Goal: Check status: Check status

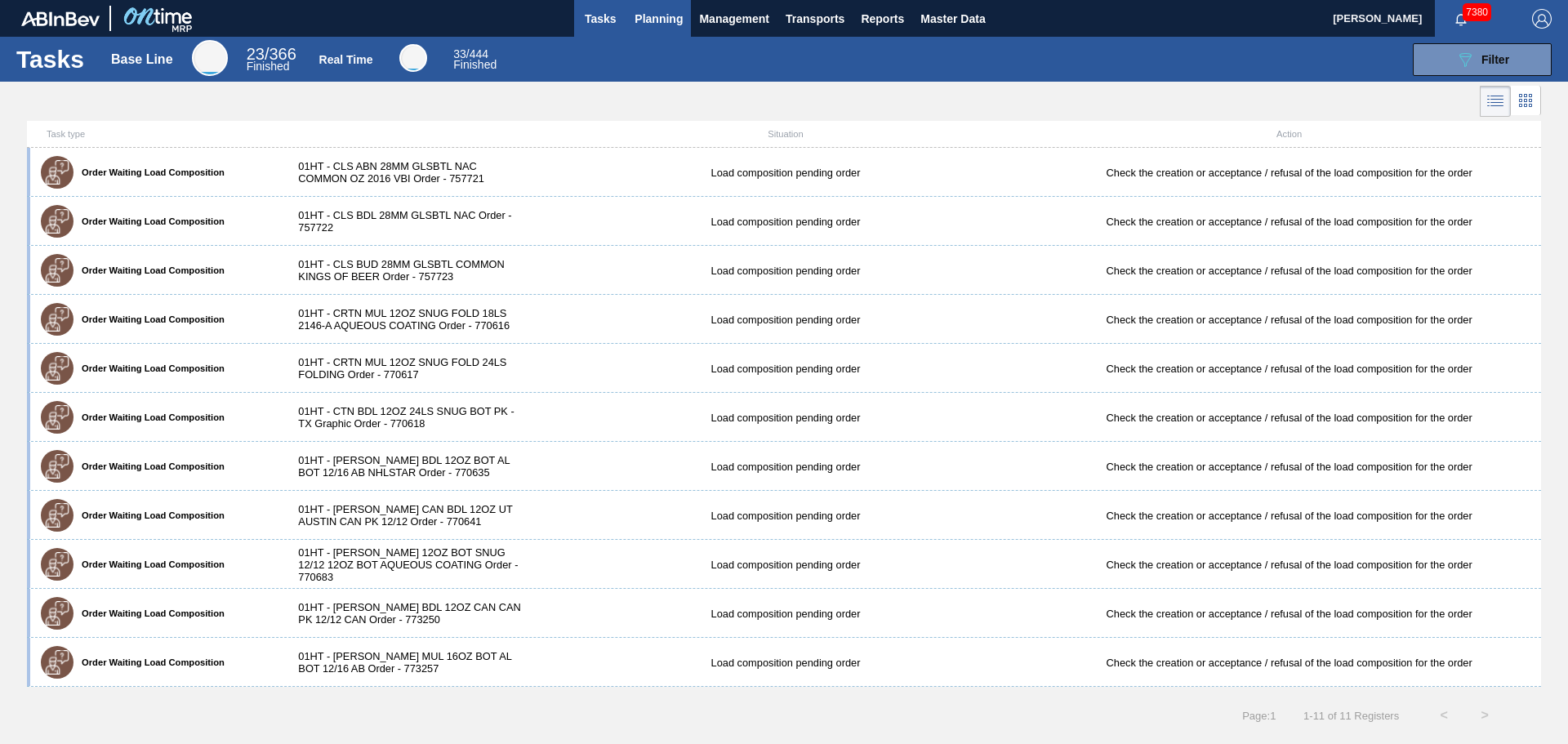
click at [685, 23] on button "Planning" at bounding box center [658, 18] width 65 height 37
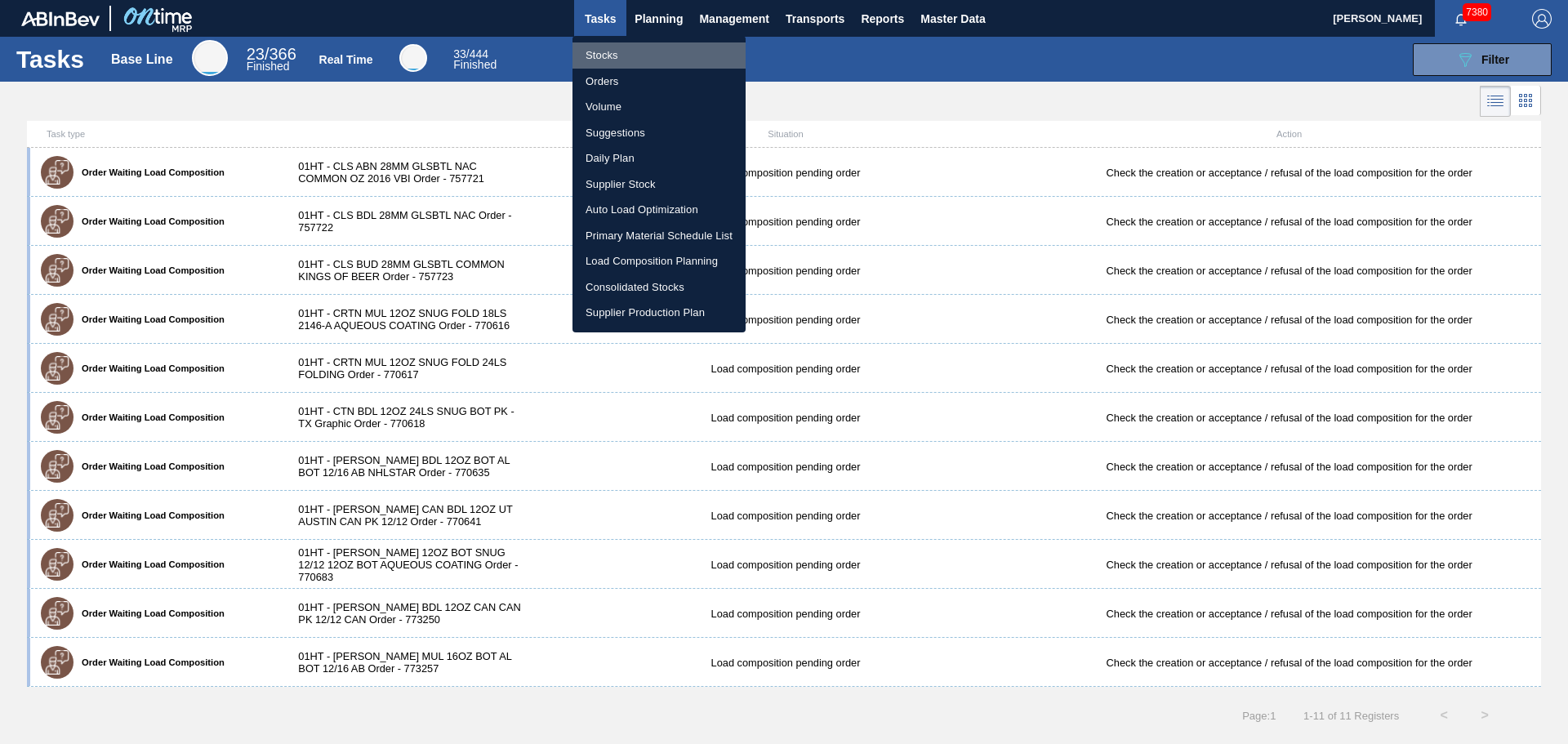
drag, startPoint x: 617, startPoint y: 52, endPoint x: 1339, endPoint y: 57, distance: 722.0
click at [617, 52] on li "Stocks" at bounding box center [659, 55] width 174 height 26
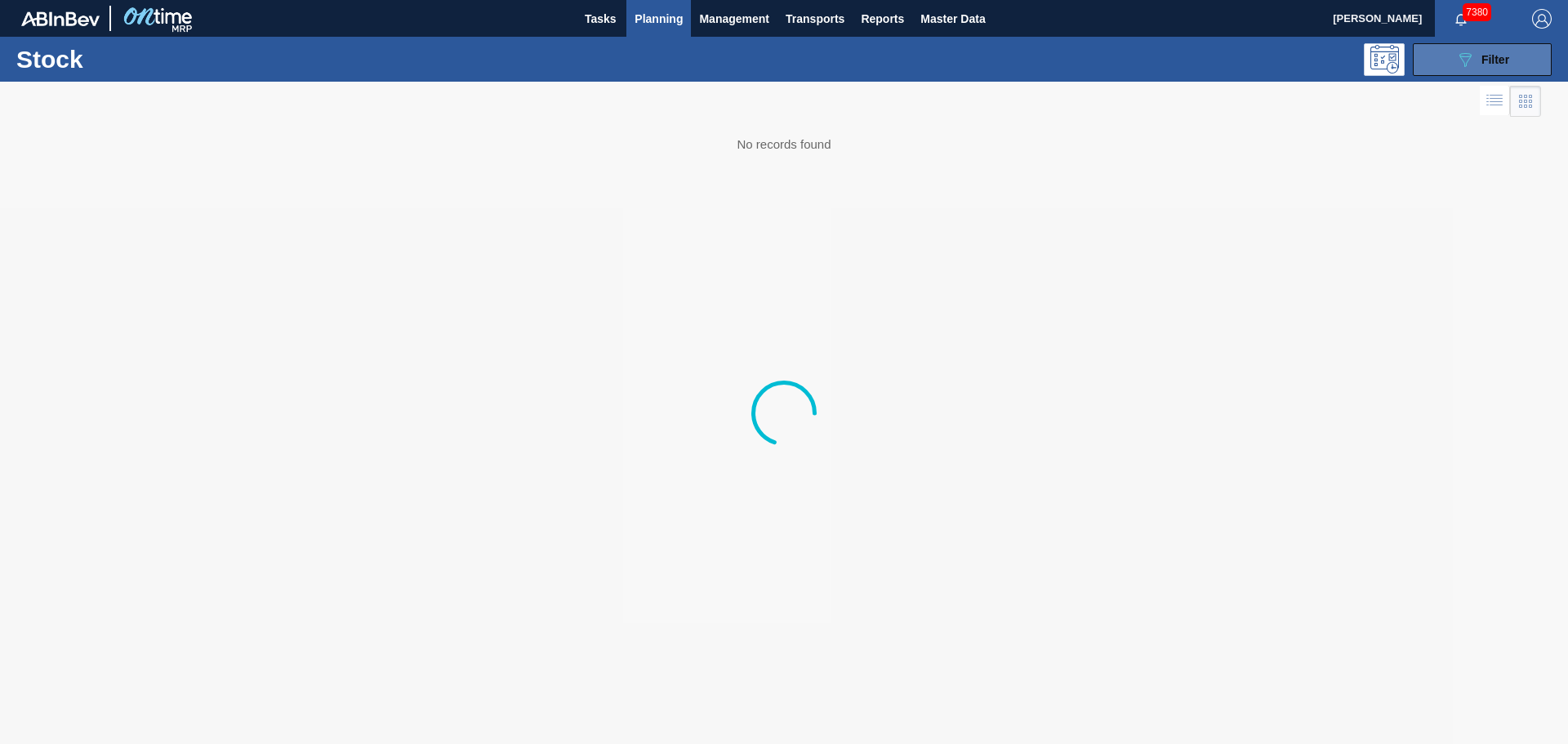
click at [1465, 60] on icon "089F7B8B-B2A5-4AFE-B5C0-19BA573D28AC" at bounding box center [1465, 59] width 19 height 19
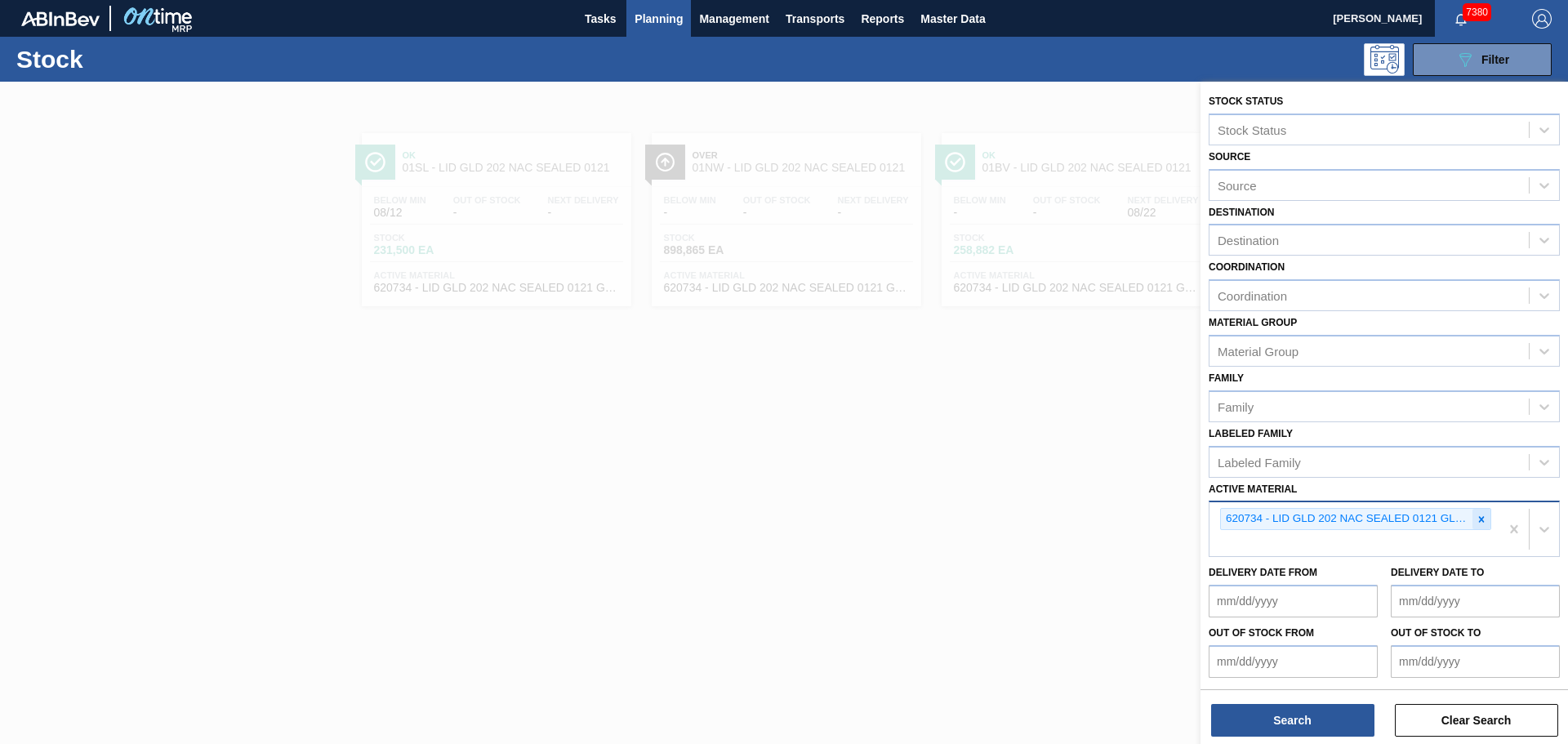
click at [1479, 517] on icon at bounding box center [1481, 519] width 11 height 11
click at [653, 31] on button "Planning" at bounding box center [658, 18] width 65 height 37
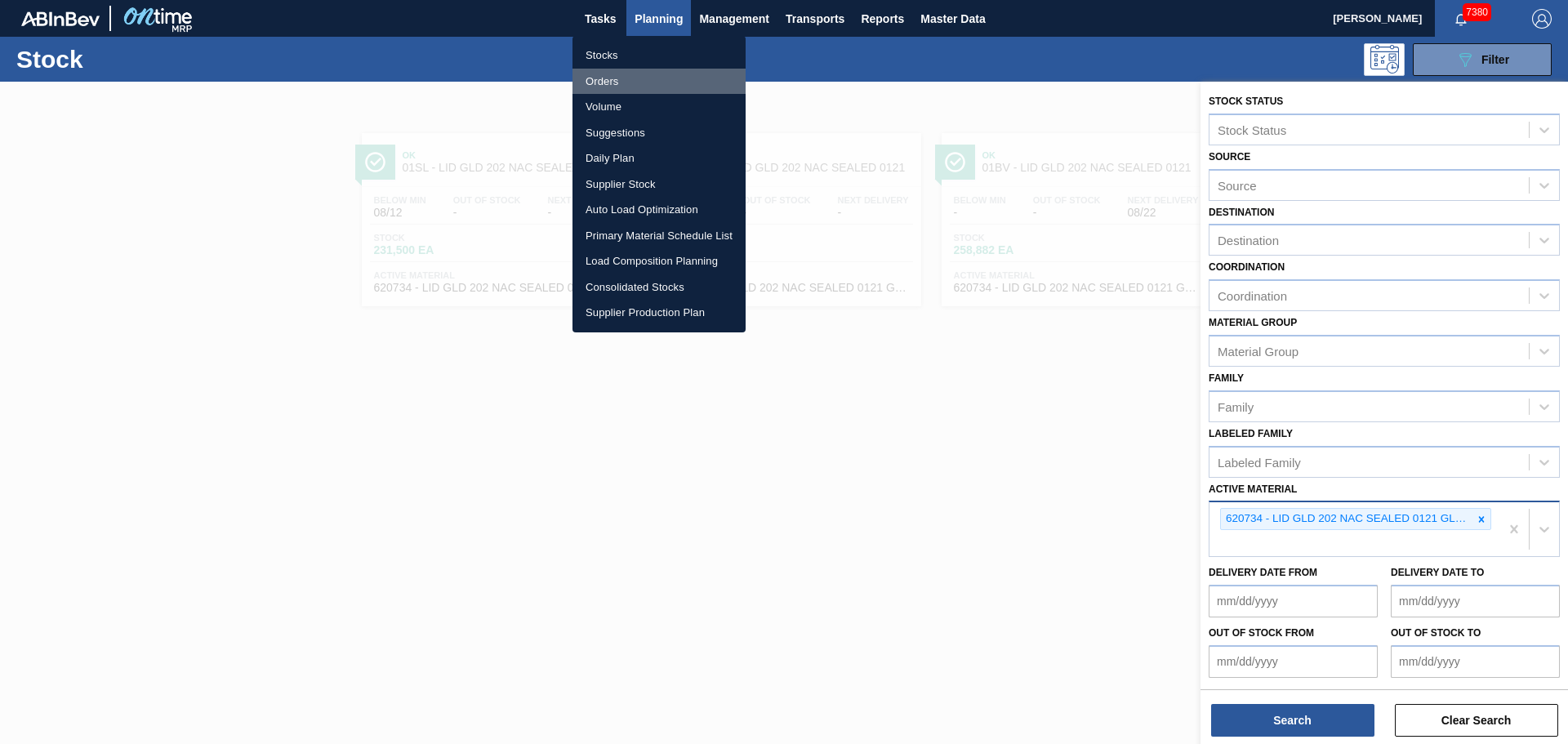
click at [615, 79] on li "Orders" at bounding box center [659, 81] width 174 height 26
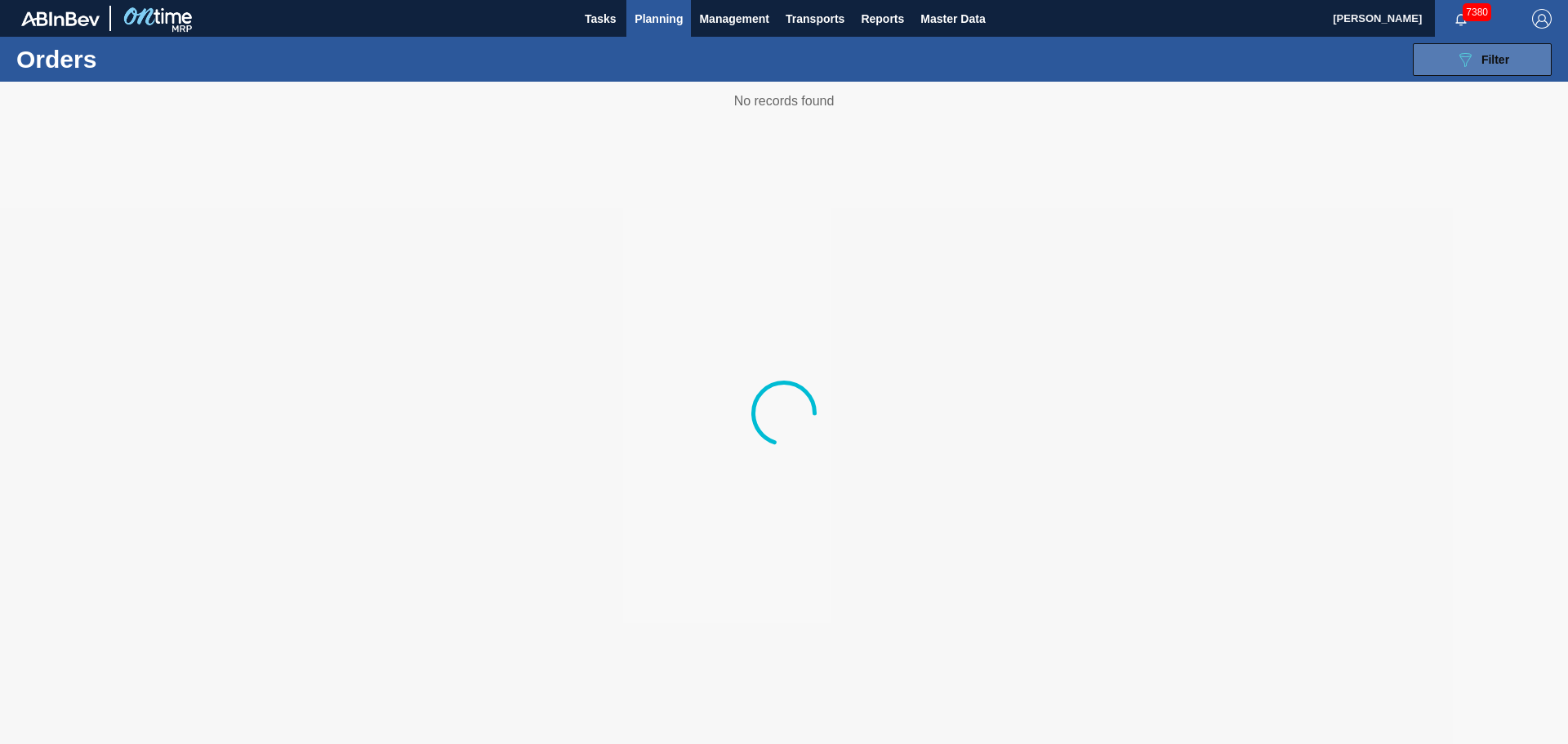
click at [1455, 60] on icon "089F7B8B-B2A5-4AFE-B5C0-19BA573D28AC" at bounding box center [1465, 59] width 19 height 19
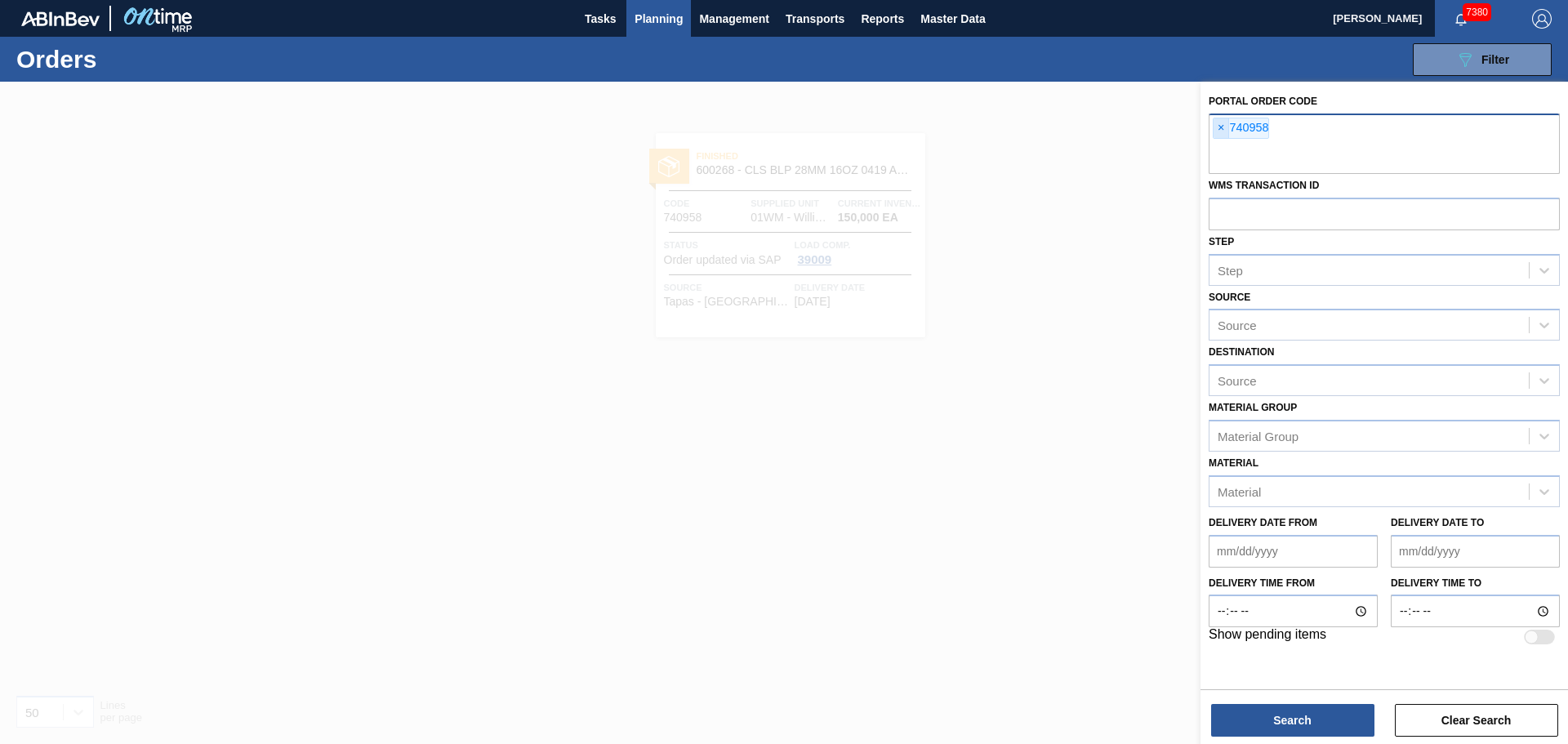
click at [1221, 128] on span "×" at bounding box center [1221, 127] width 16 height 19
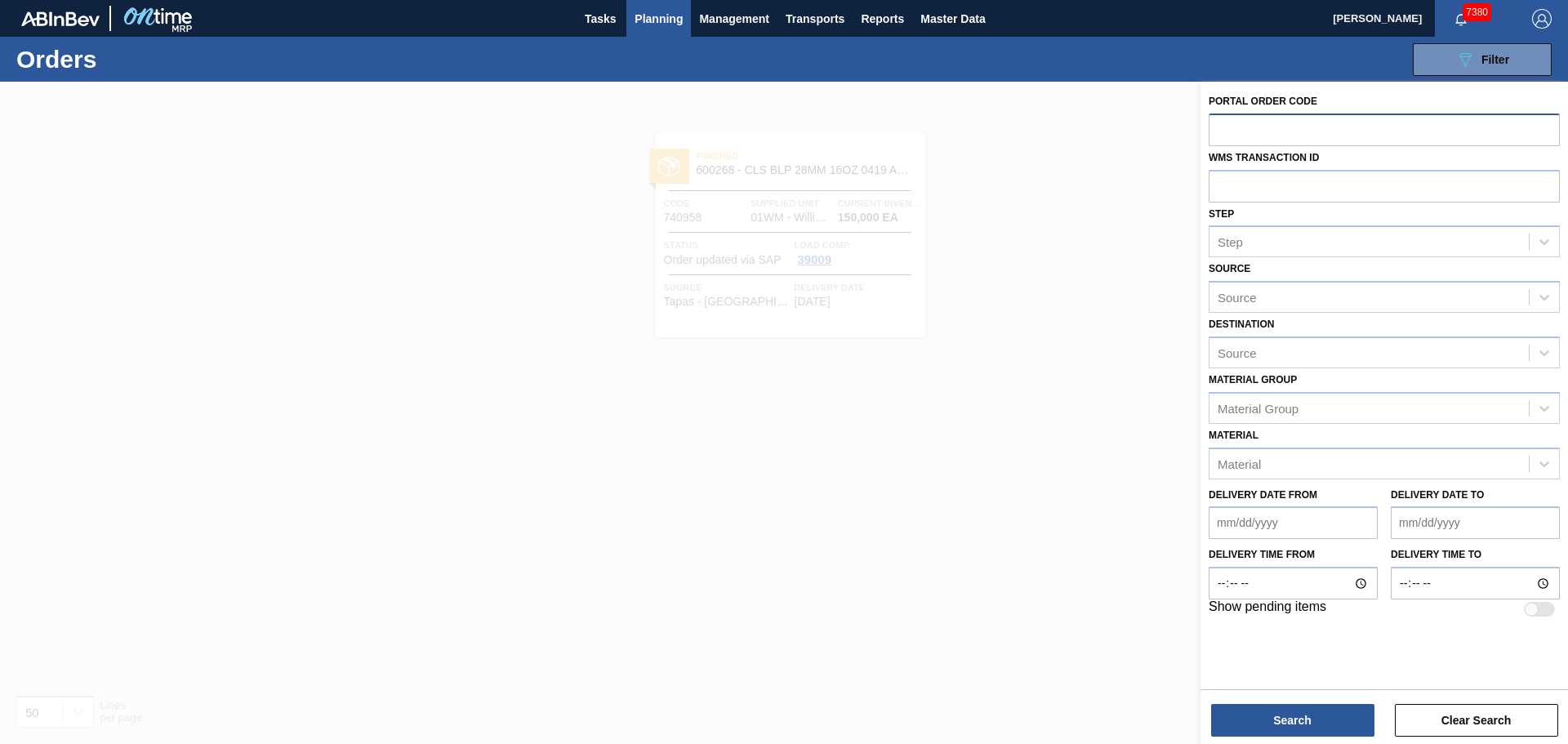
paste input "754598"
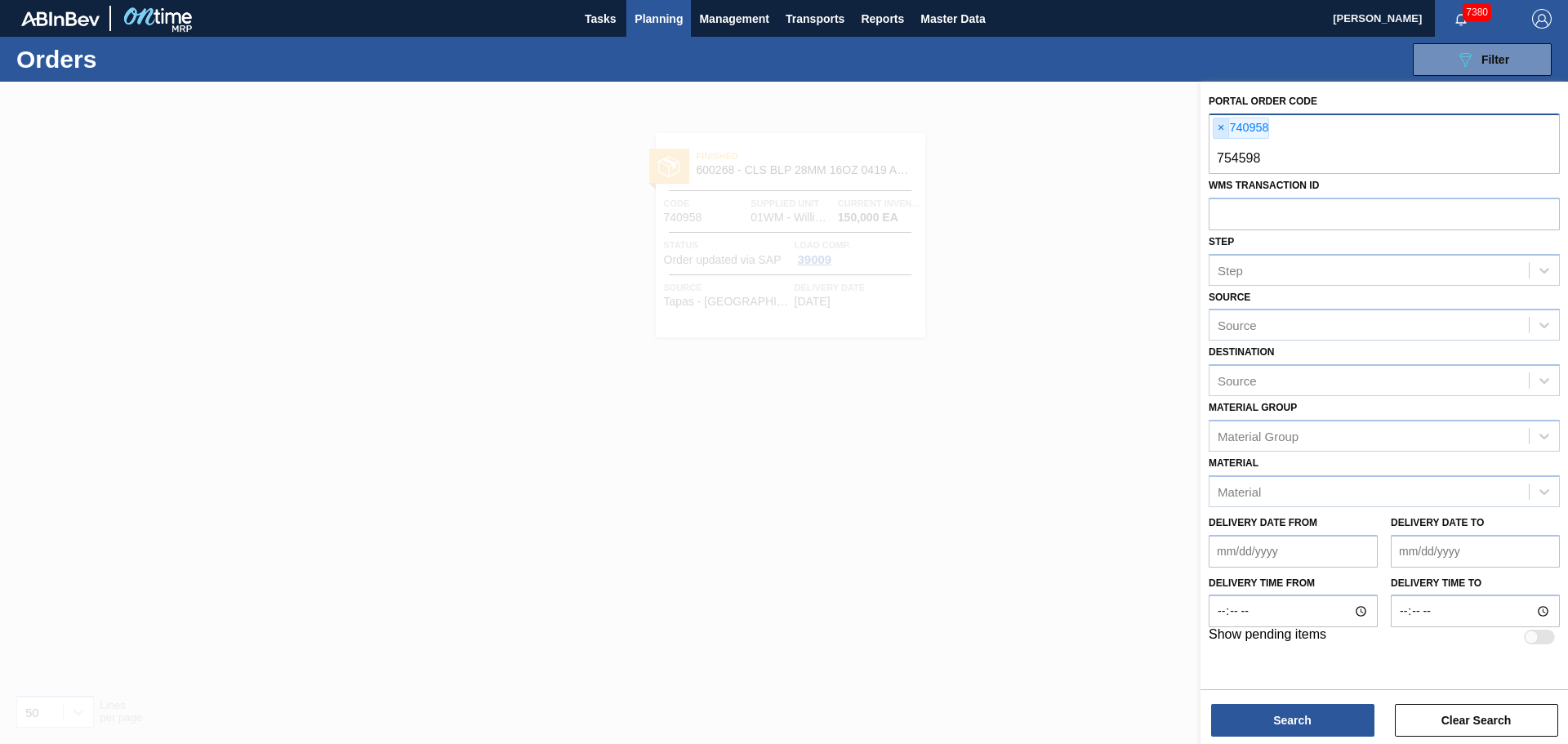
type input "754598"
click at [1221, 121] on span "×" at bounding box center [1221, 127] width 16 height 19
click at [1293, 701] on div "Search Clear Search" at bounding box center [1384, 713] width 368 height 46
click at [1293, 718] on button "Search" at bounding box center [1293, 719] width 163 height 32
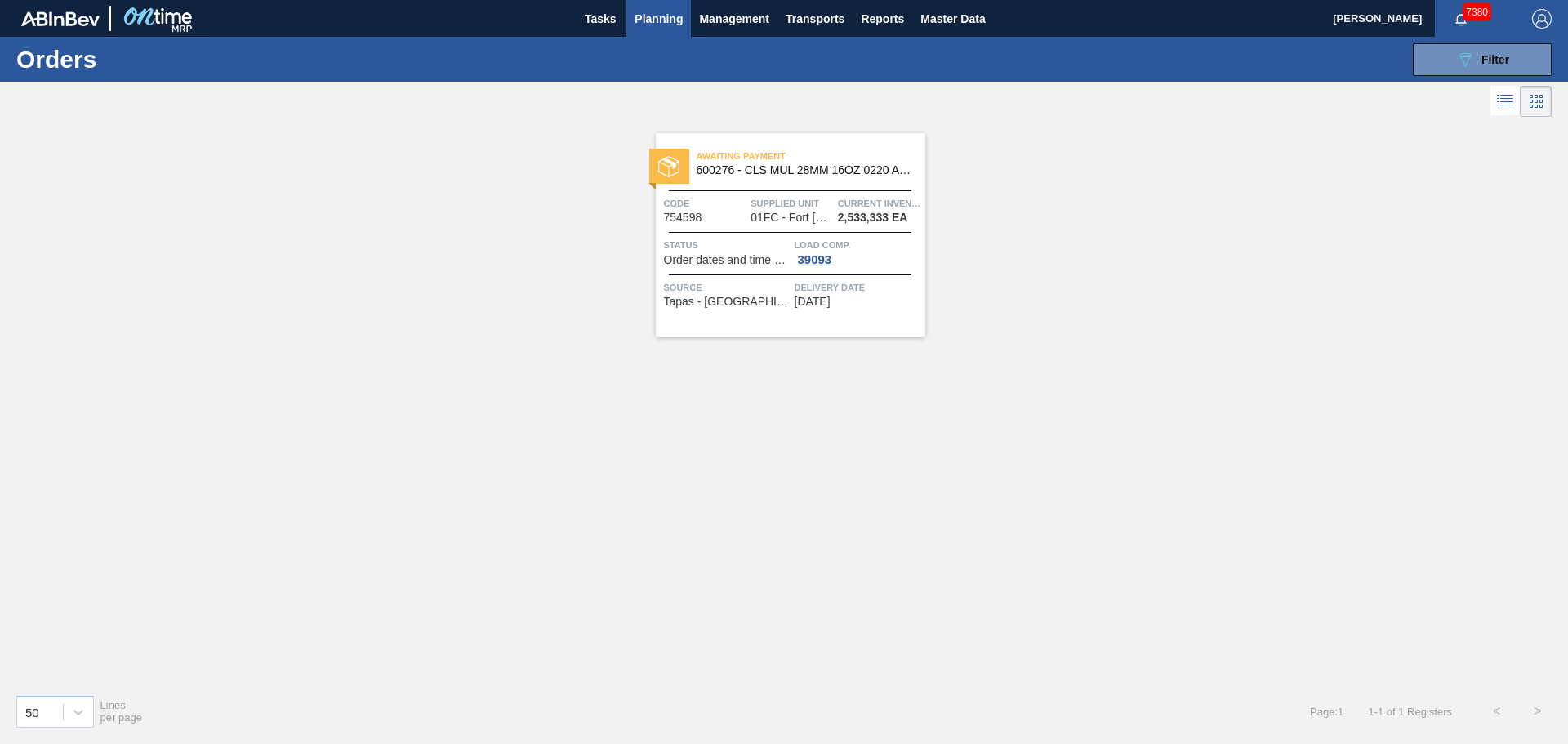
click at [748, 165] on span "600276 - CLS MUL 28MM 16OZ 0220 ALUM ROLL STD ALU" at bounding box center [805, 170] width 216 height 12
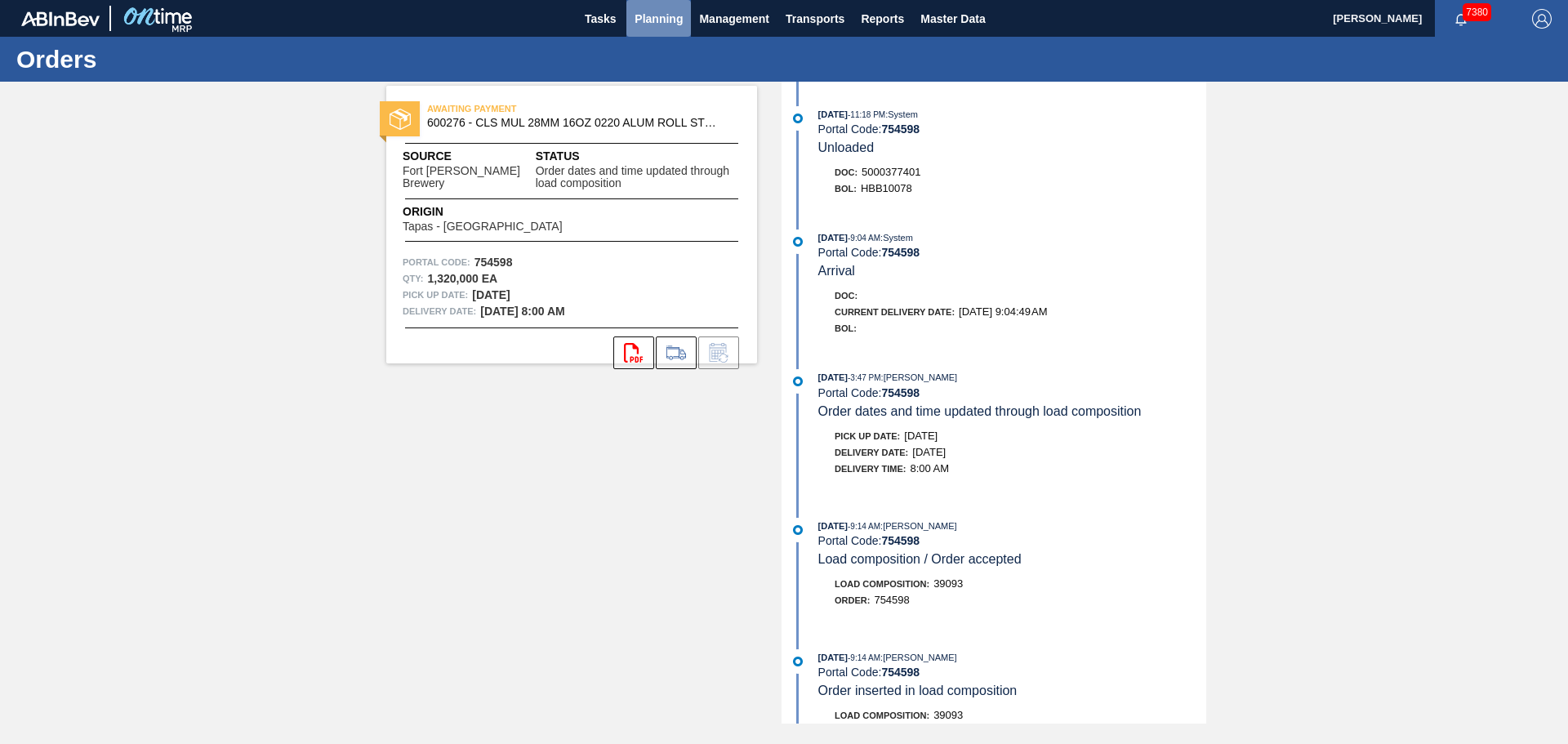
click at [683, 24] on button "Planning" at bounding box center [658, 18] width 65 height 37
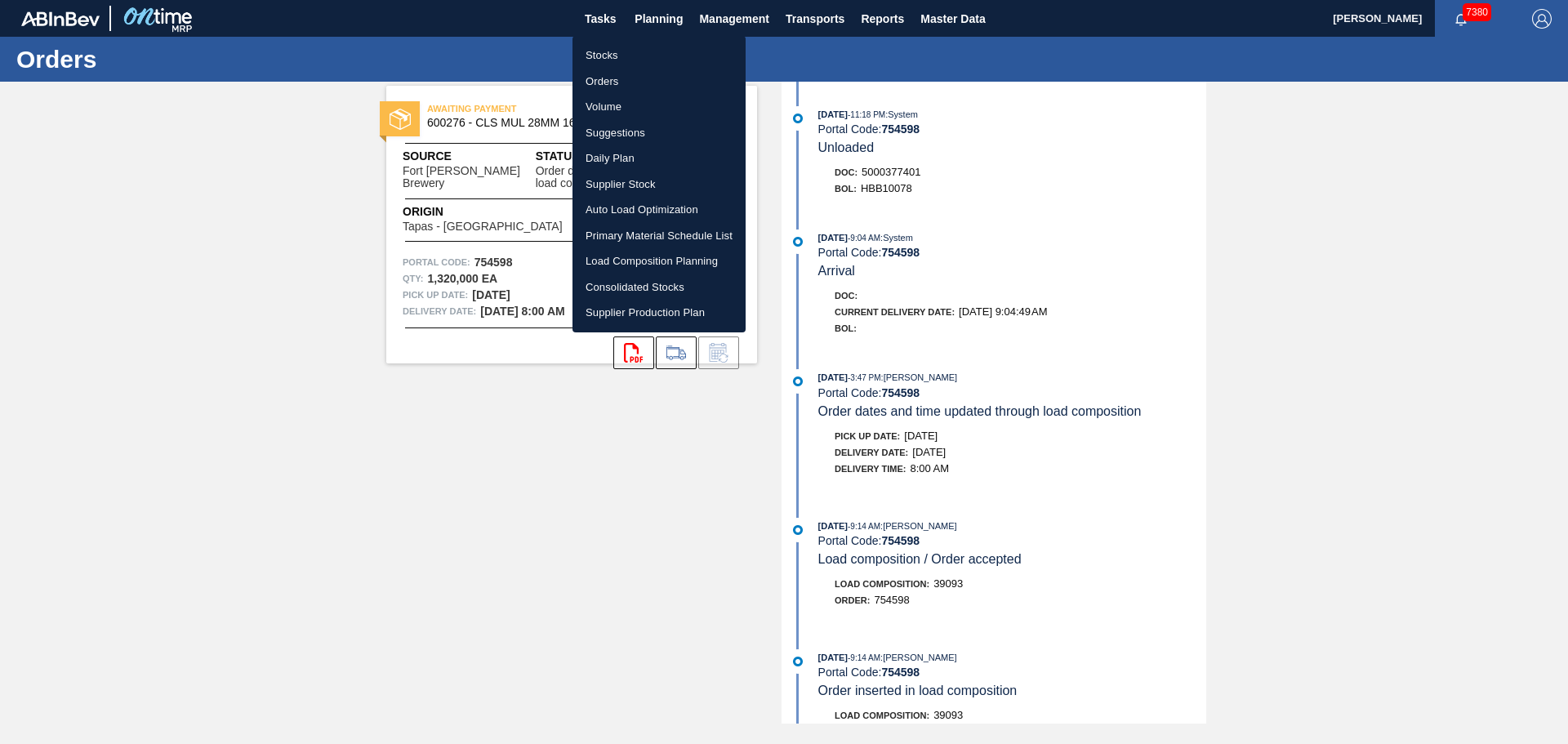
click at [609, 80] on li "Orders" at bounding box center [659, 81] width 174 height 26
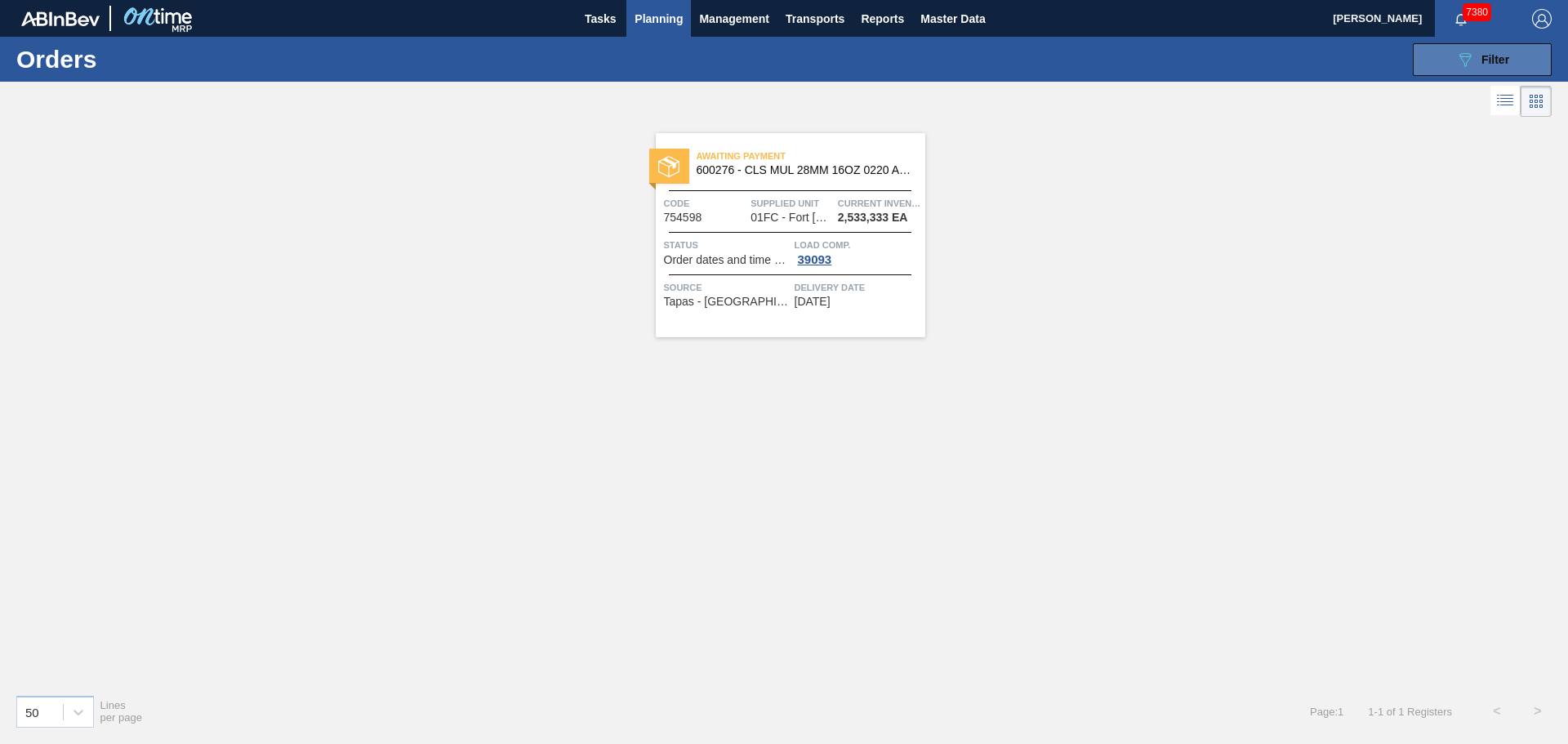
click at [1467, 59] on icon "089F7B8B-B2A5-4AFE-B5C0-19BA573D28AC" at bounding box center [1465, 59] width 19 height 19
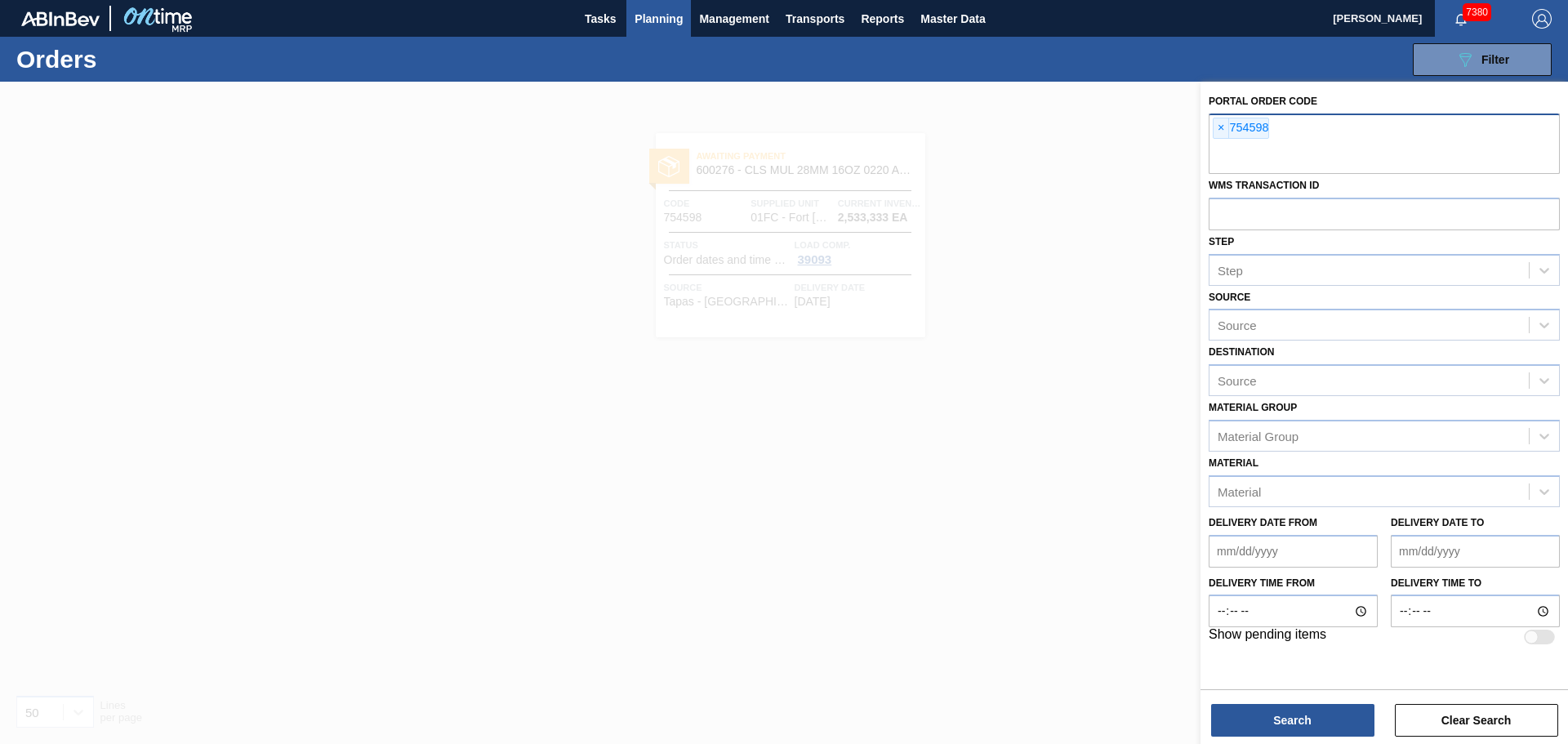
click at [1222, 130] on span "×" at bounding box center [1221, 127] width 16 height 19
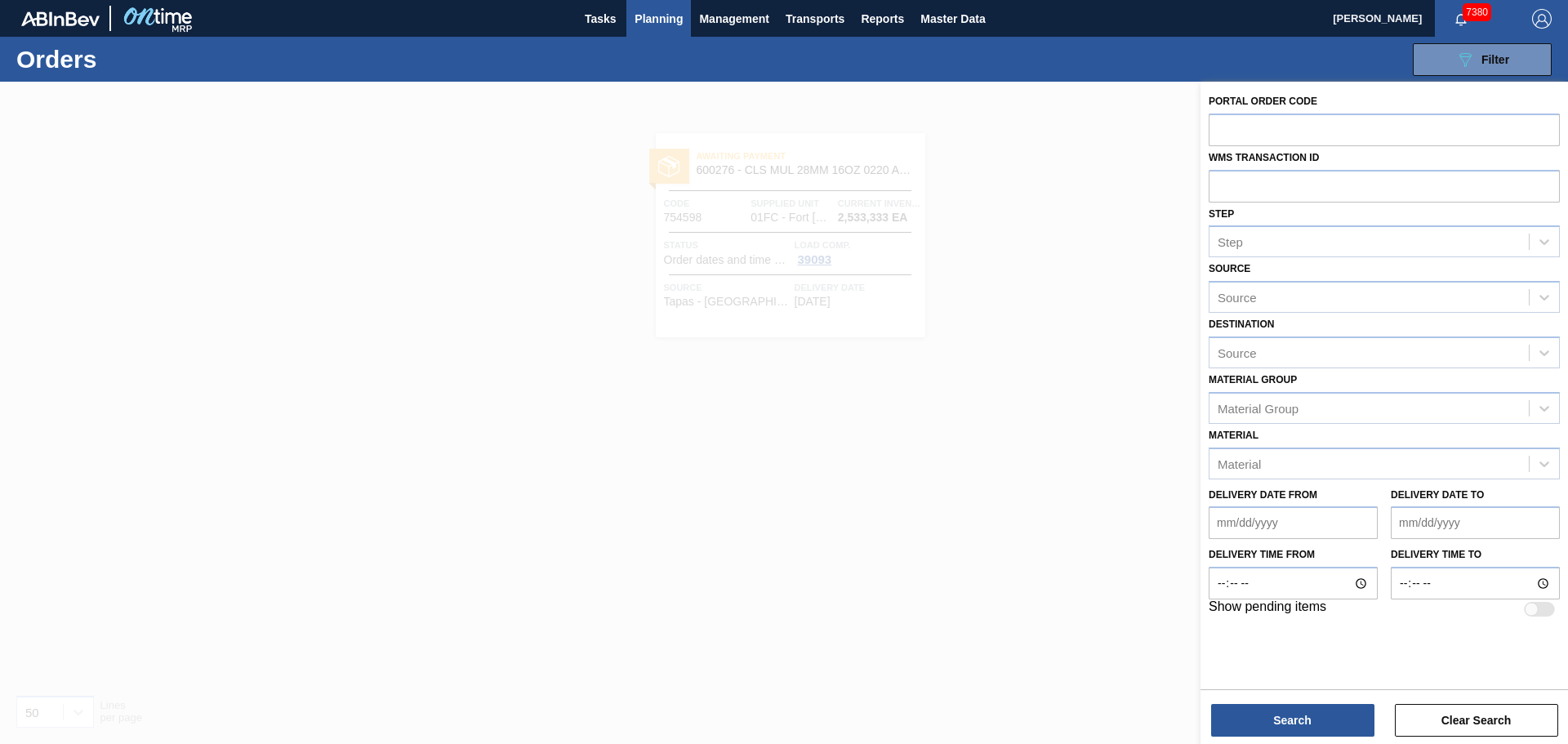
paste input "765337"
type input "765337"
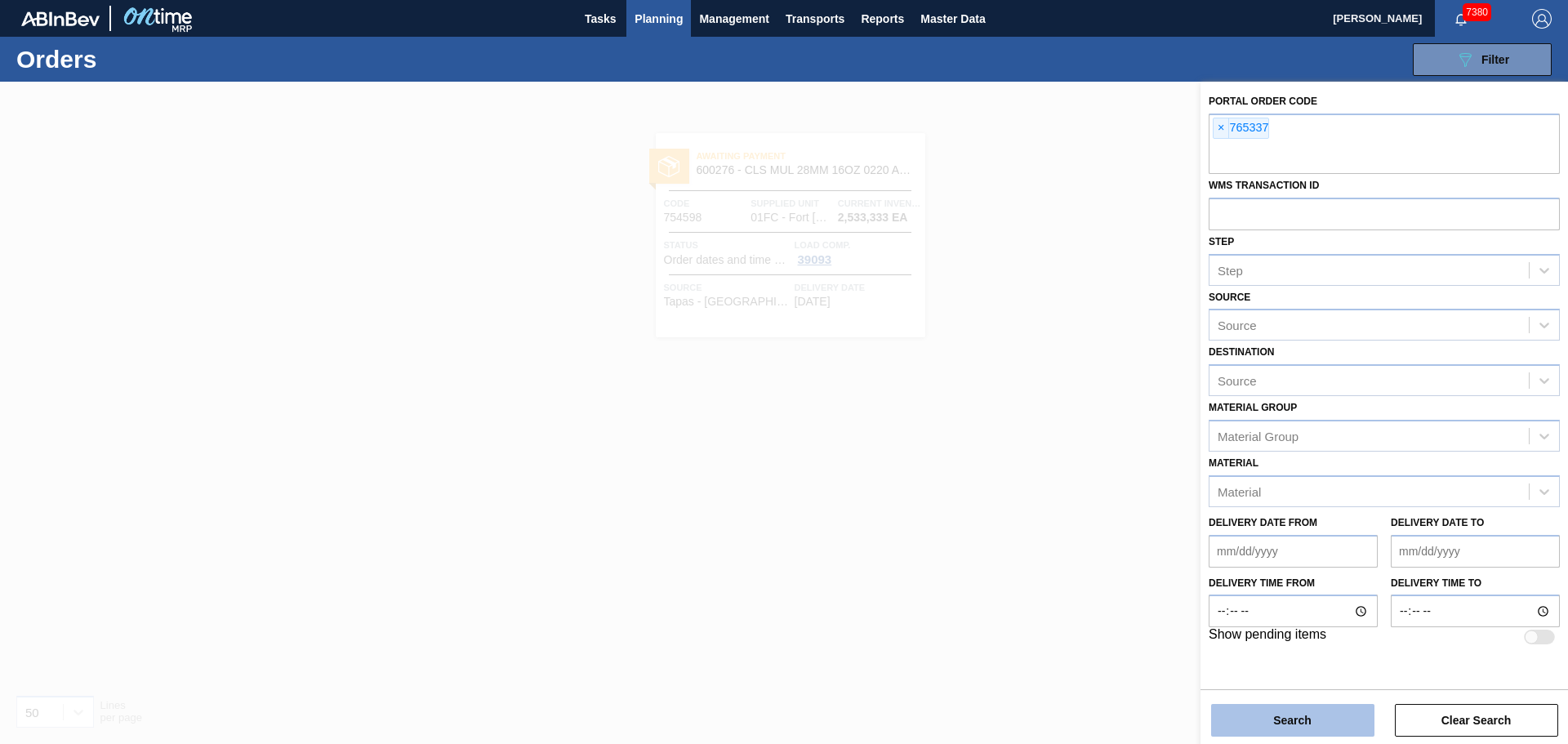
click at [1292, 726] on button "Search" at bounding box center [1293, 719] width 163 height 32
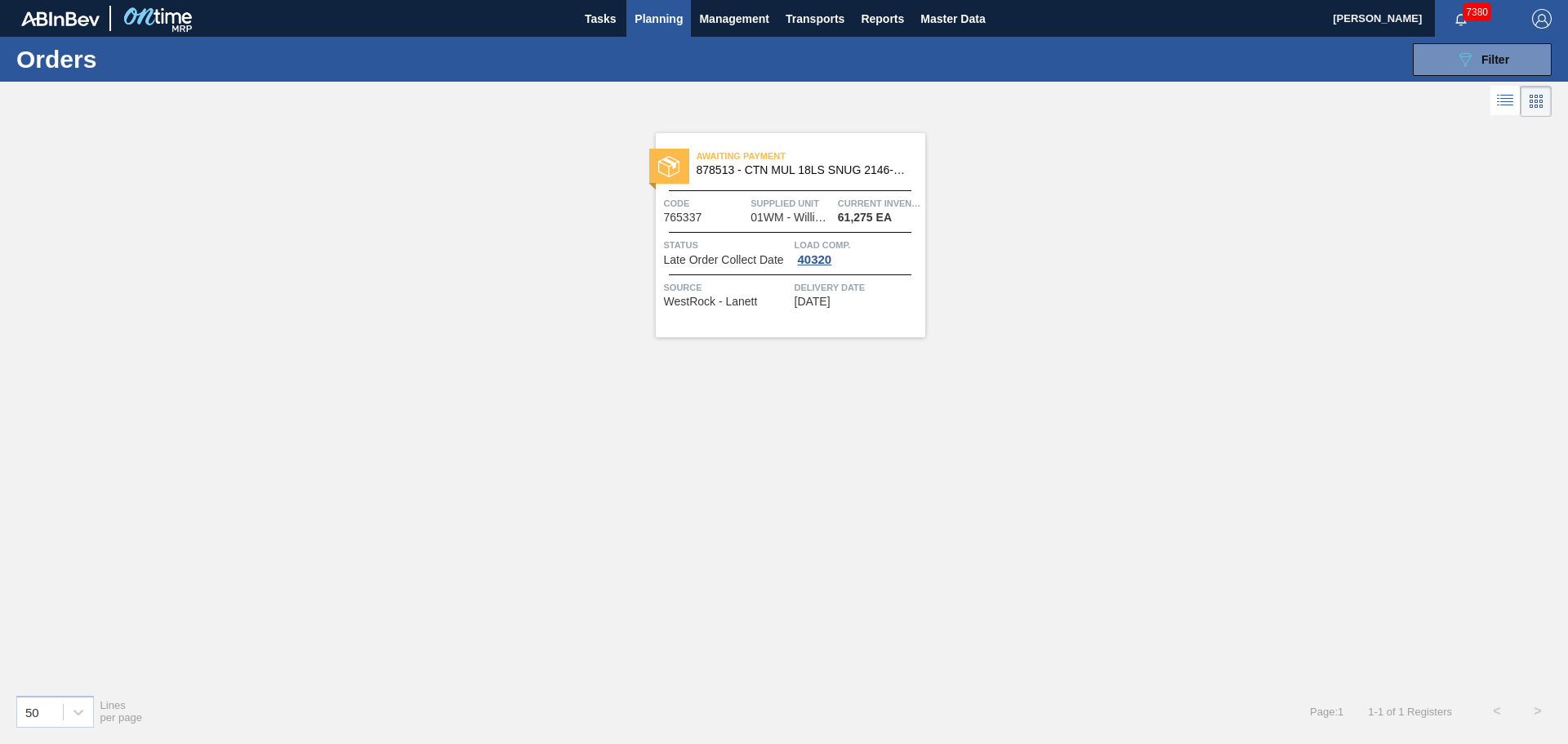
click at [809, 147] on div "Awaiting Payment 878513 - CTN MUL 18LS SNUG 2146-A 12OZ FOLD 0723" at bounding box center [790, 159] width 270 height 29
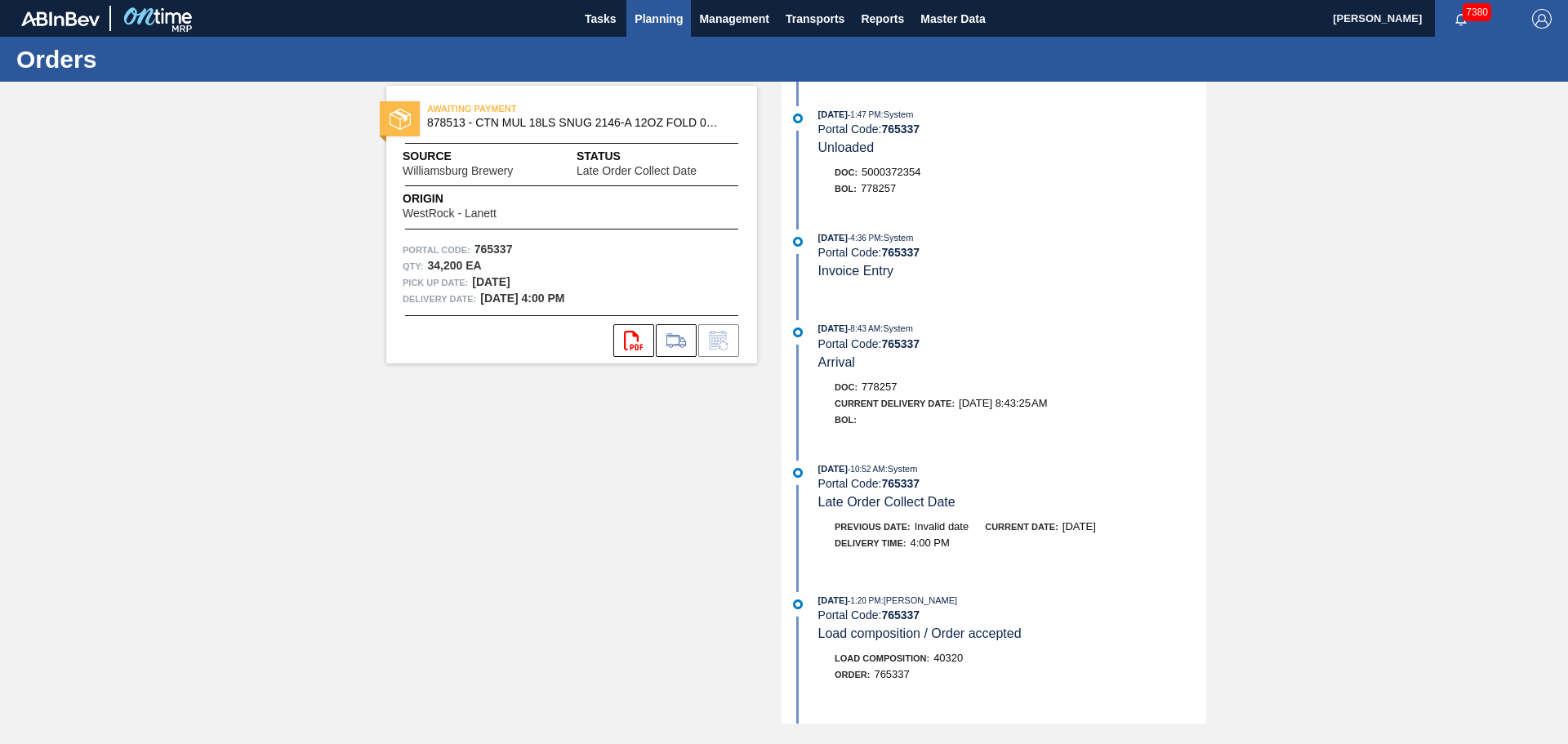
click at [652, 22] on span "Planning" at bounding box center [658, 18] width 48 height 19
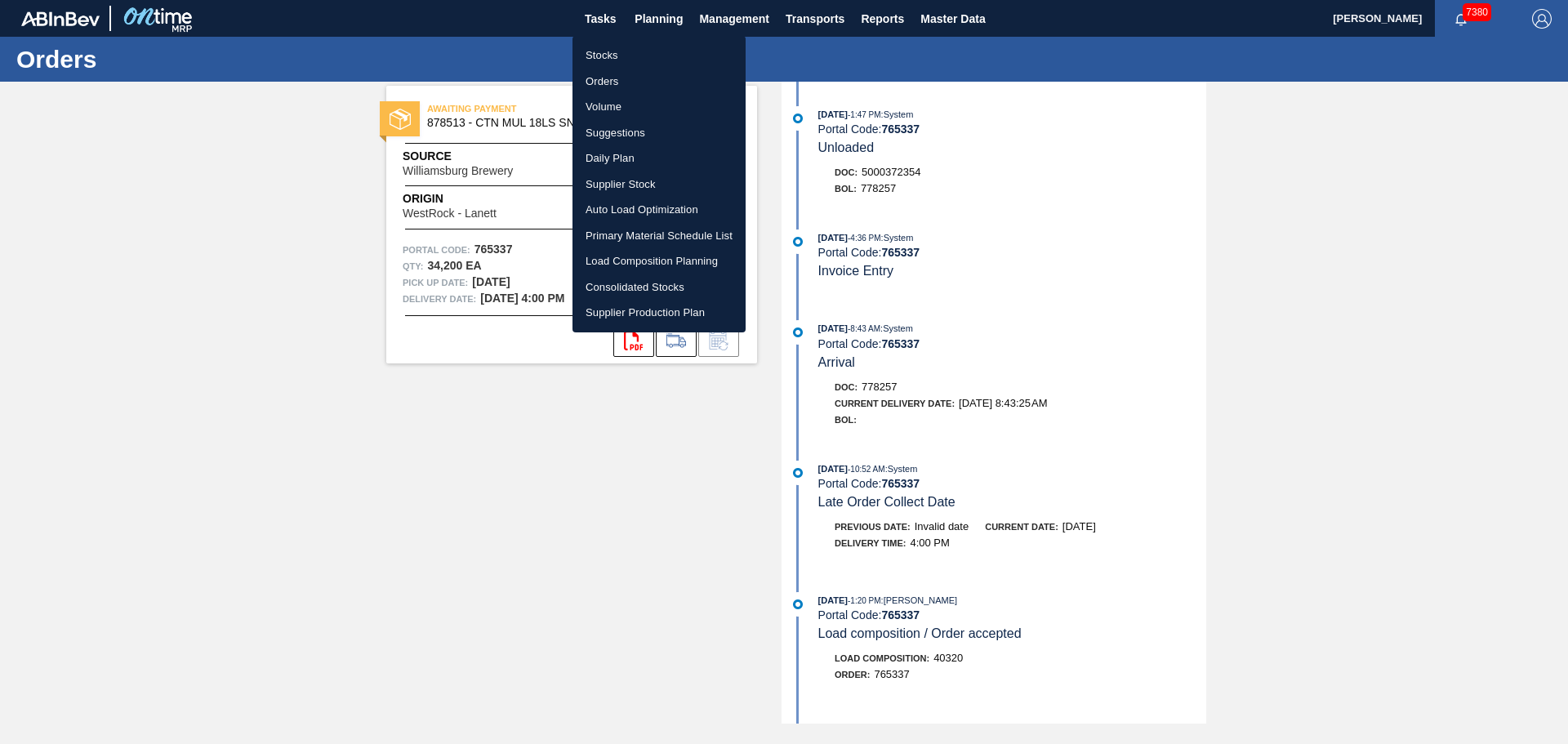
click at [609, 80] on li "Orders" at bounding box center [659, 81] width 174 height 26
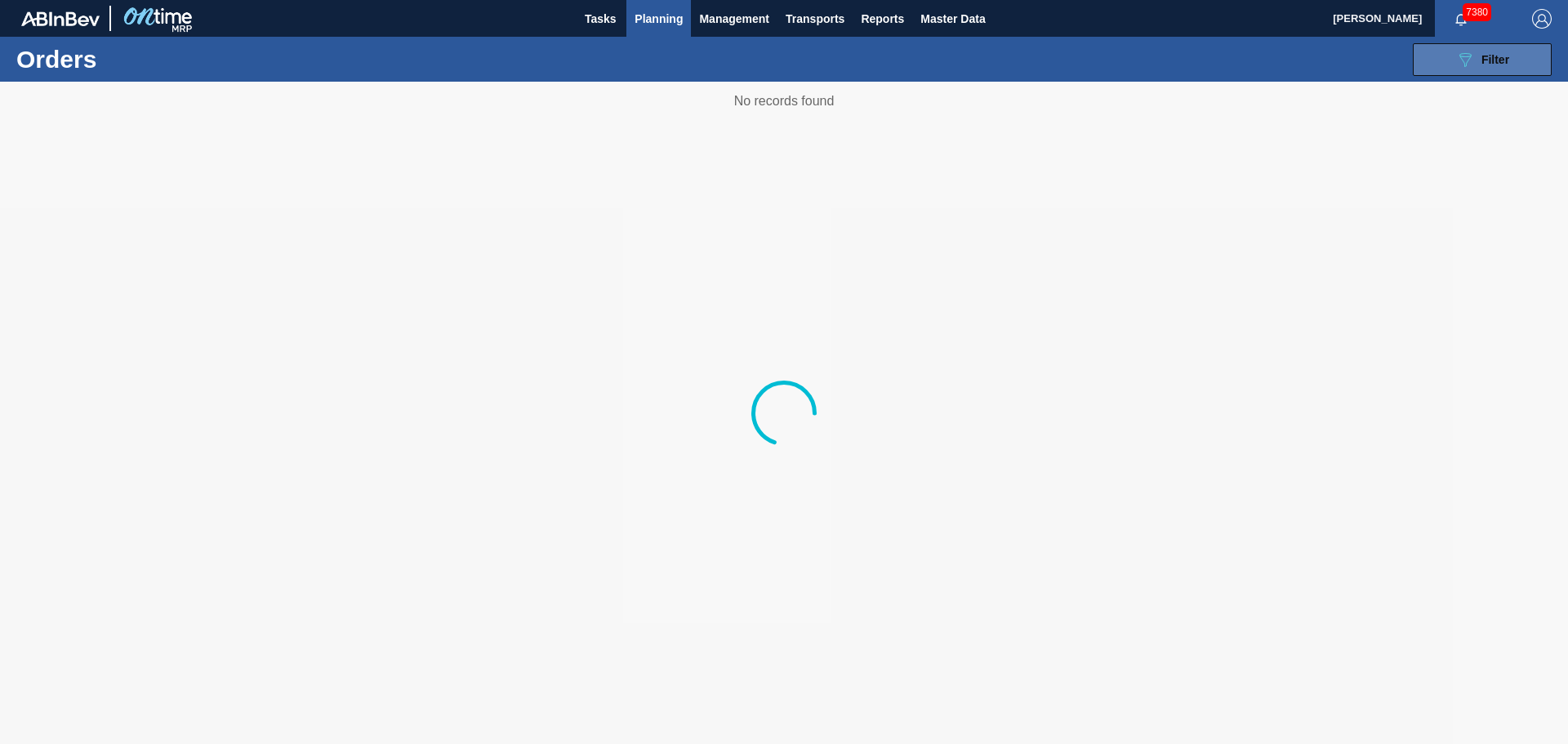
click at [1500, 55] on span "Filter" at bounding box center [1496, 59] width 28 height 13
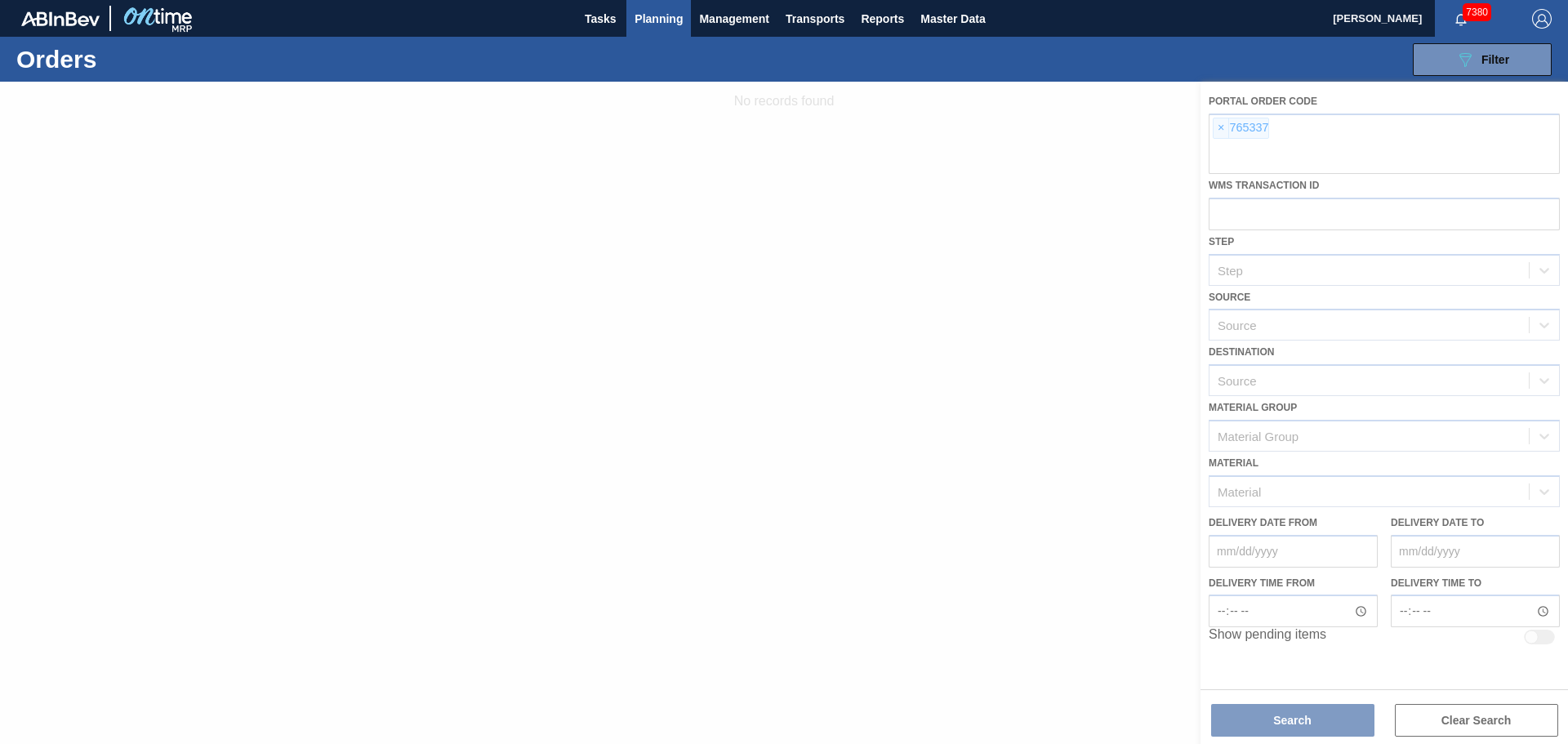
click at [1230, 128] on div at bounding box center [784, 412] width 1568 height 662
click at [1221, 127] on div at bounding box center [784, 412] width 1568 height 662
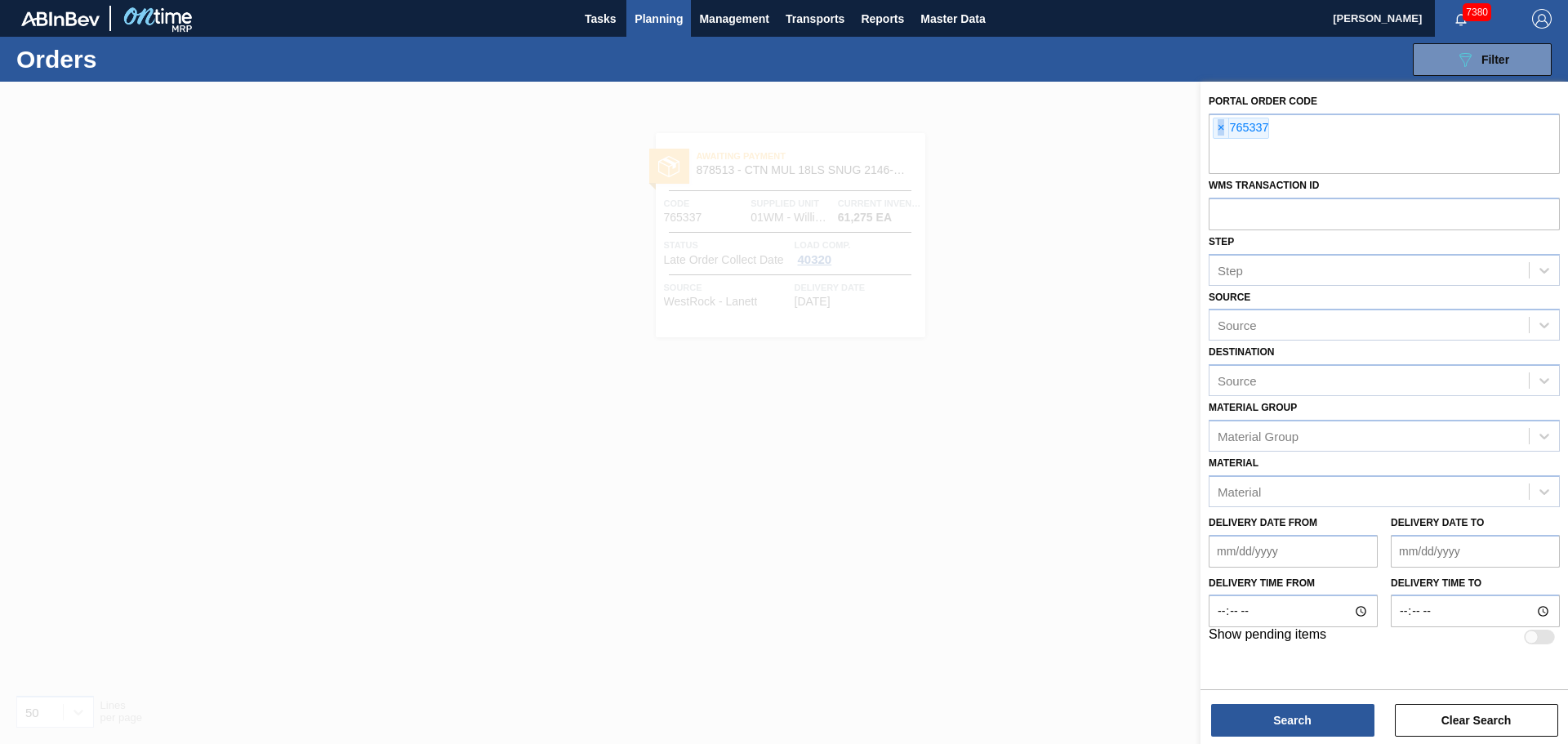
click at [1220, 126] on span "×" at bounding box center [1221, 127] width 16 height 19
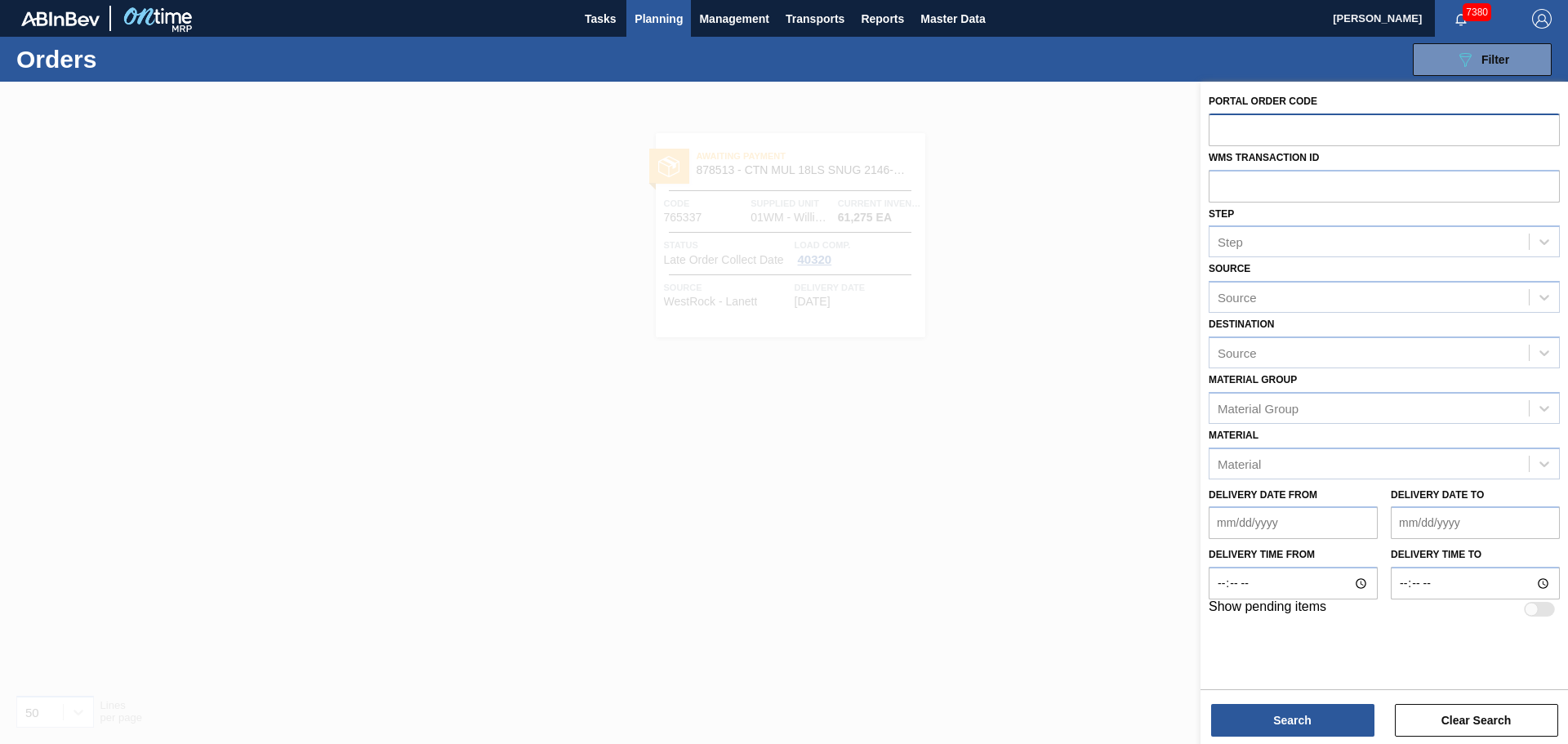
paste input "766593"
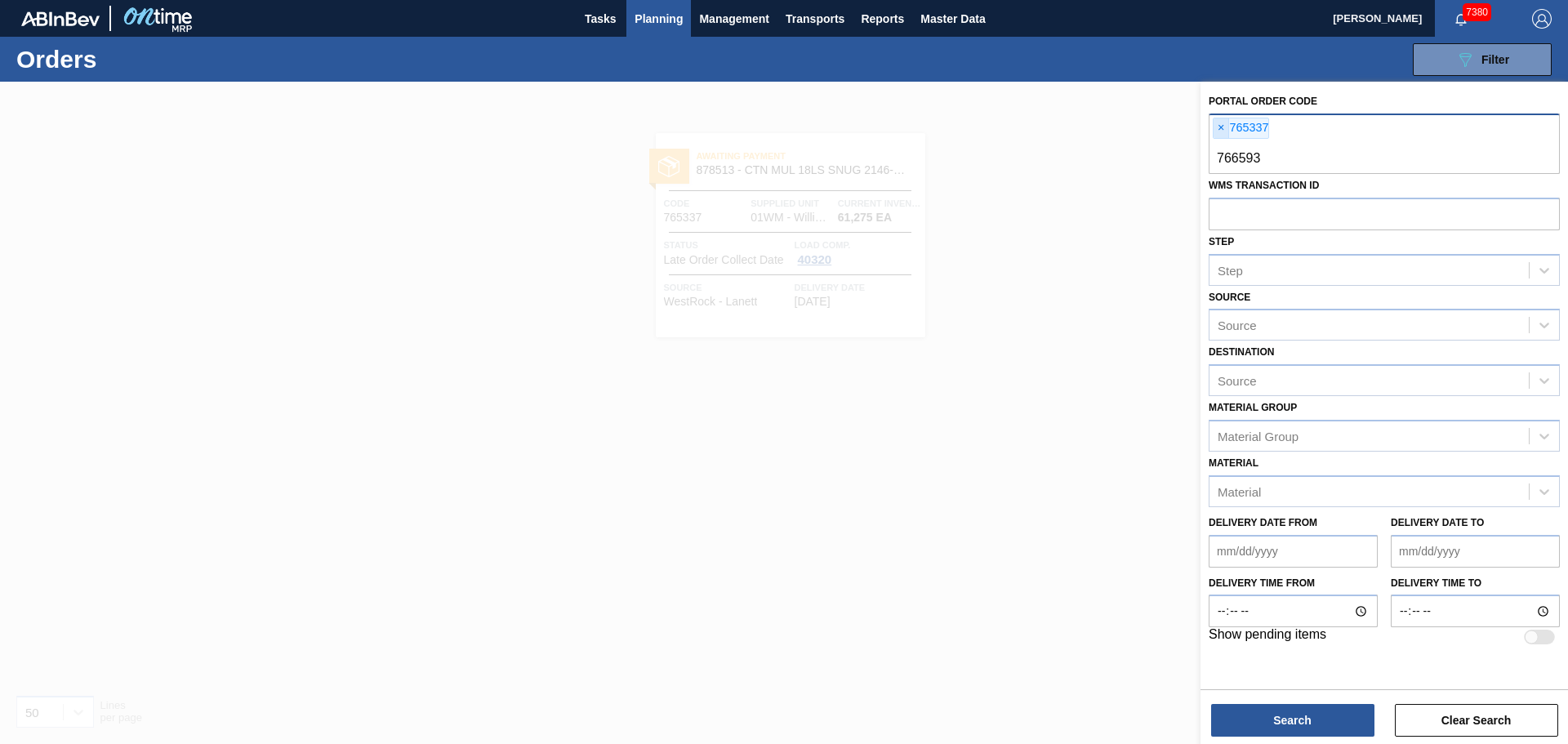
type input "766593"
click at [1222, 126] on span "×" at bounding box center [1221, 127] width 16 height 19
click at [1302, 718] on button "Search" at bounding box center [1293, 719] width 163 height 32
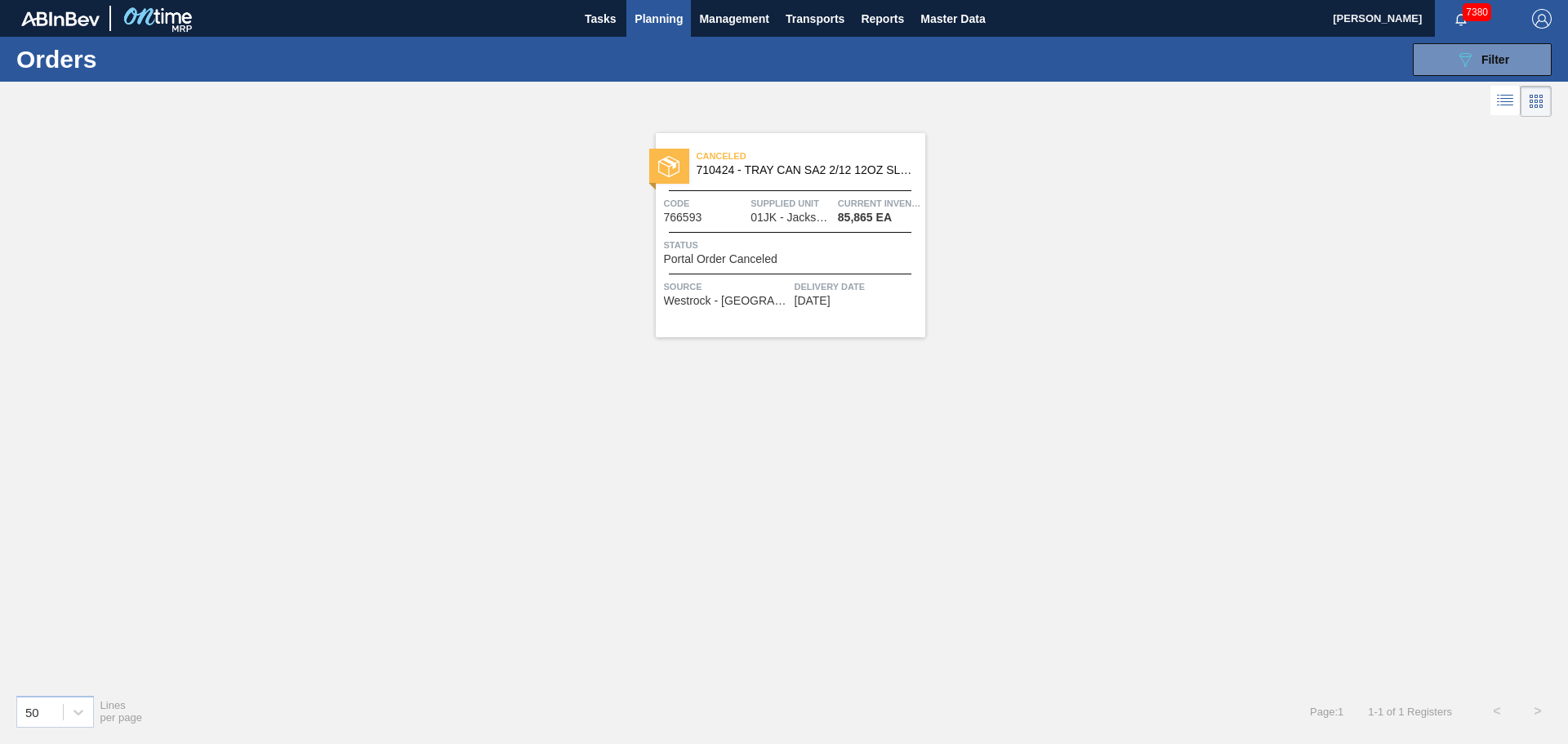
click at [778, 162] on span "Canceled" at bounding box center [812, 156] width 229 height 17
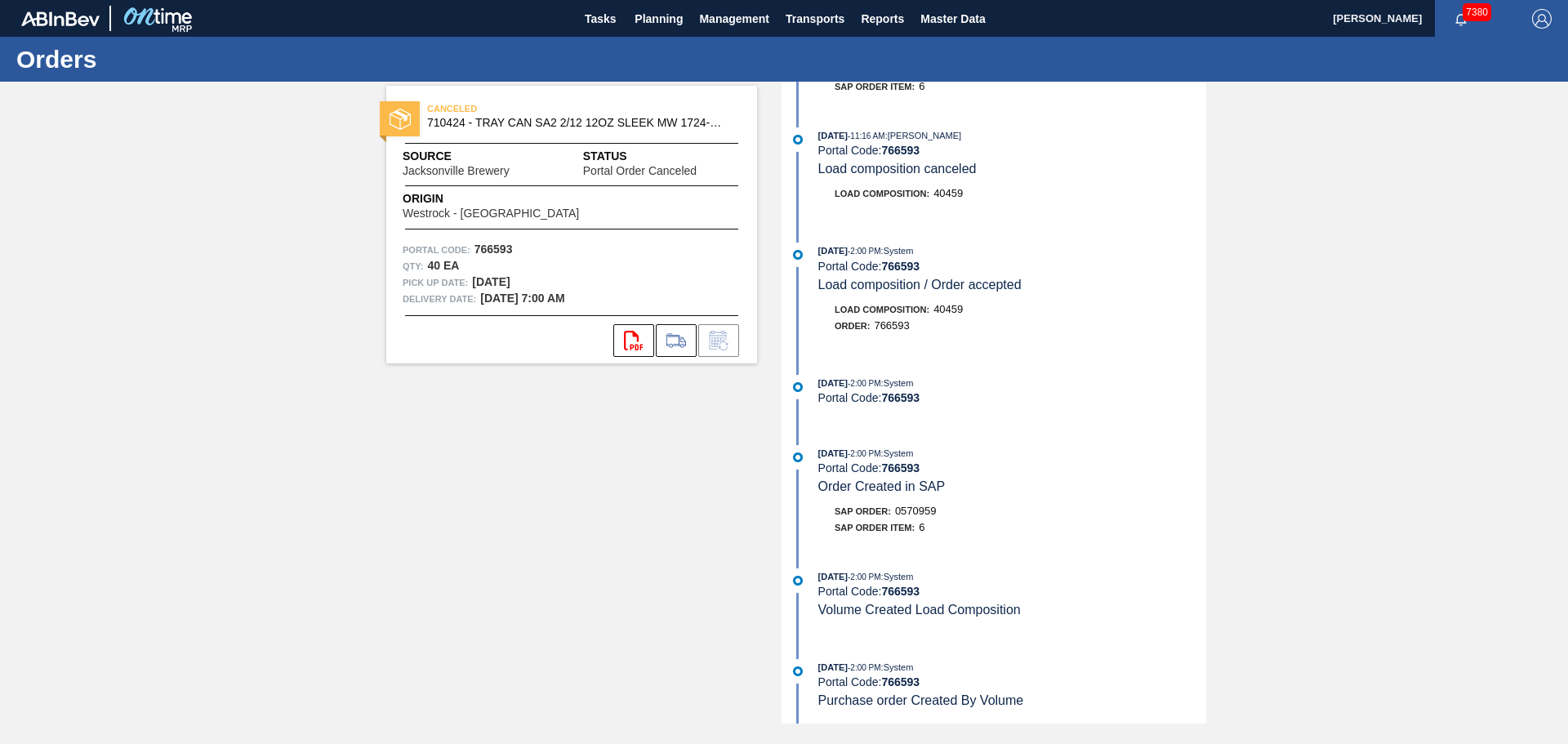
scroll to position [103, 0]
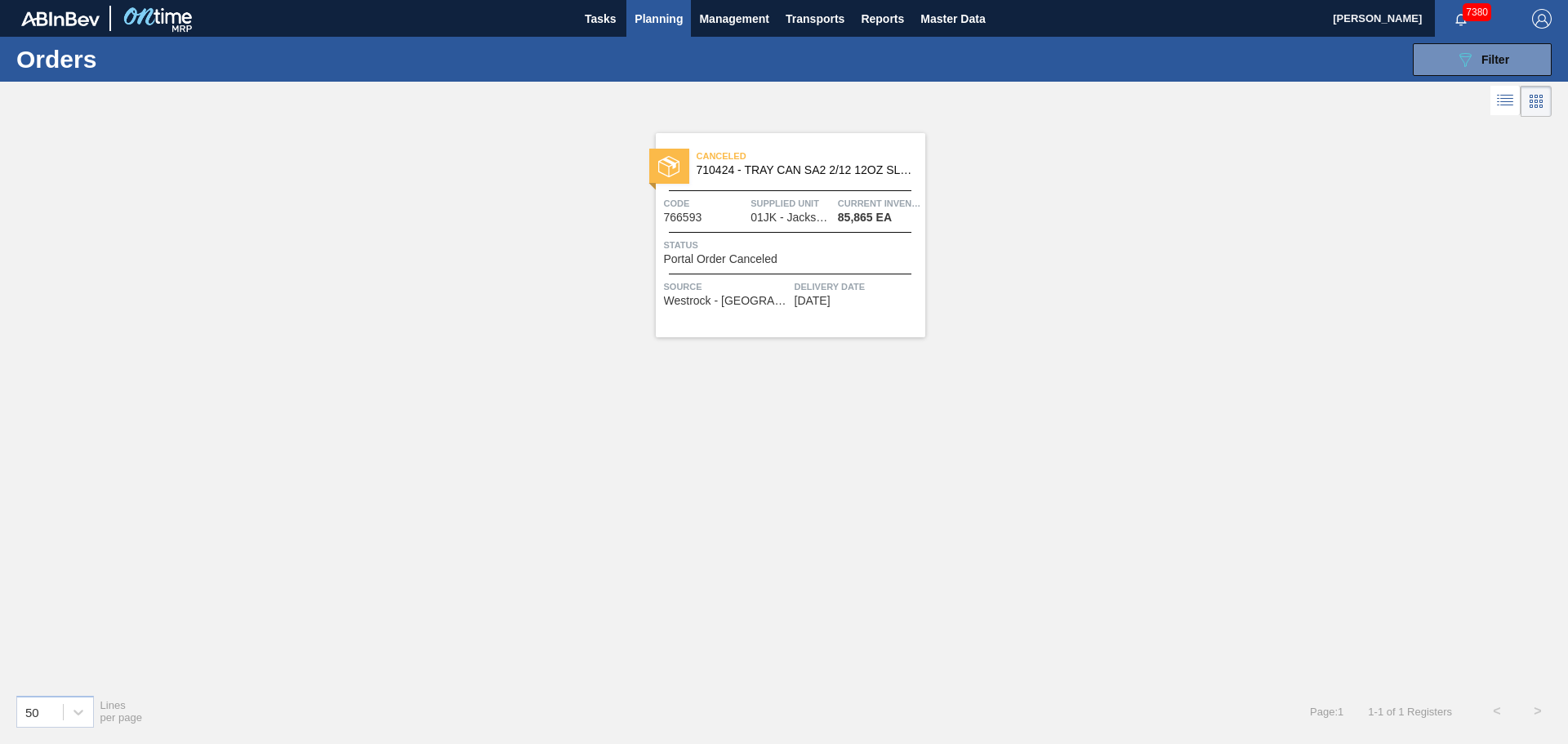
drag, startPoint x: 566, startPoint y: 260, endPoint x: 681, endPoint y: 81, distance: 212.8
click at [566, 260] on div "Canceled 710424 - TRAY CAN SA2 2/12 12OZ SLEEK MW 1724-D 0 Code 766593 Supplied…" at bounding box center [784, 401] width 1568 height 560
click at [1441, 51] on button "089F7B8B-B2A5-4AFE-B5C0-19BA573D28AC Filter" at bounding box center [1482, 59] width 139 height 32
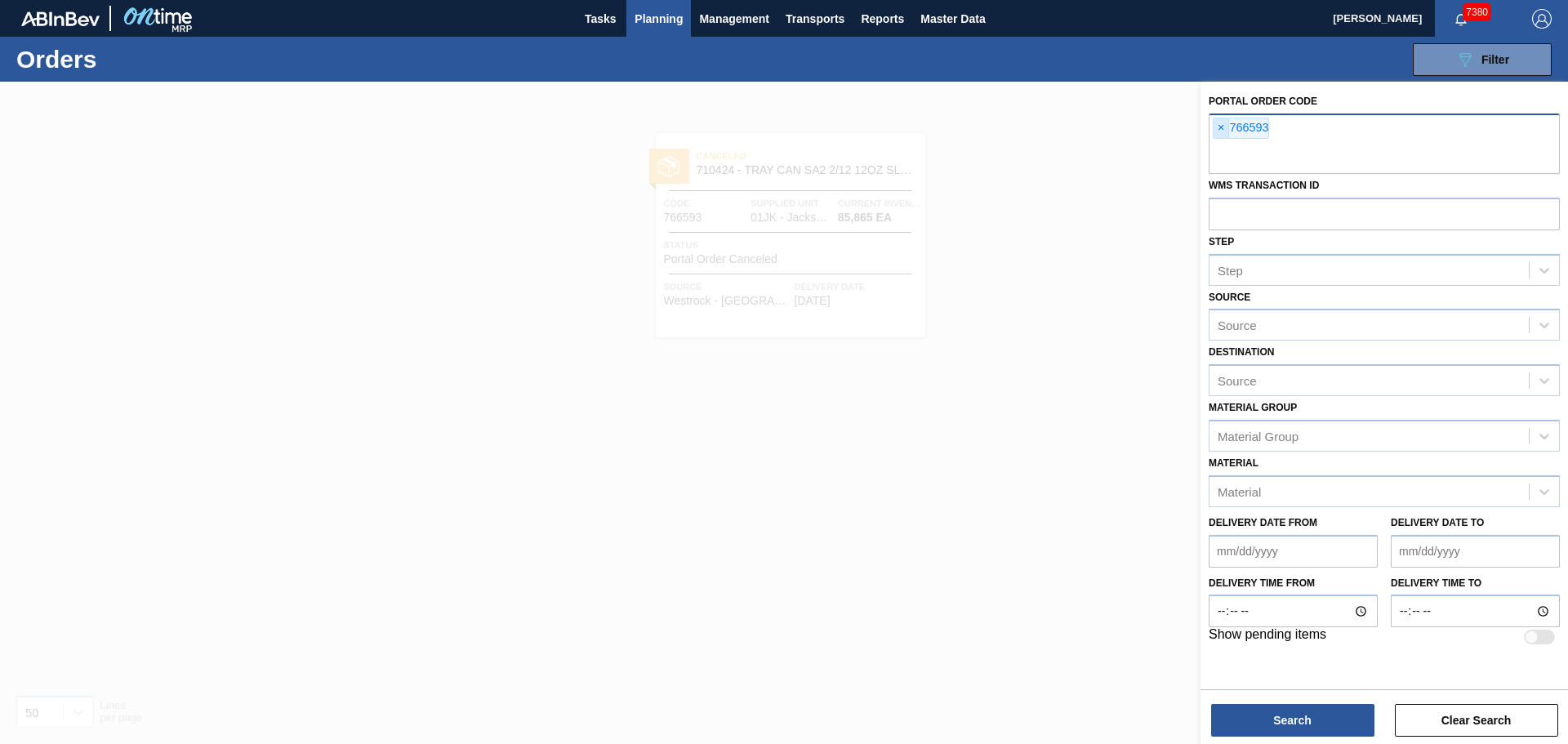
click at [1215, 125] on span "×" at bounding box center [1221, 127] width 16 height 19
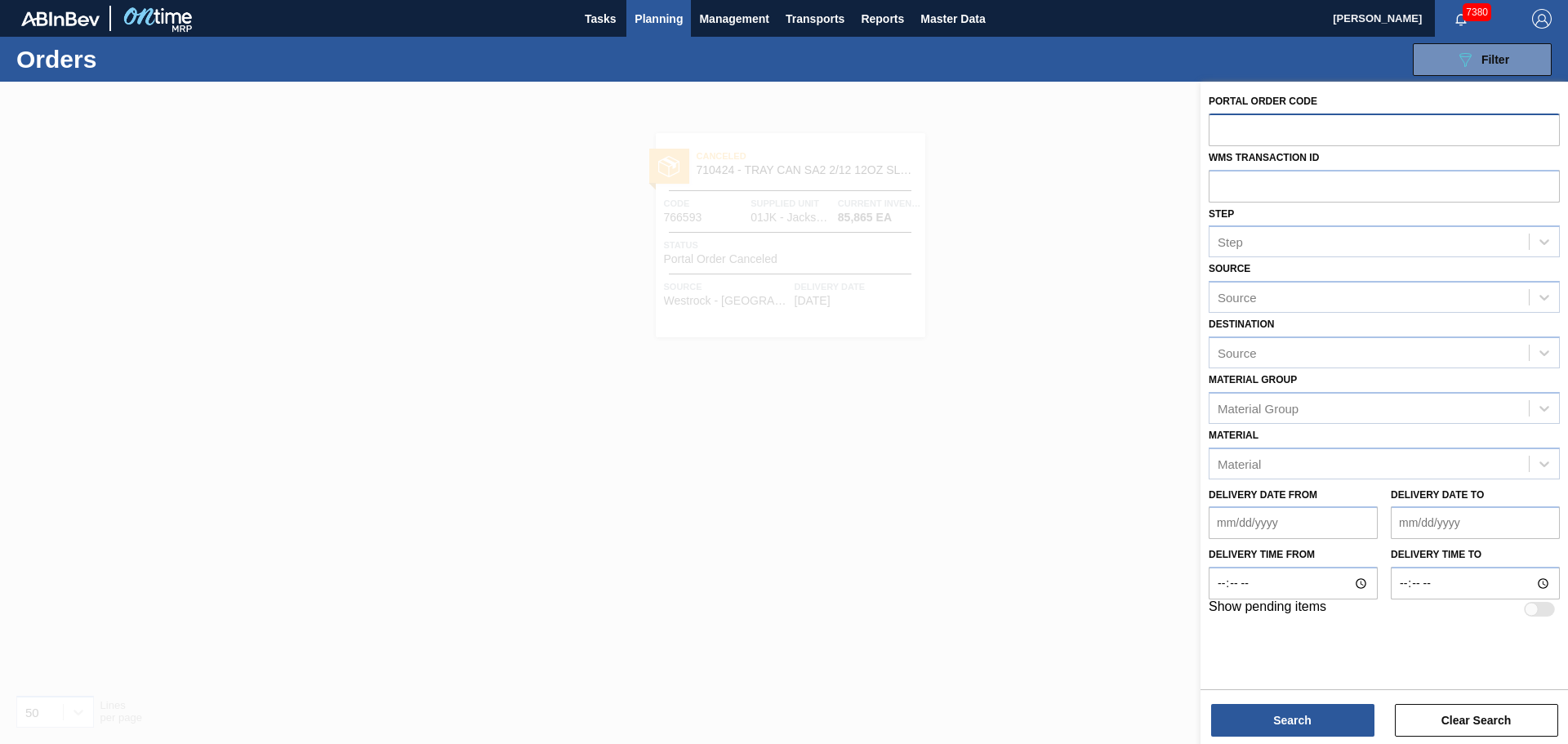
paste input "741280"
type input "741280"
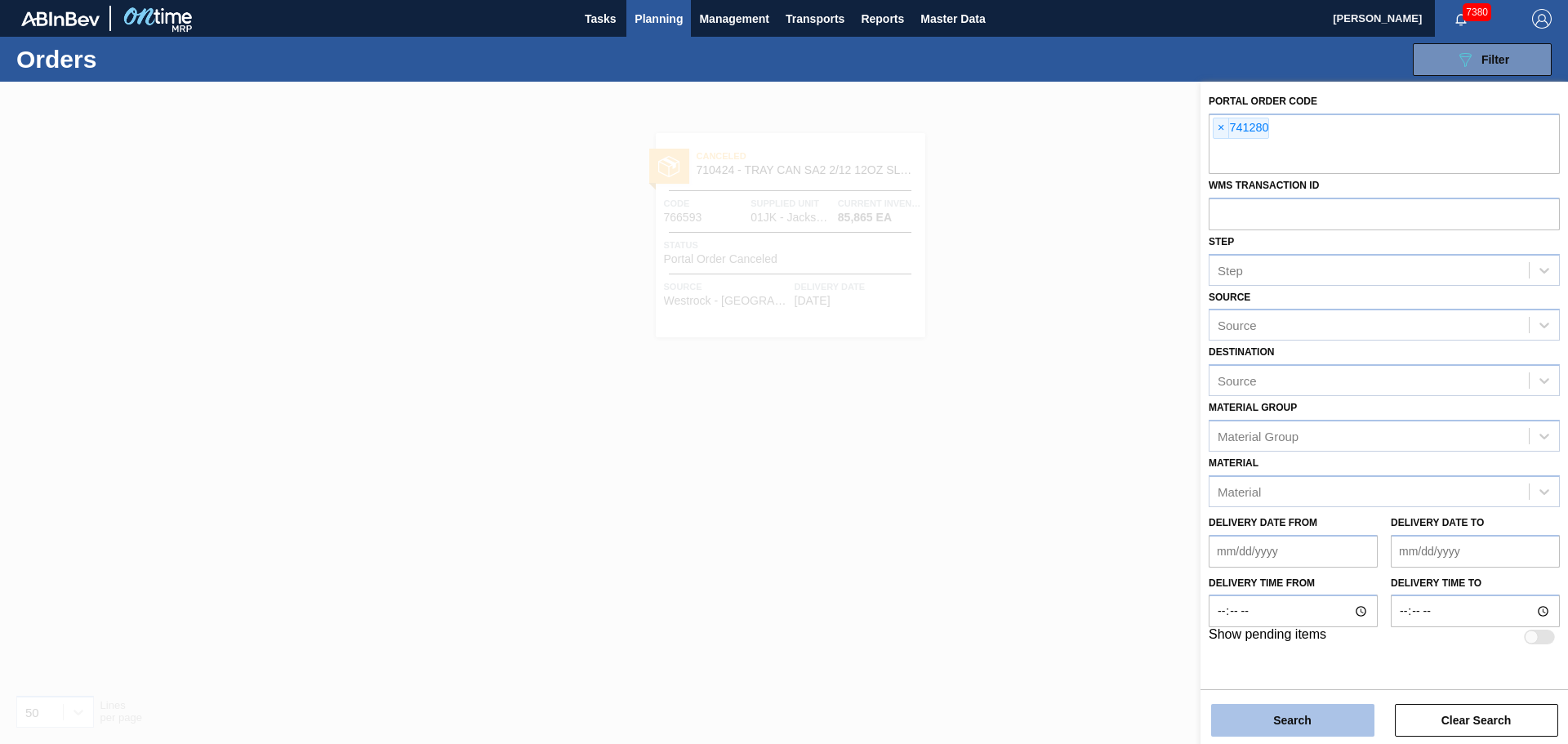
click at [1291, 717] on button "Search" at bounding box center [1293, 719] width 163 height 32
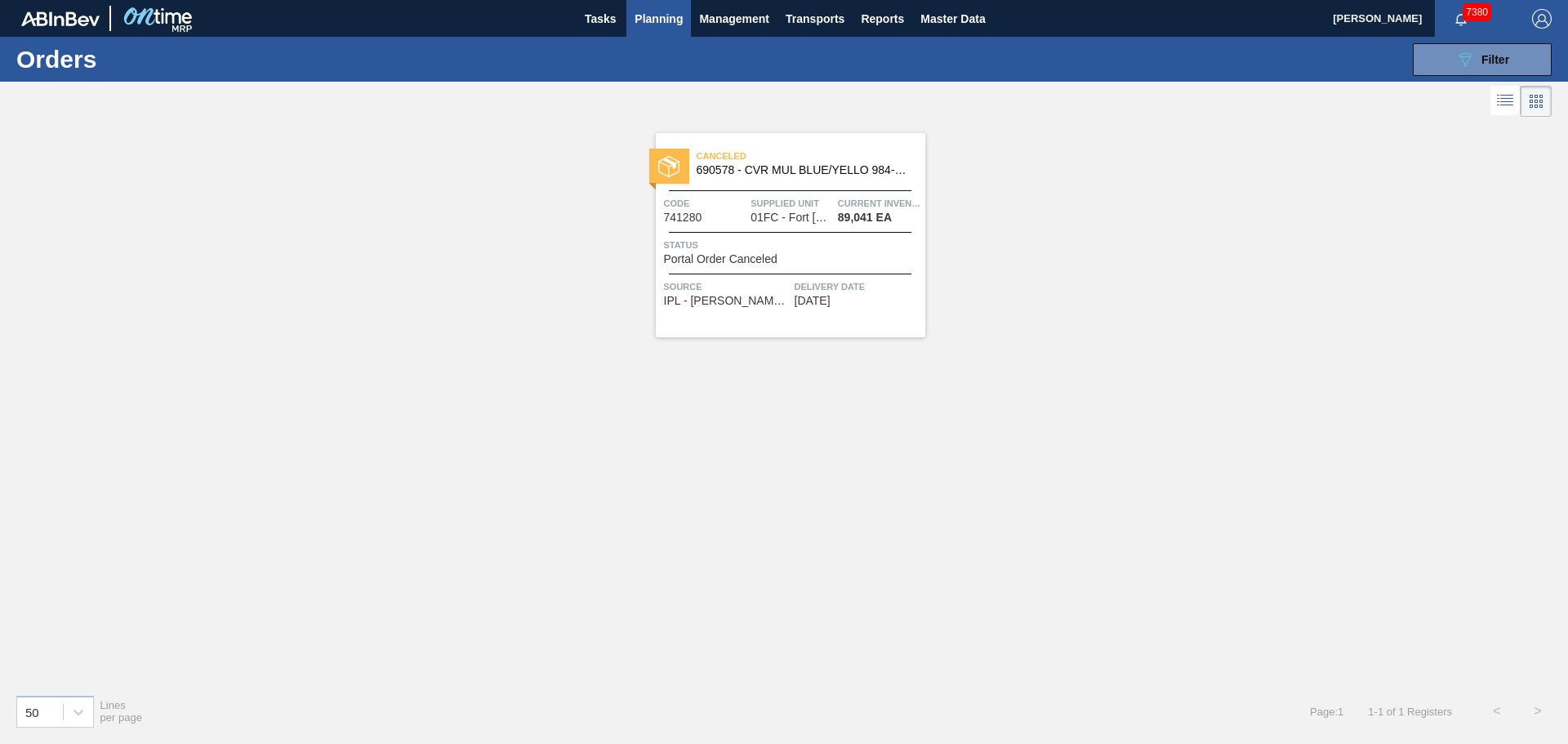
click at [753, 166] on span "690578 - CVR MUL BLUE/YELLO 984-D 0220 465 ABIDRM" at bounding box center [805, 170] width 216 height 12
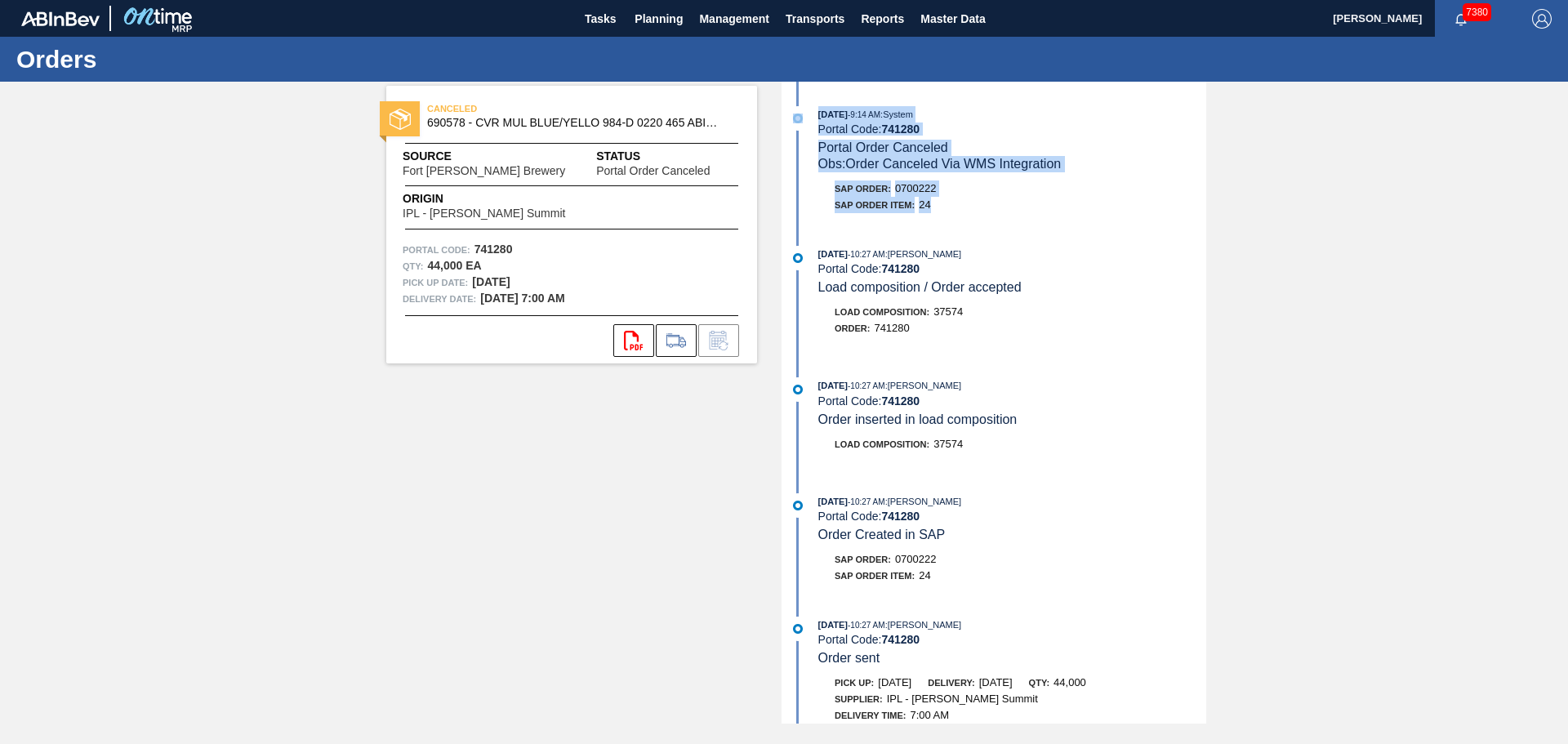
drag, startPoint x: 936, startPoint y: 206, endPoint x: 810, endPoint y: 137, distance: 143.7
click at [810, 137] on div "[DATE] 9:14 AM : System Portal Code: 741280 Portal Order Canceled Obs: Order Ca…" at bounding box center [996, 163] width 421 height 115
click at [1026, 582] on div "SAP Order Item: 24" at bounding box center [1012, 576] width 388 height 17
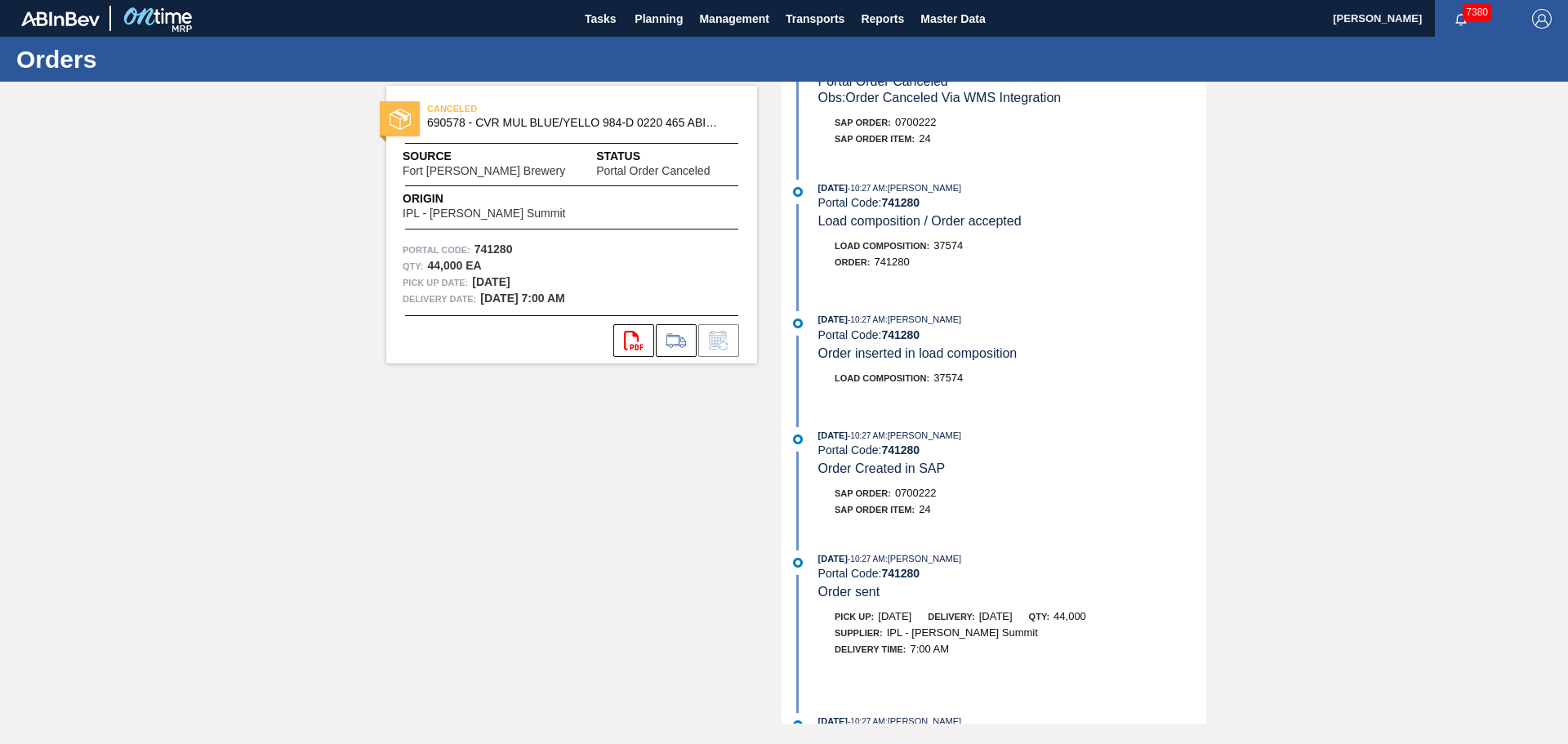
scroll to position [122, 0]
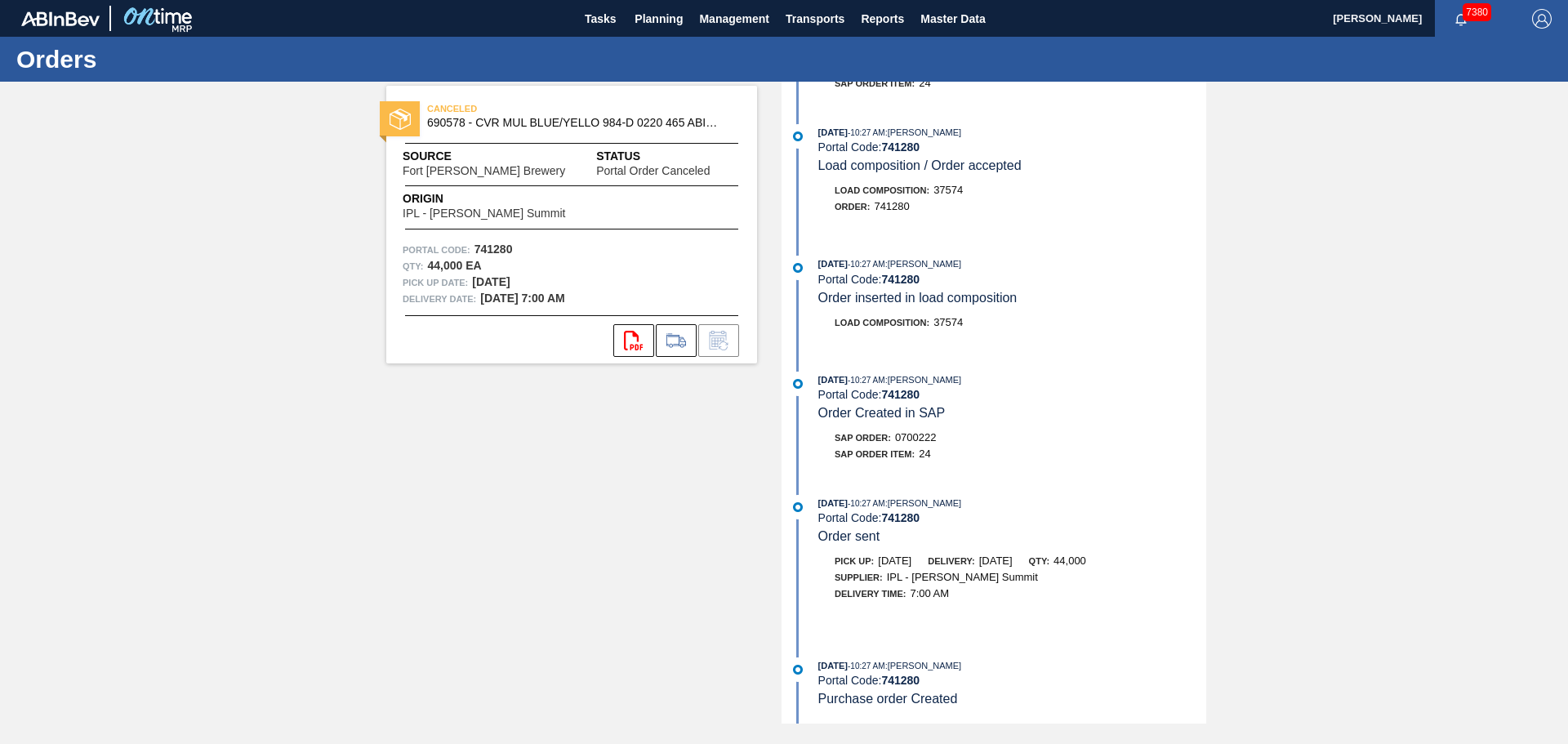
click at [1057, 306] on div "[DATE] 10:27 AM : [PERSON_NAME] Portal Code: 741280 Order inserted in load comp…" at bounding box center [996, 301] width 421 height 90
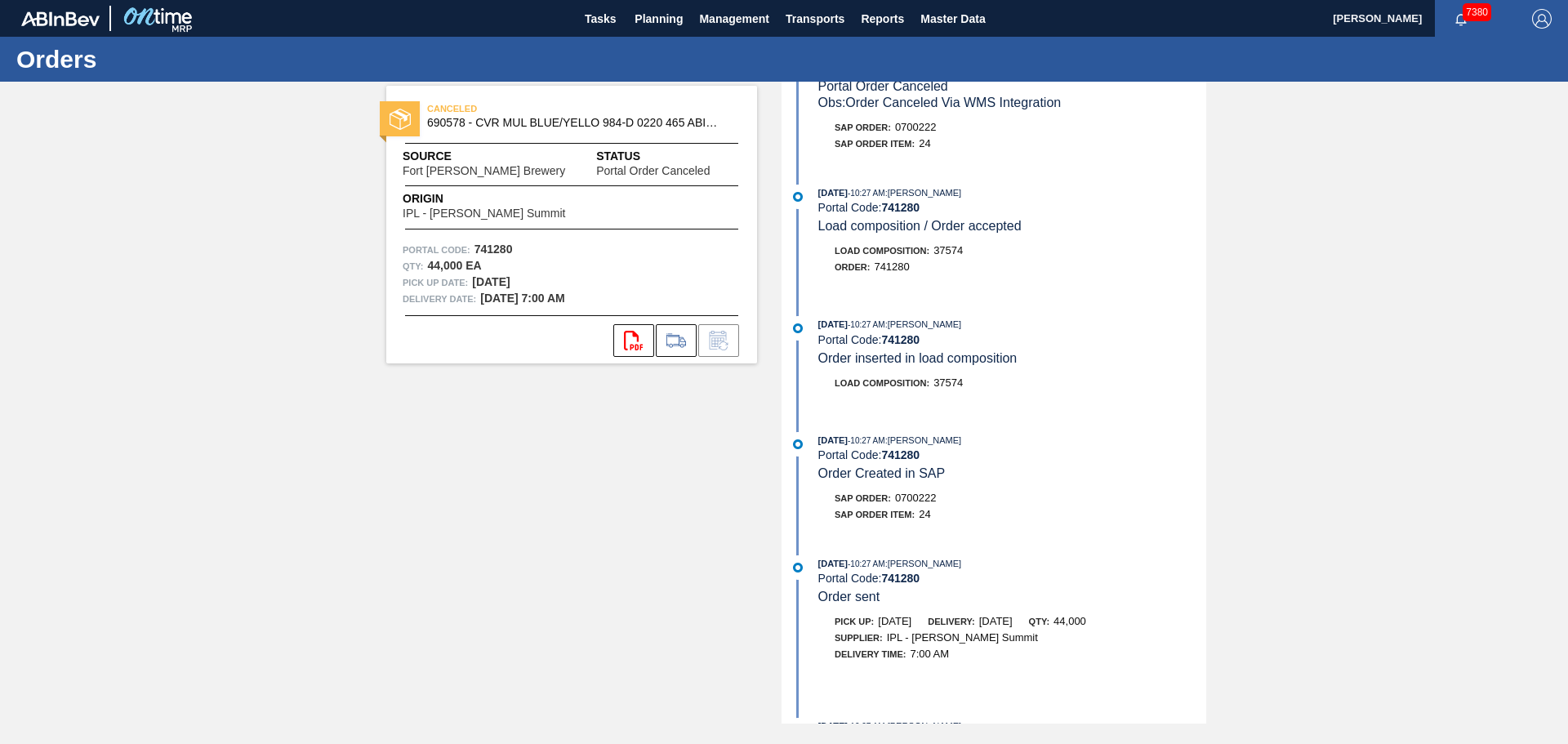
scroll to position [0, 0]
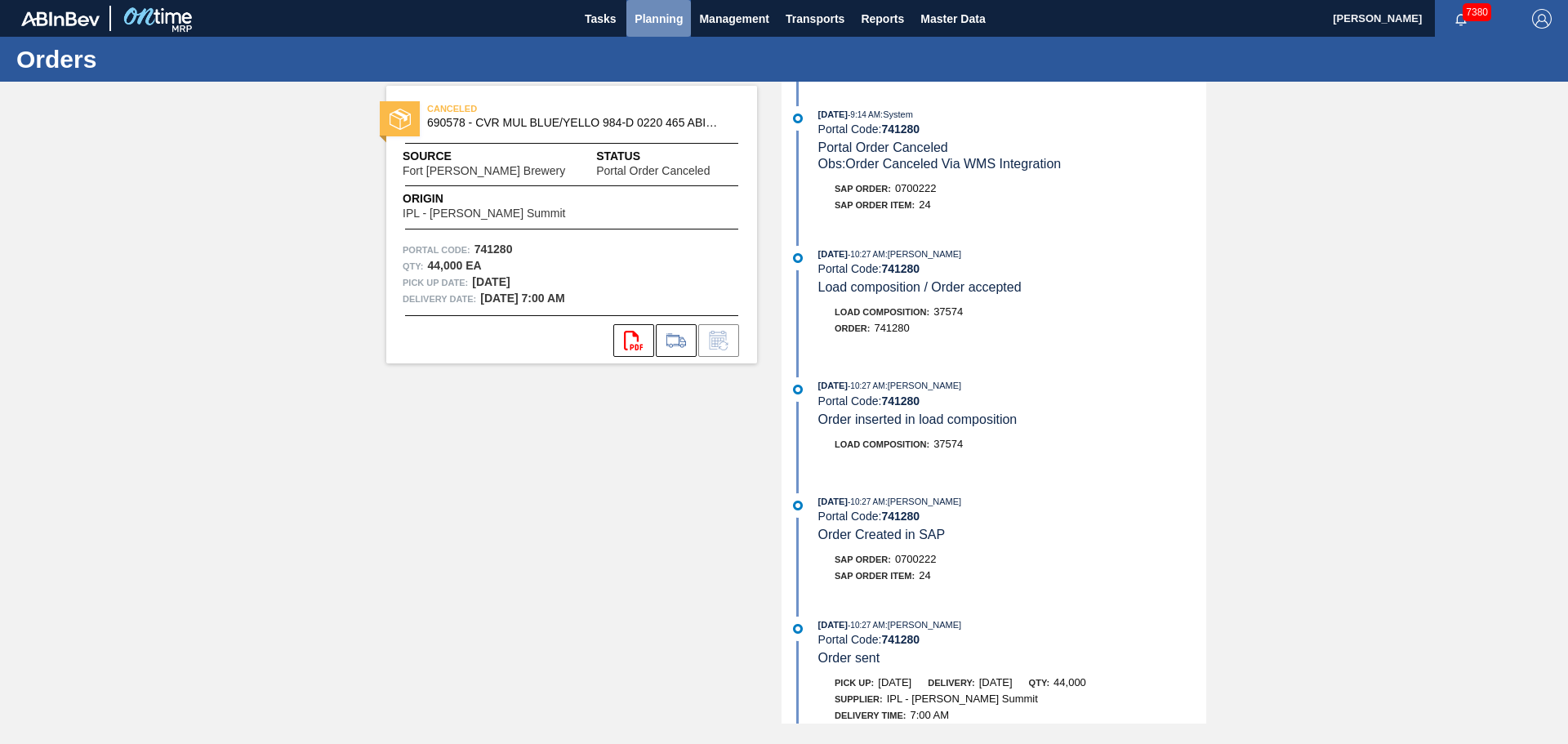
click at [668, 13] on span "Planning" at bounding box center [658, 18] width 48 height 19
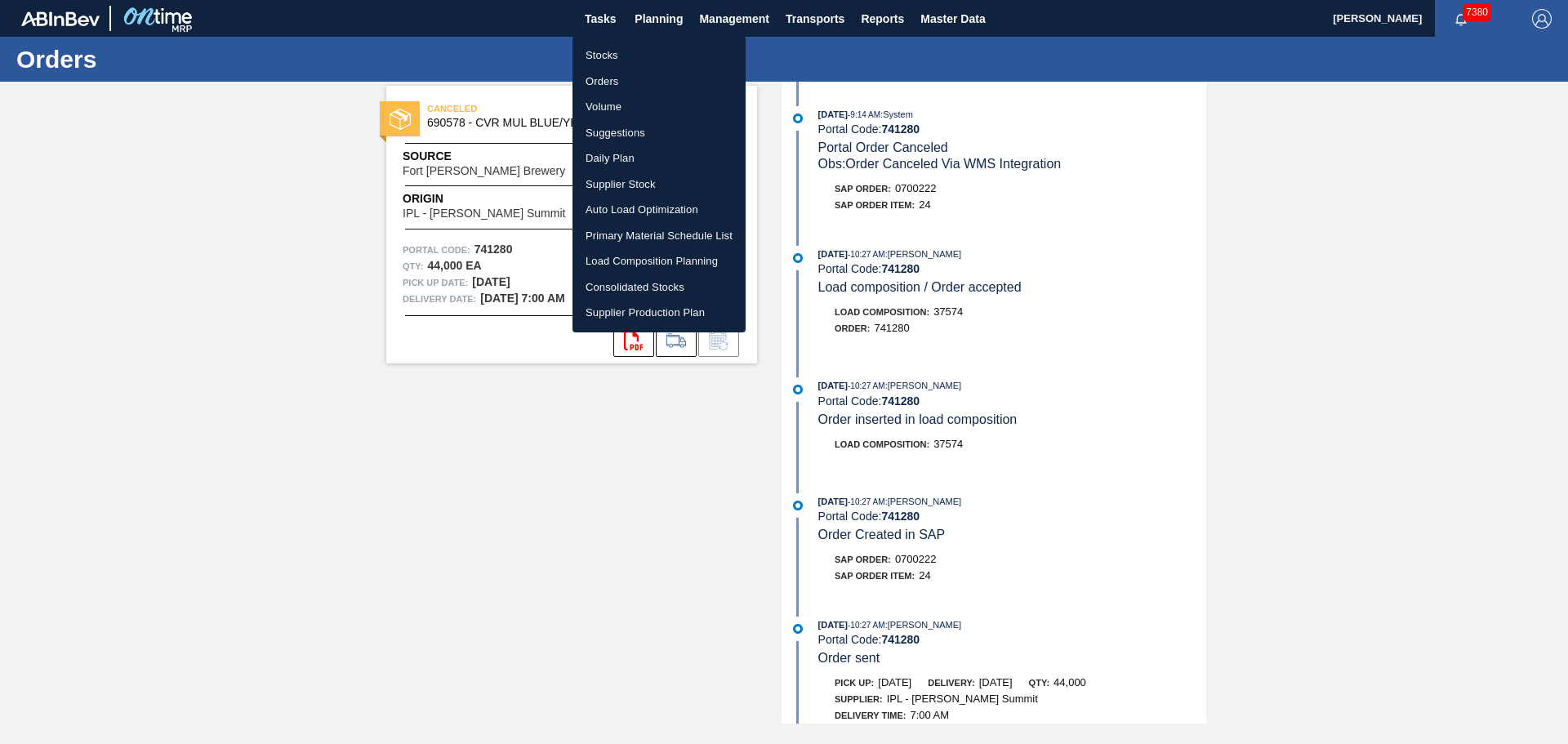
click at [597, 68] on li "Orders" at bounding box center [659, 81] width 174 height 26
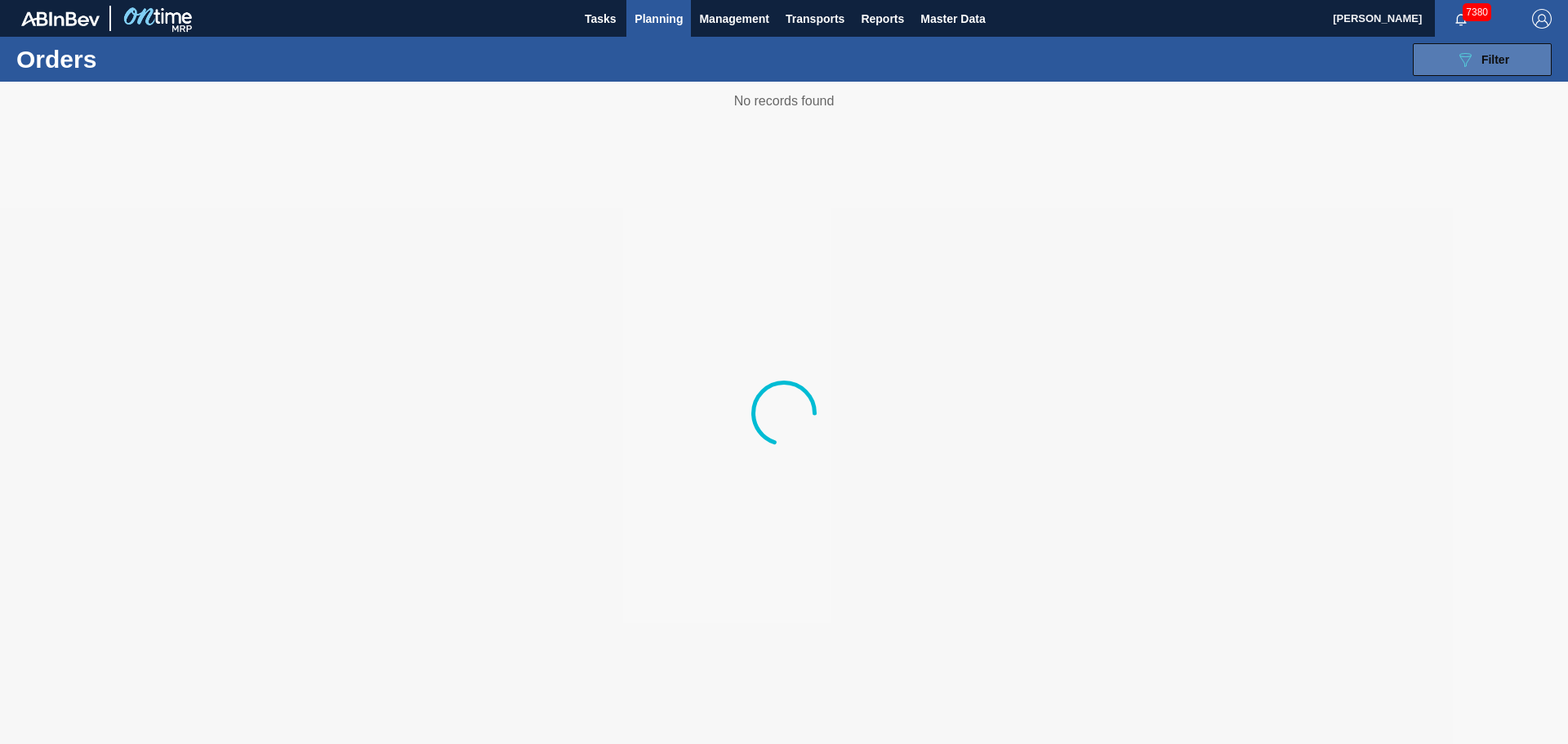
click at [1486, 54] on span "Filter" at bounding box center [1496, 59] width 28 height 13
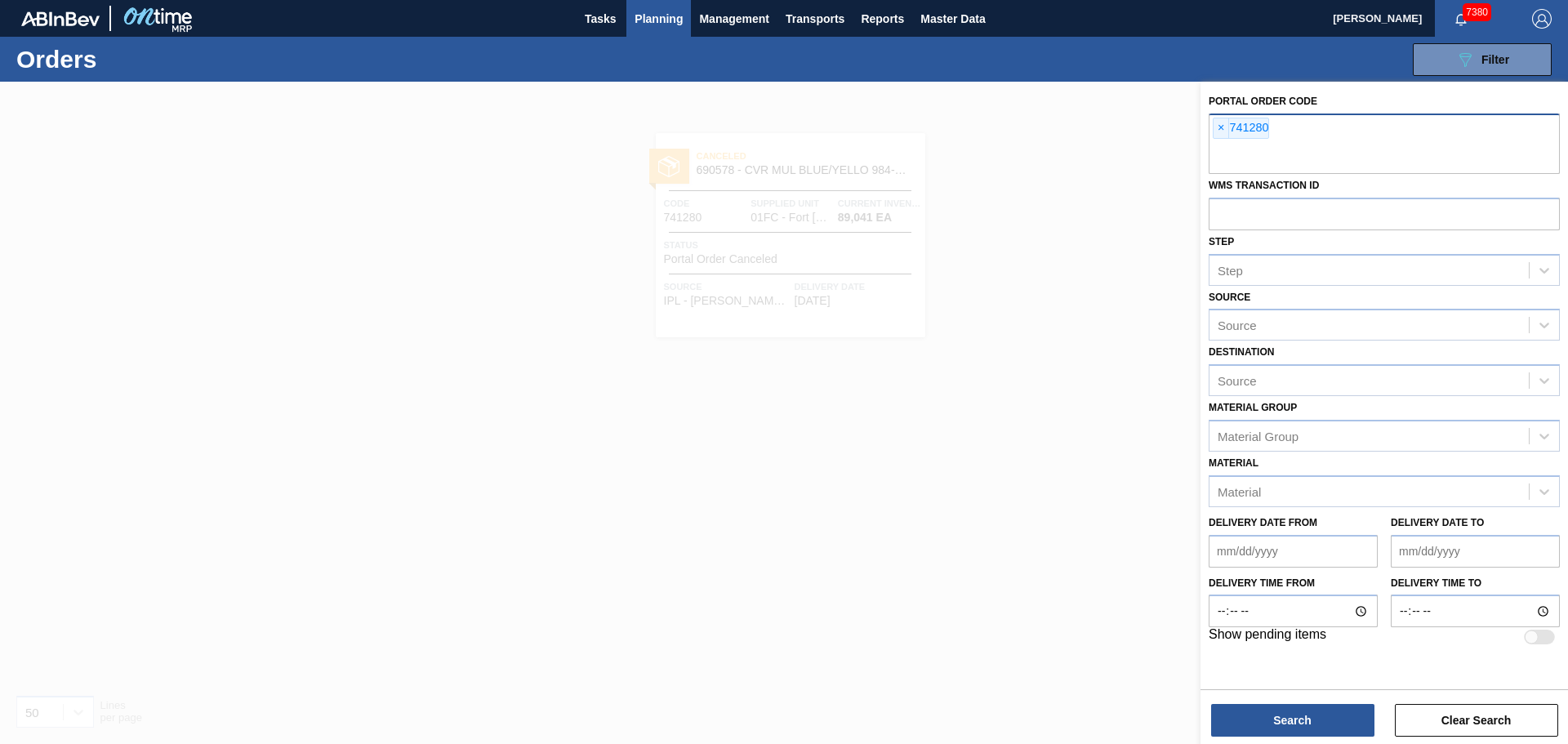
click at [1224, 124] on span "×" at bounding box center [1221, 127] width 16 height 19
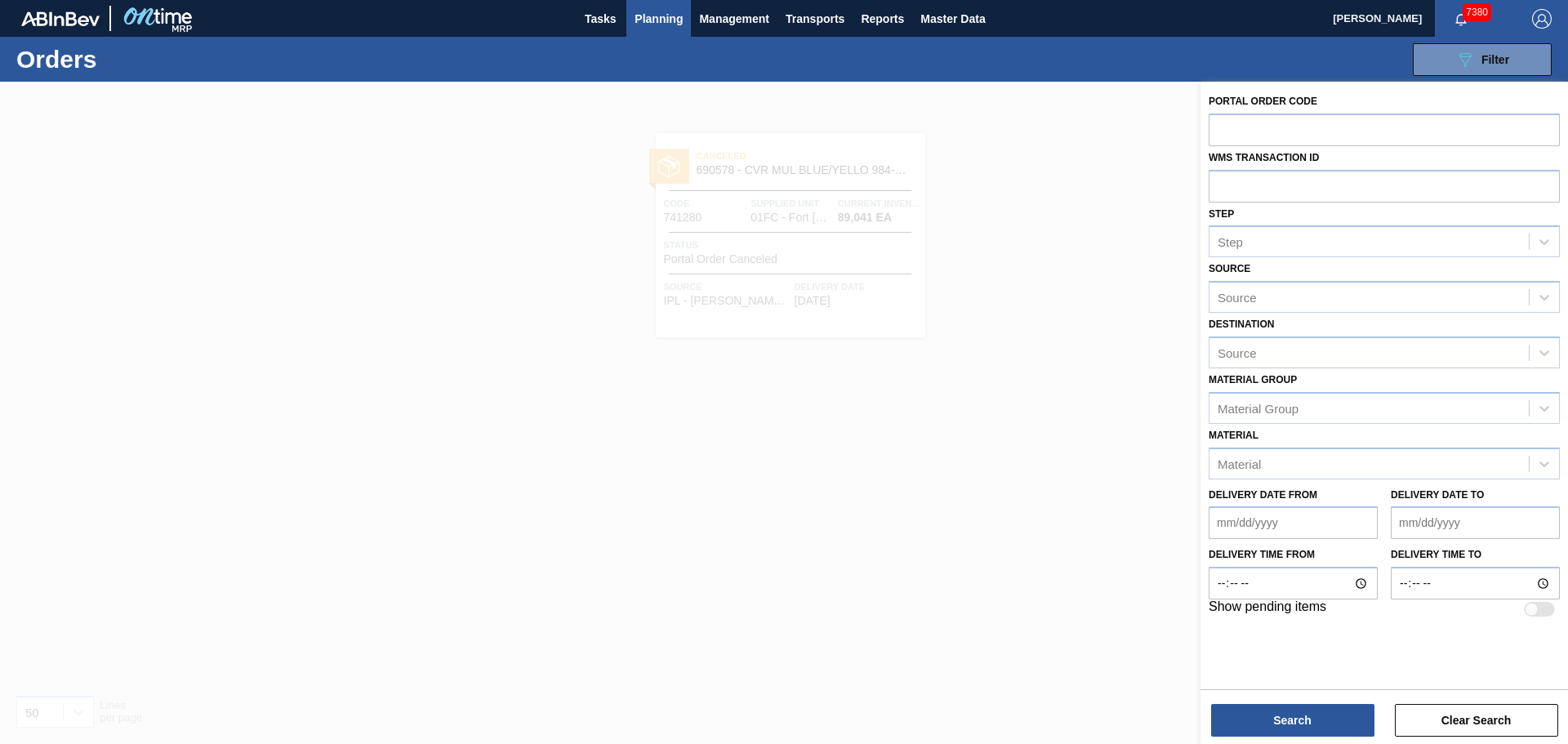
paste input "768413"
type input "768413"
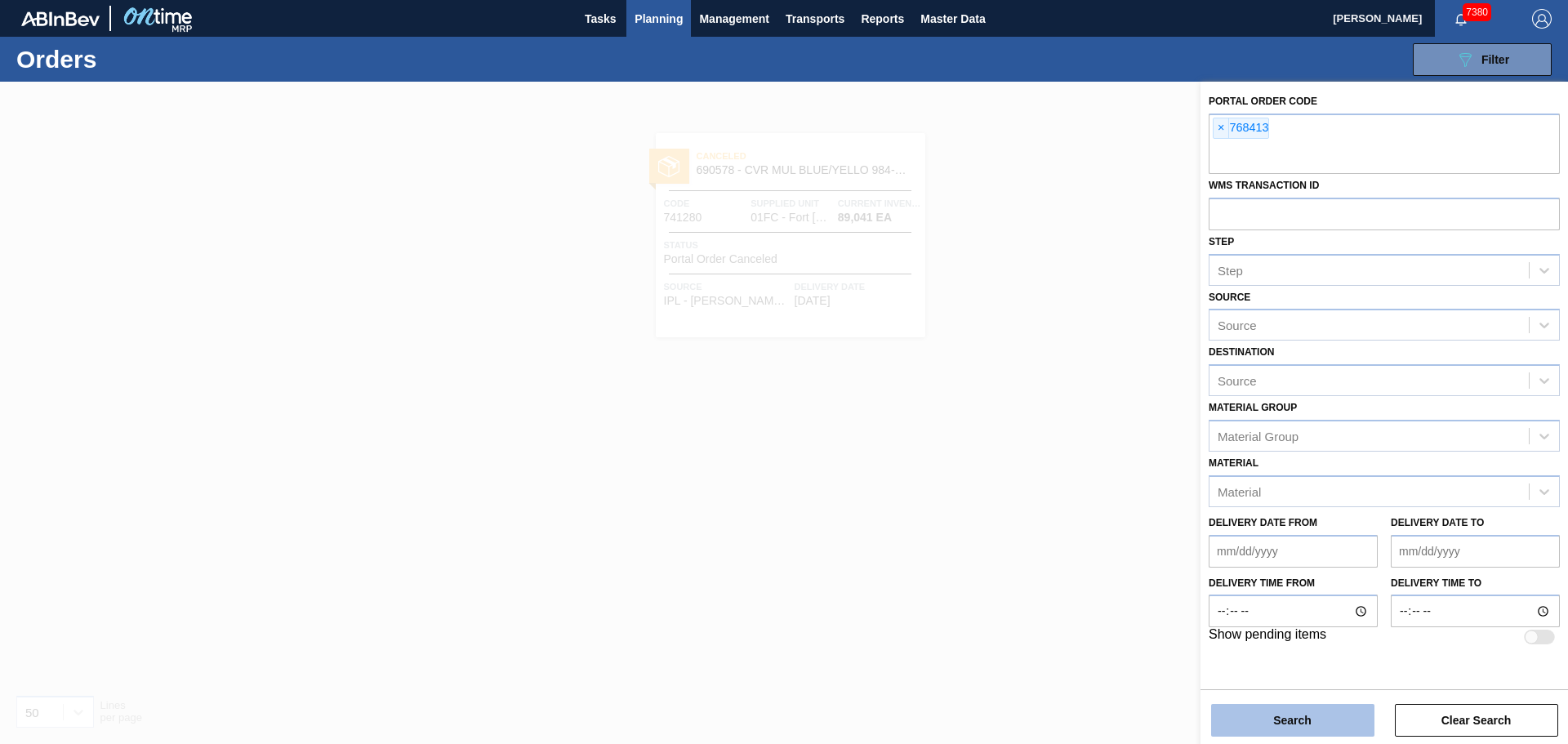
click at [1294, 720] on button "Search" at bounding box center [1293, 719] width 163 height 32
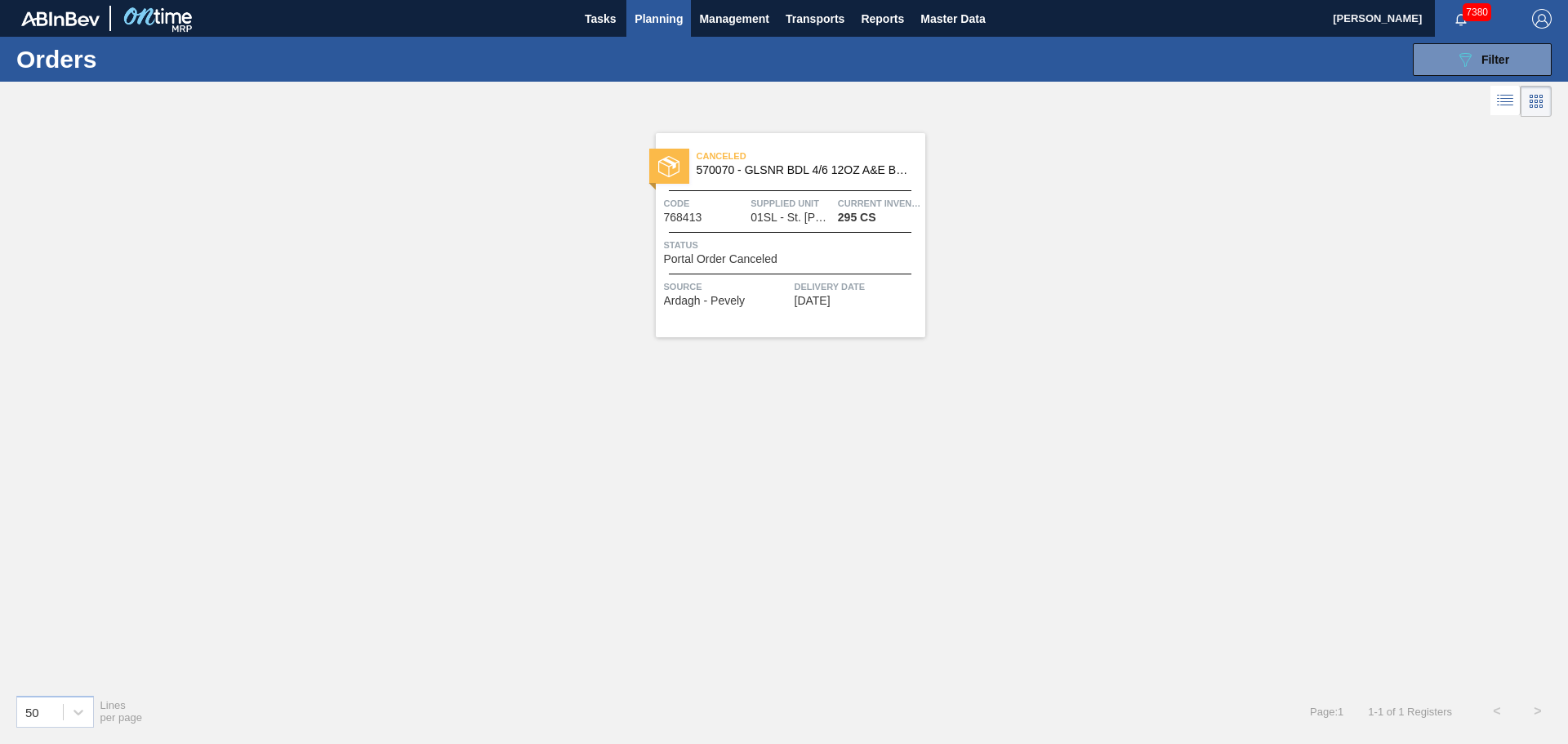
click at [812, 159] on span "Canceled" at bounding box center [812, 156] width 229 height 17
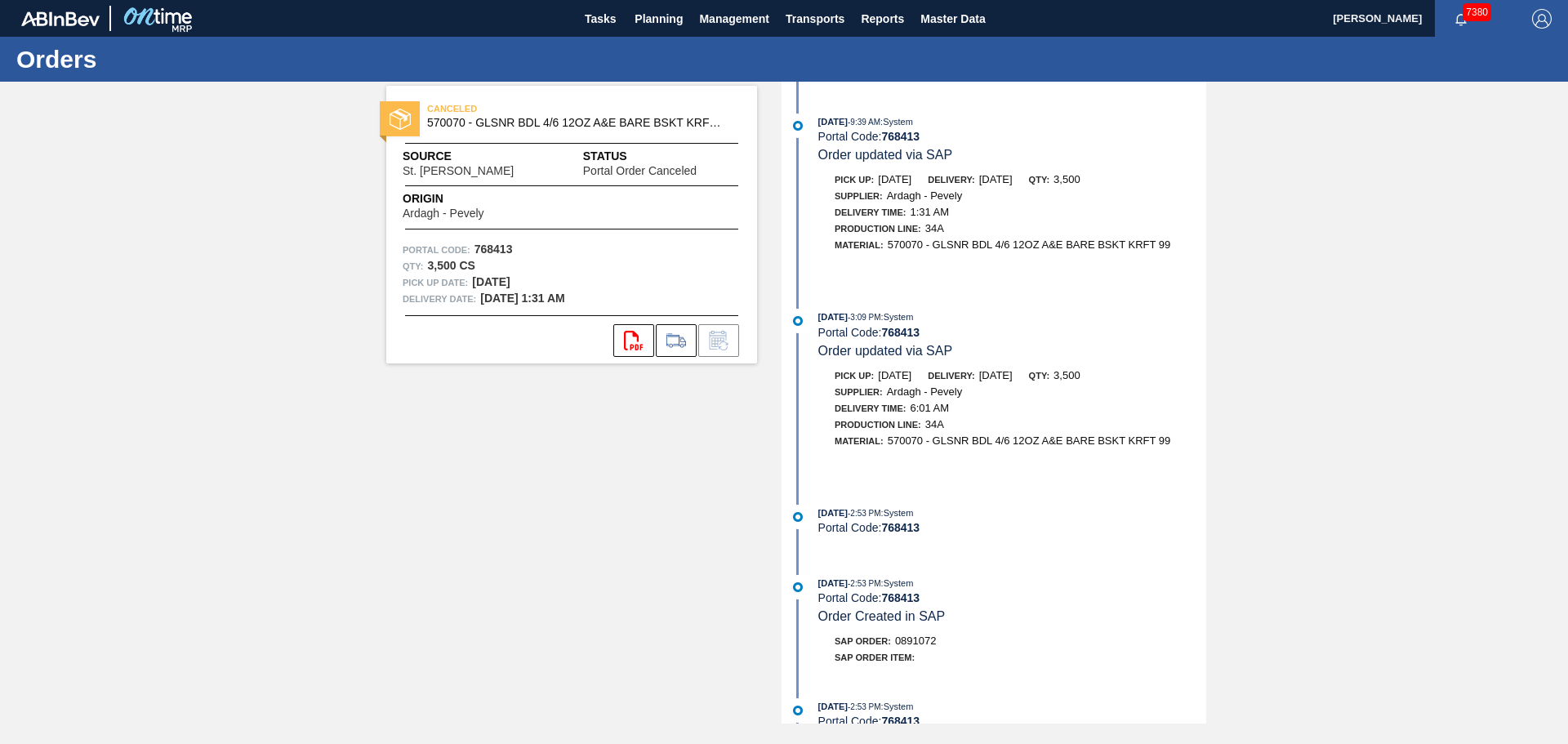
scroll to position [174, 0]
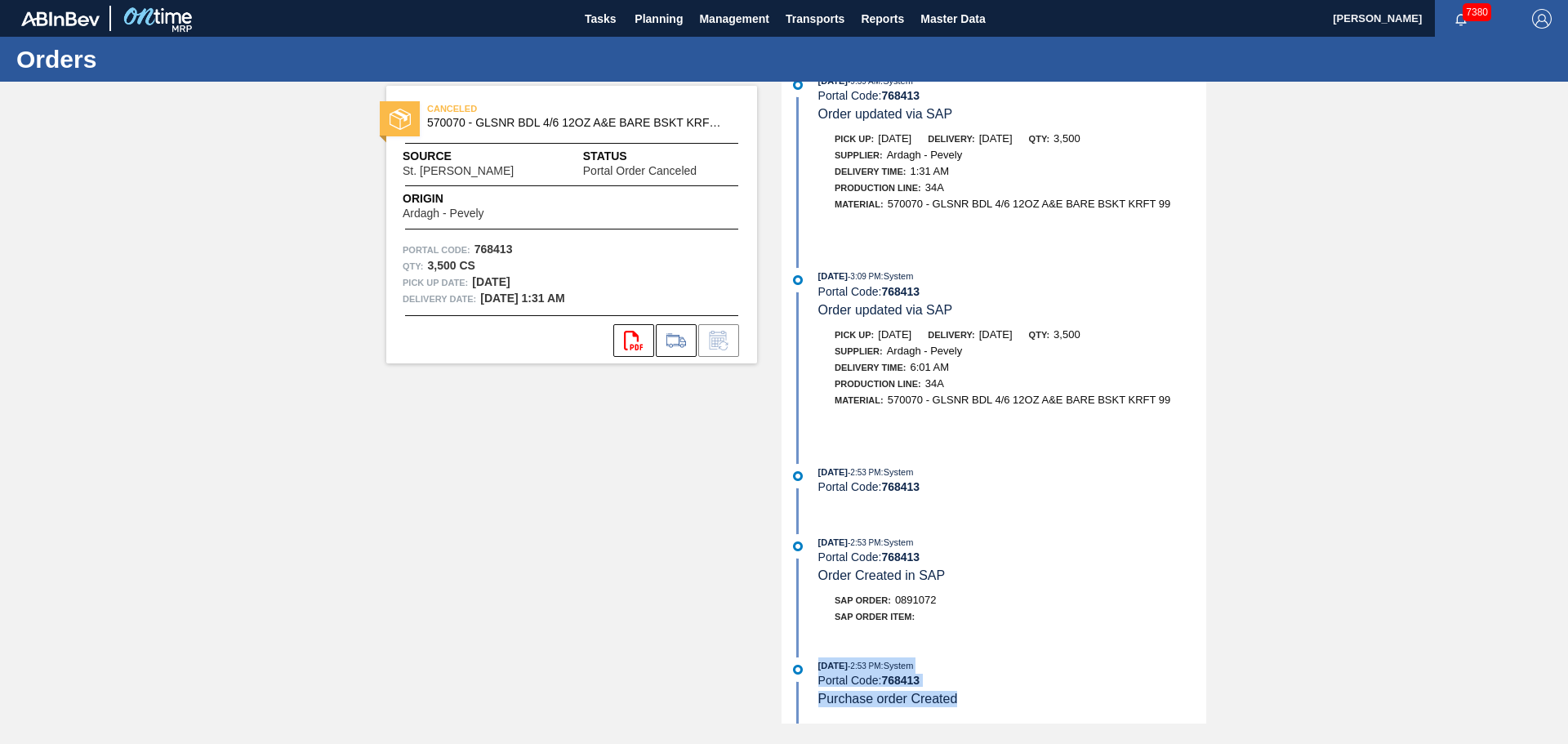
drag, startPoint x: 915, startPoint y: 700, endPoint x: 817, endPoint y: 668, distance: 103.1
click at [818, 668] on div "[DATE] 2:53 PM : System Portal Code: 768413 Purchase order Created" at bounding box center [1012, 682] width 388 height 50
click at [1057, 707] on div "[DATE] 2:53 PM : System Portal Code: 768413 Purchase order Created" at bounding box center [1012, 682] width 388 height 50
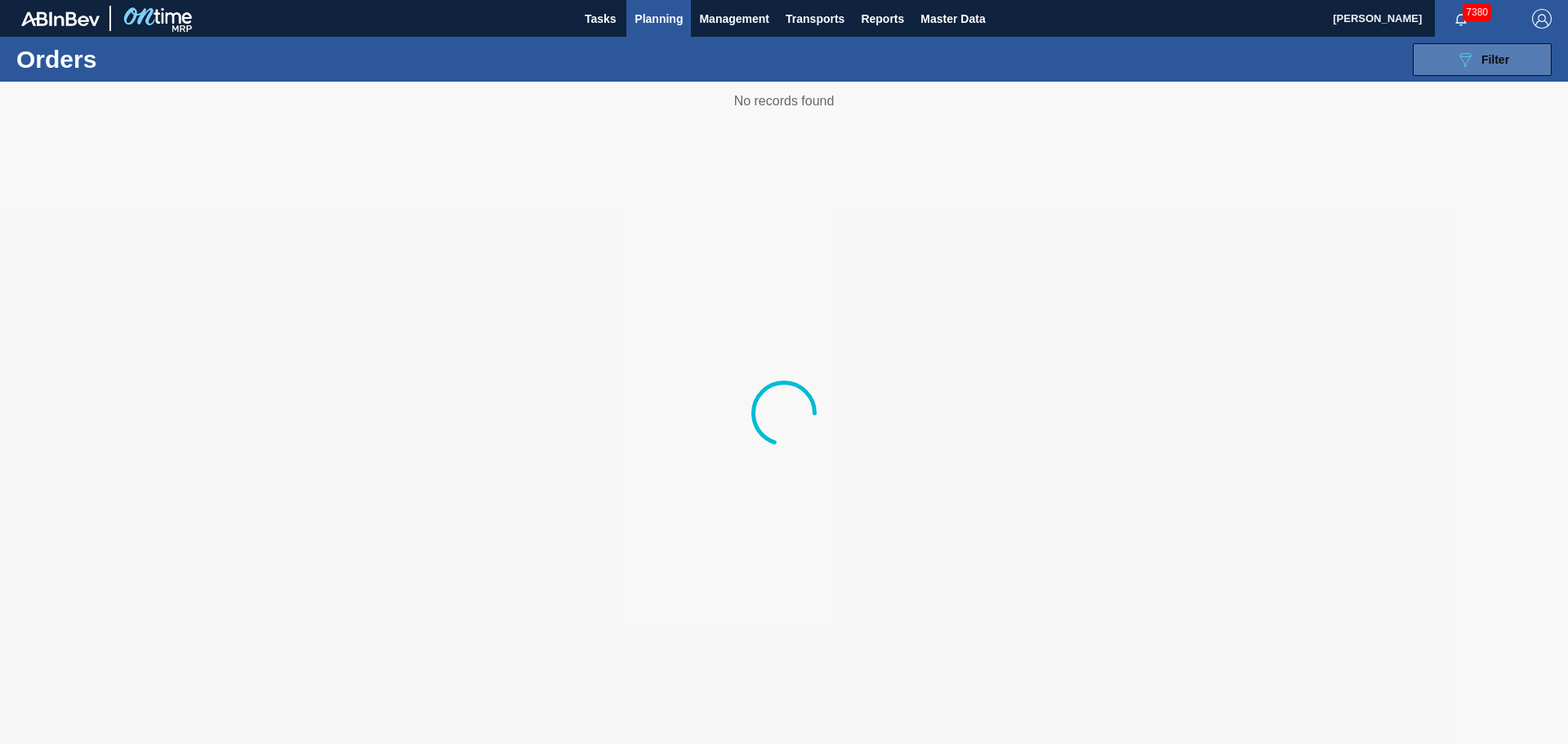
click at [1472, 64] on icon "089F7B8B-B2A5-4AFE-B5C0-19BA573D28AC" at bounding box center [1465, 59] width 19 height 19
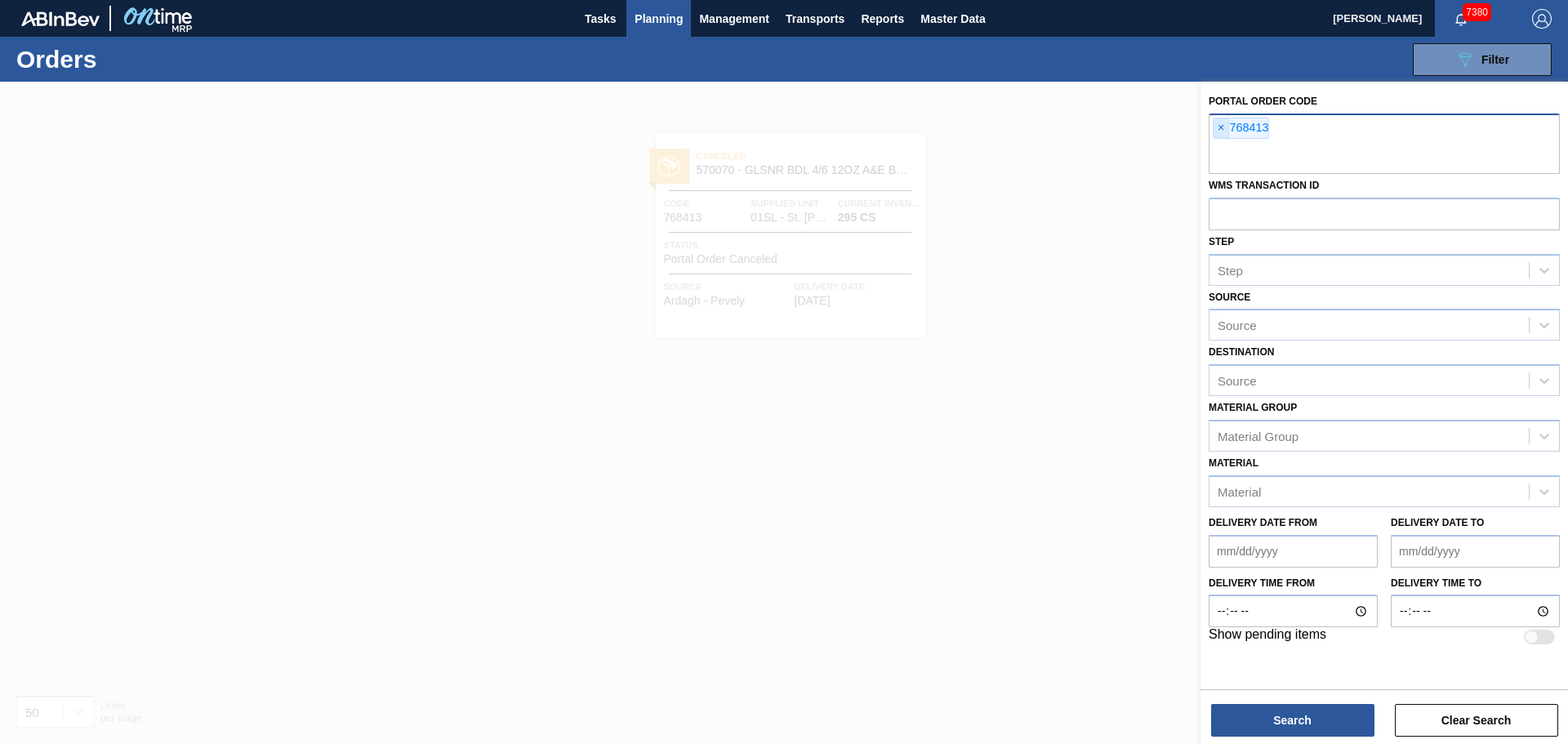
click at [1221, 127] on span "×" at bounding box center [1221, 127] width 16 height 19
paste input "752917"
type input "752917"
click at [1300, 714] on button "Search" at bounding box center [1293, 719] width 163 height 32
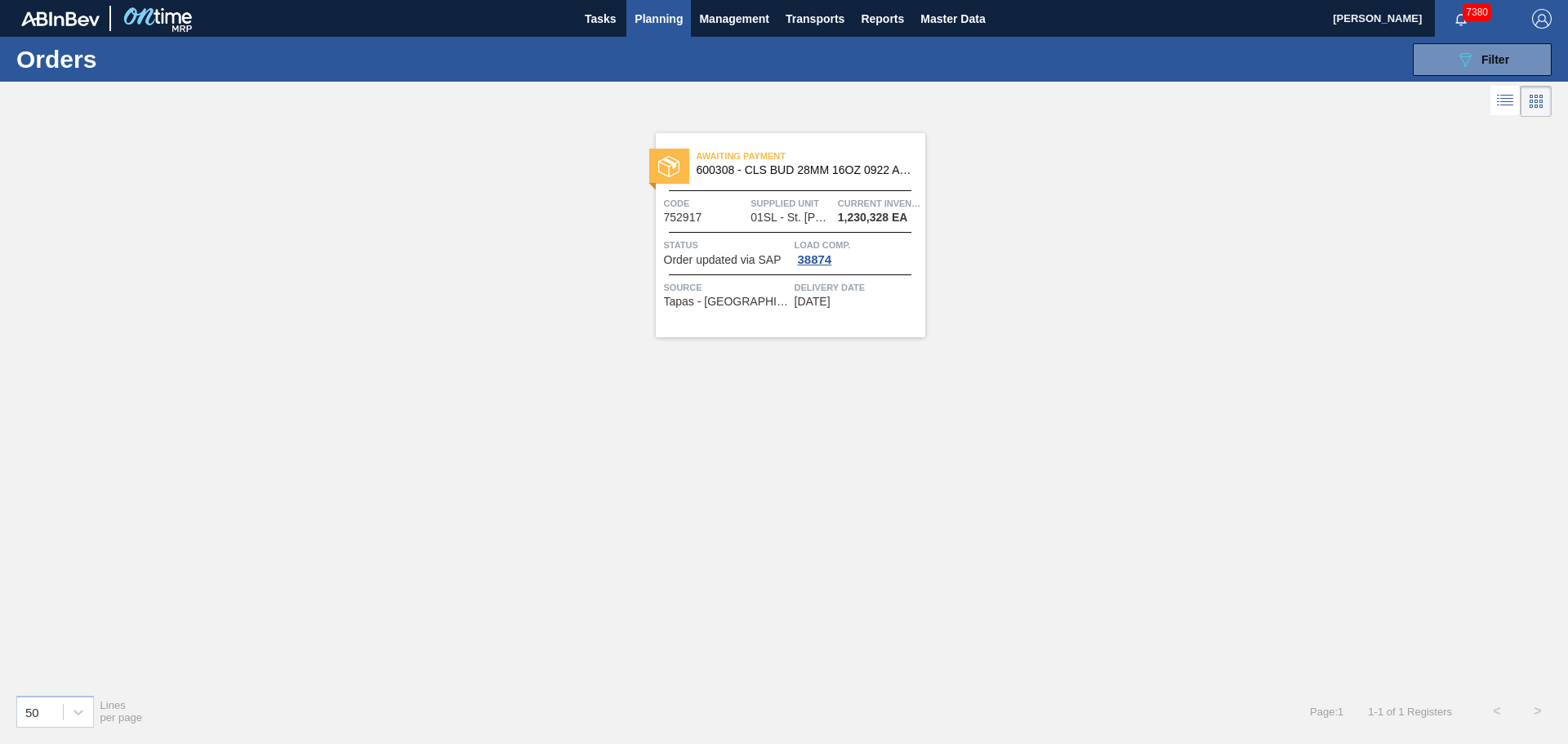
click at [710, 162] on span "Awaiting Payment" at bounding box center [812, 156] width 229 height 17
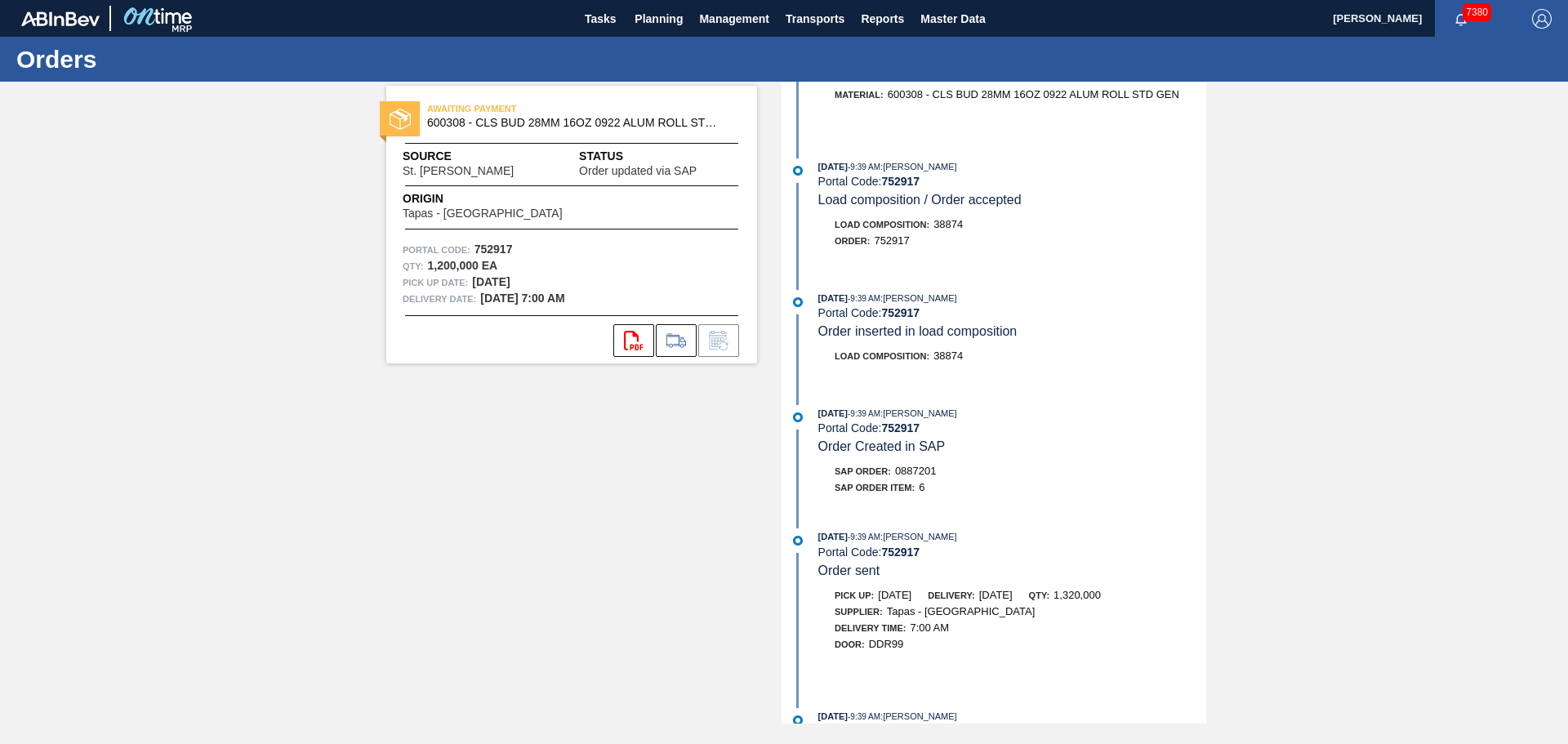
scroll to position [548, 0]
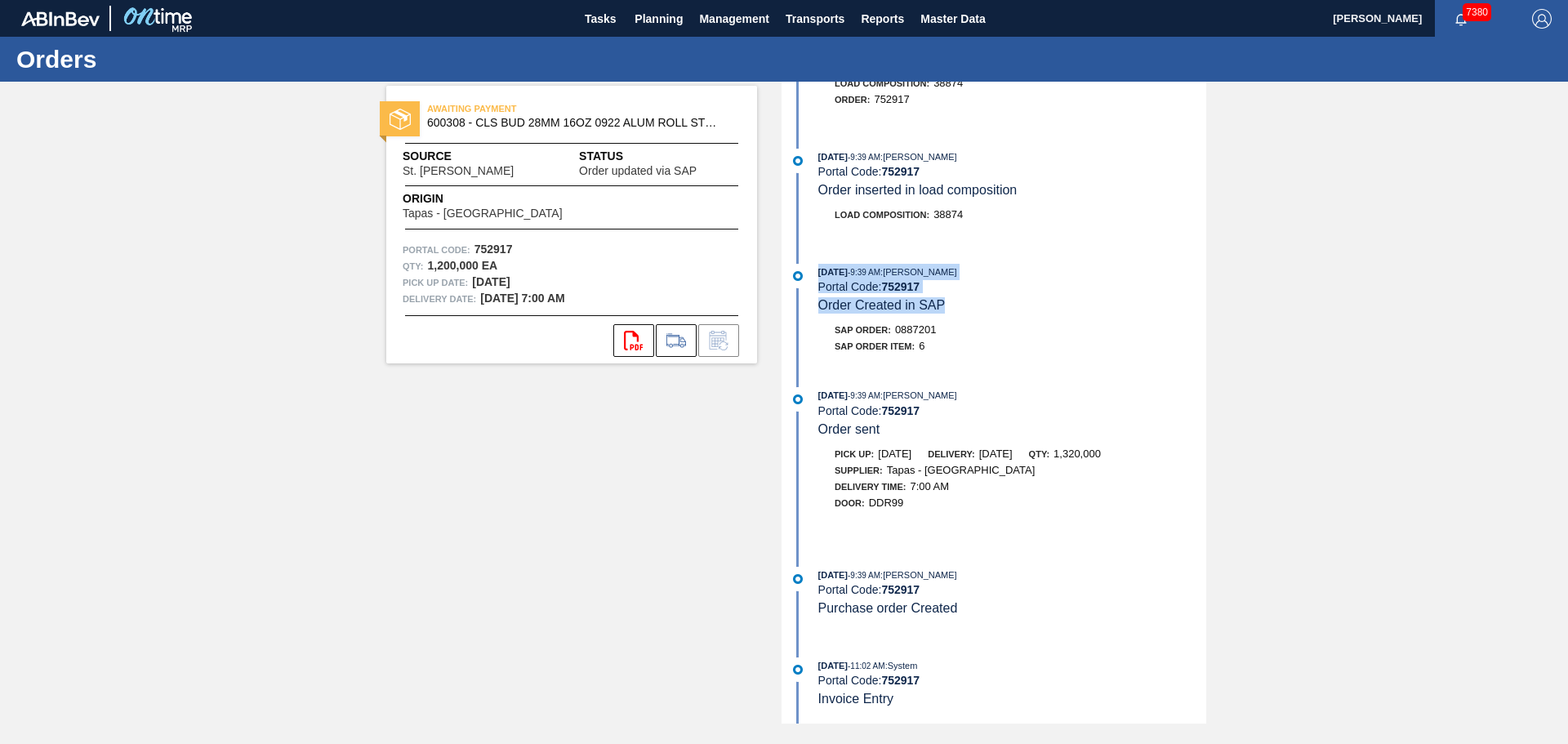
drag, startPoint x: 947, startPoint y: 305, endPoint x: 864, endPoint y: 299, distance: 83.2
click at [818, 270] on div "[DATE] 9:39 AM : [PERSON_NAME] Portal Code: 752917 Order Created in SAP" at bounding box center [1012, 289] width 388 height 50
click at [972, 355] on div "[DATE] 9:39 AM : [PERSON_NAME] Portal Code: 752917 Order Created in SAP SAP Ord…" at bounding box center [996, 313] width 421 height 99
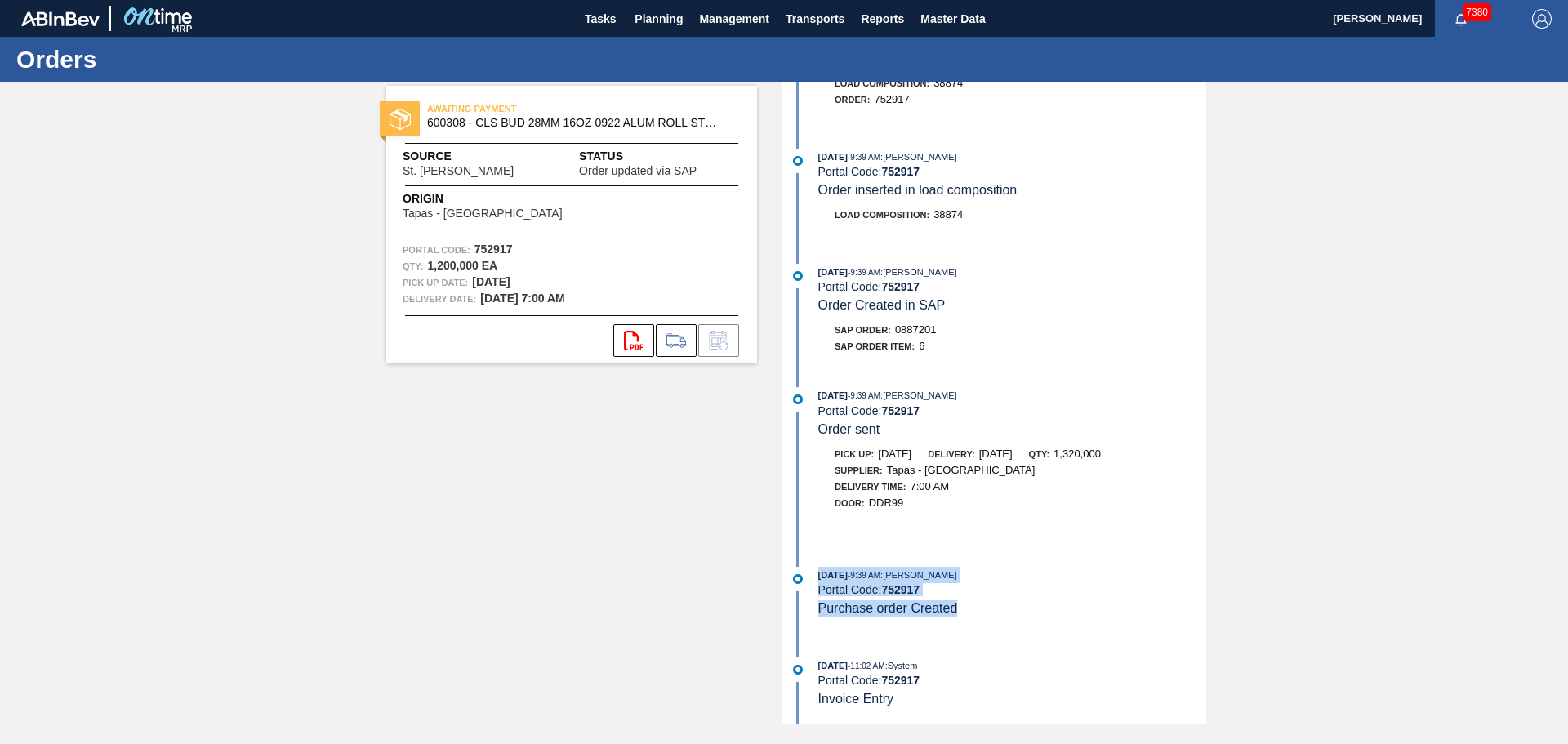
drag, startPoint x: 963, startPoint y: 612, endPoint x: 817, endPoint y: 576, distance: 150.4
click at [818, 576] on div "[DATE] 9:39 AM : [PERSON_NAME] Portal Code: 752917 Purchase order Created" at bounding box center [1012, 592] width 388 height 50
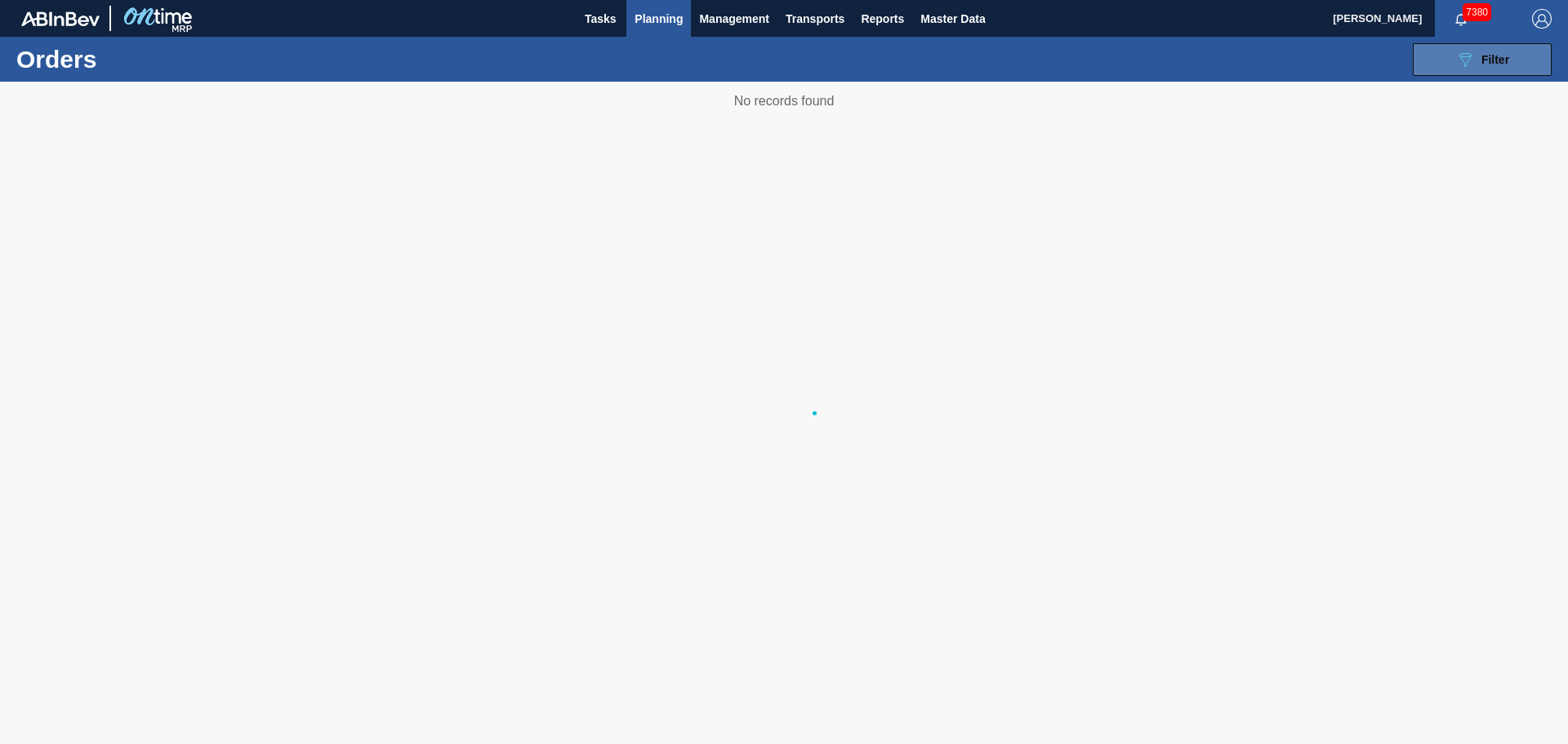
click at [1456, 56] on icon "089F7B8B-B2A5-4AFE-B5C0-19BA573D28AC" at bounding box center [1465, 59] width 19 height 19
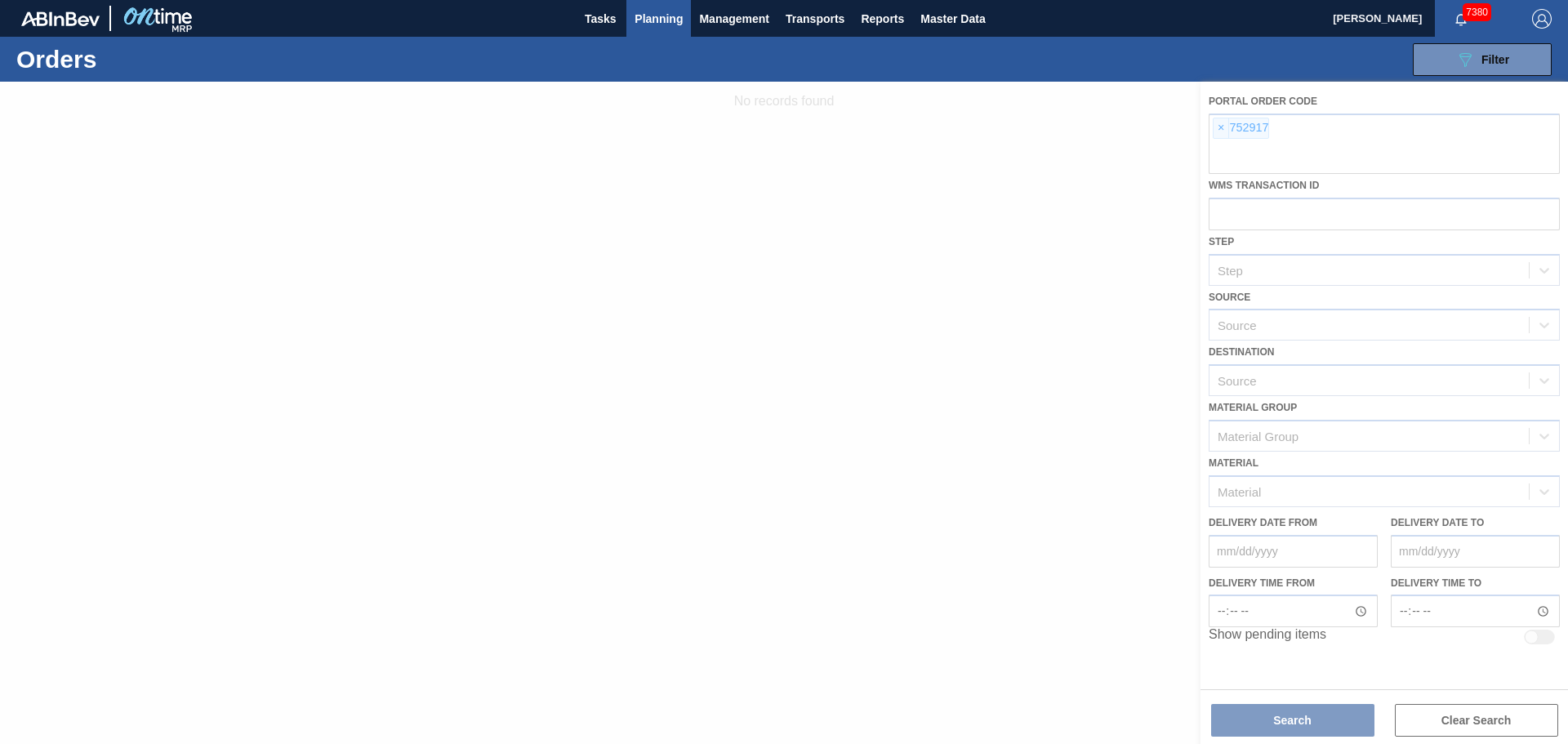
click at [1213, 122] on div at bounding box center [784, 412] width 1568 height 662
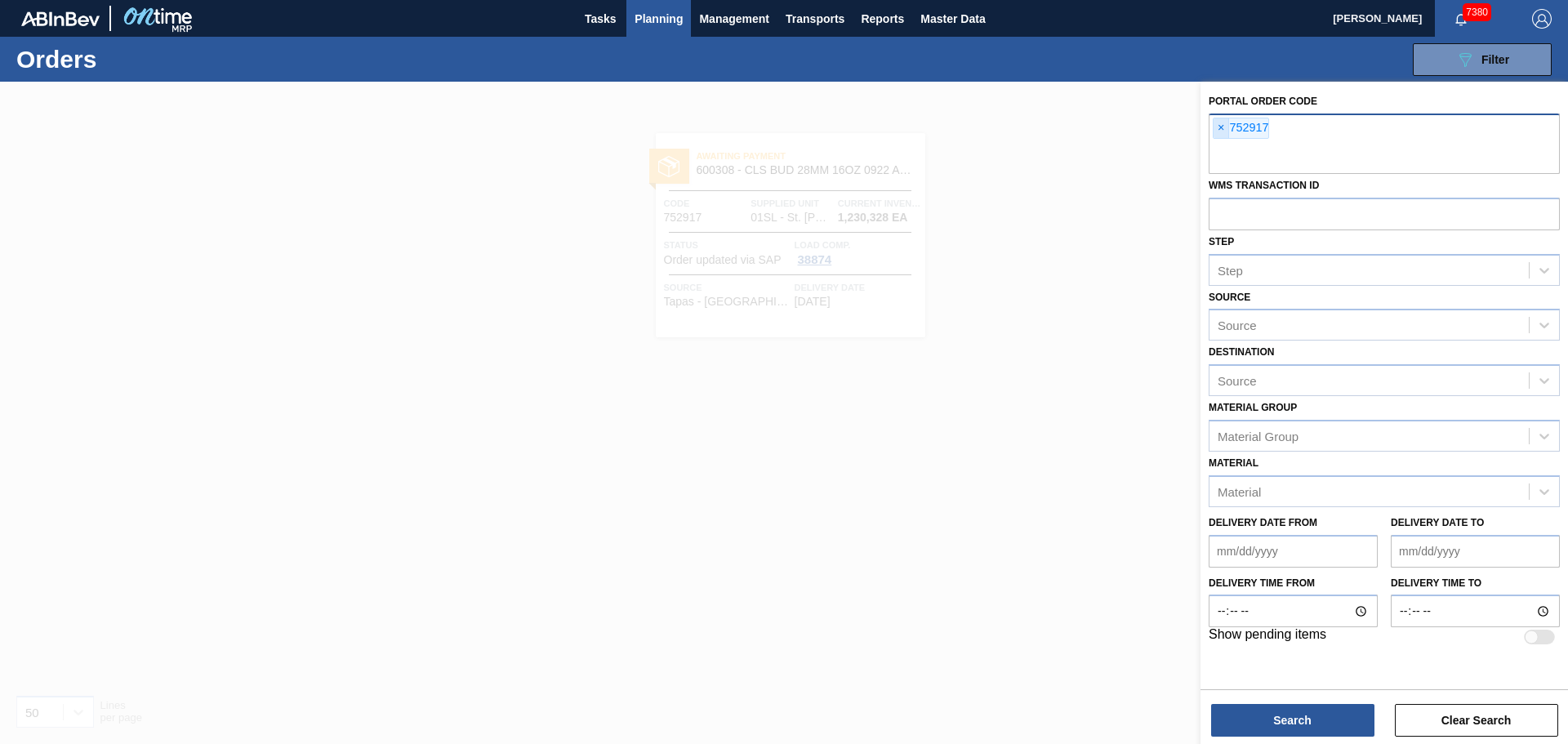
click at [1217, 125] on span "×" at bounding box center [1221, 127] width 16 height 19
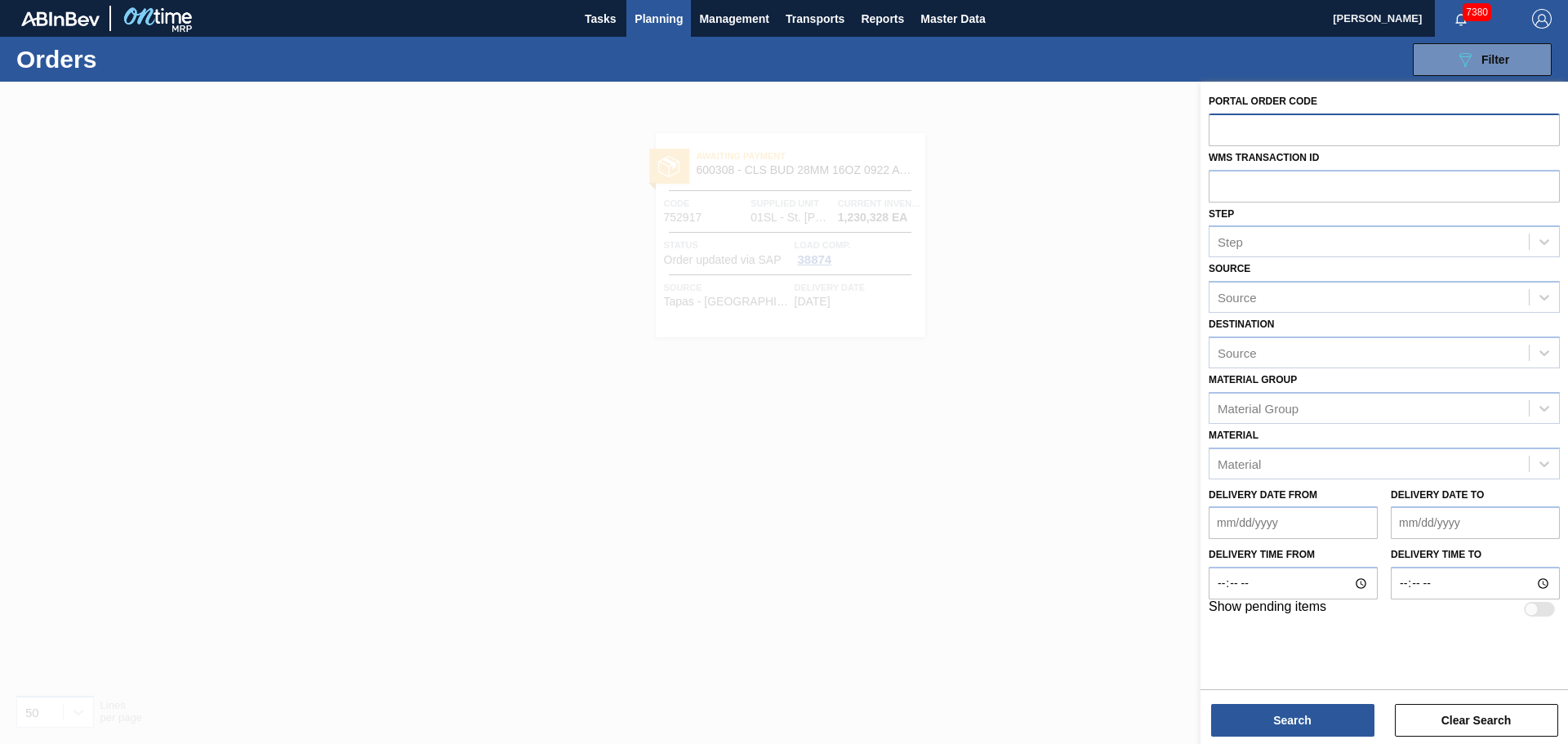
paste input "765625"
type input "765625"
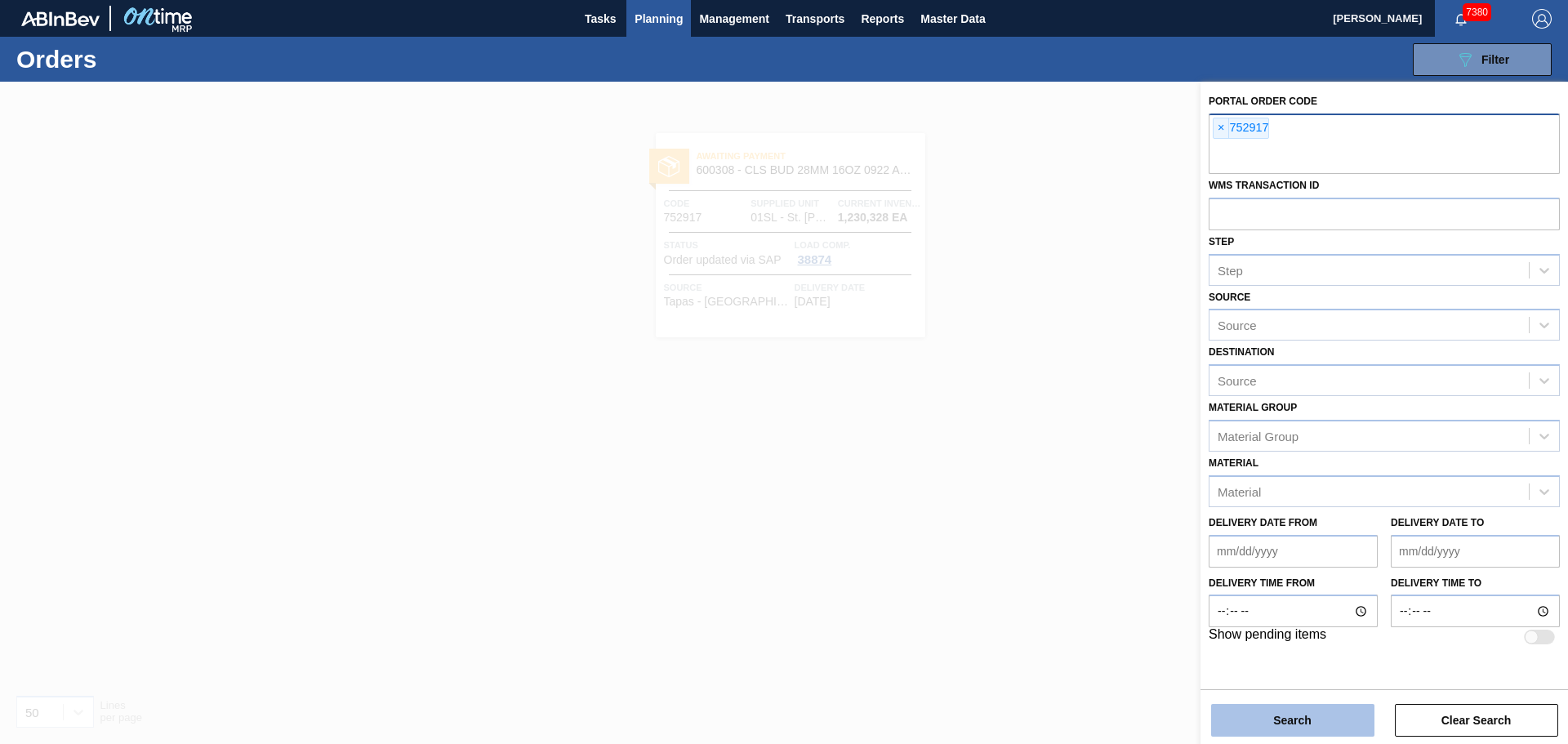
click at [1283, 724] on button "Search" at bounding box center [1293, 719] width 163 height 32
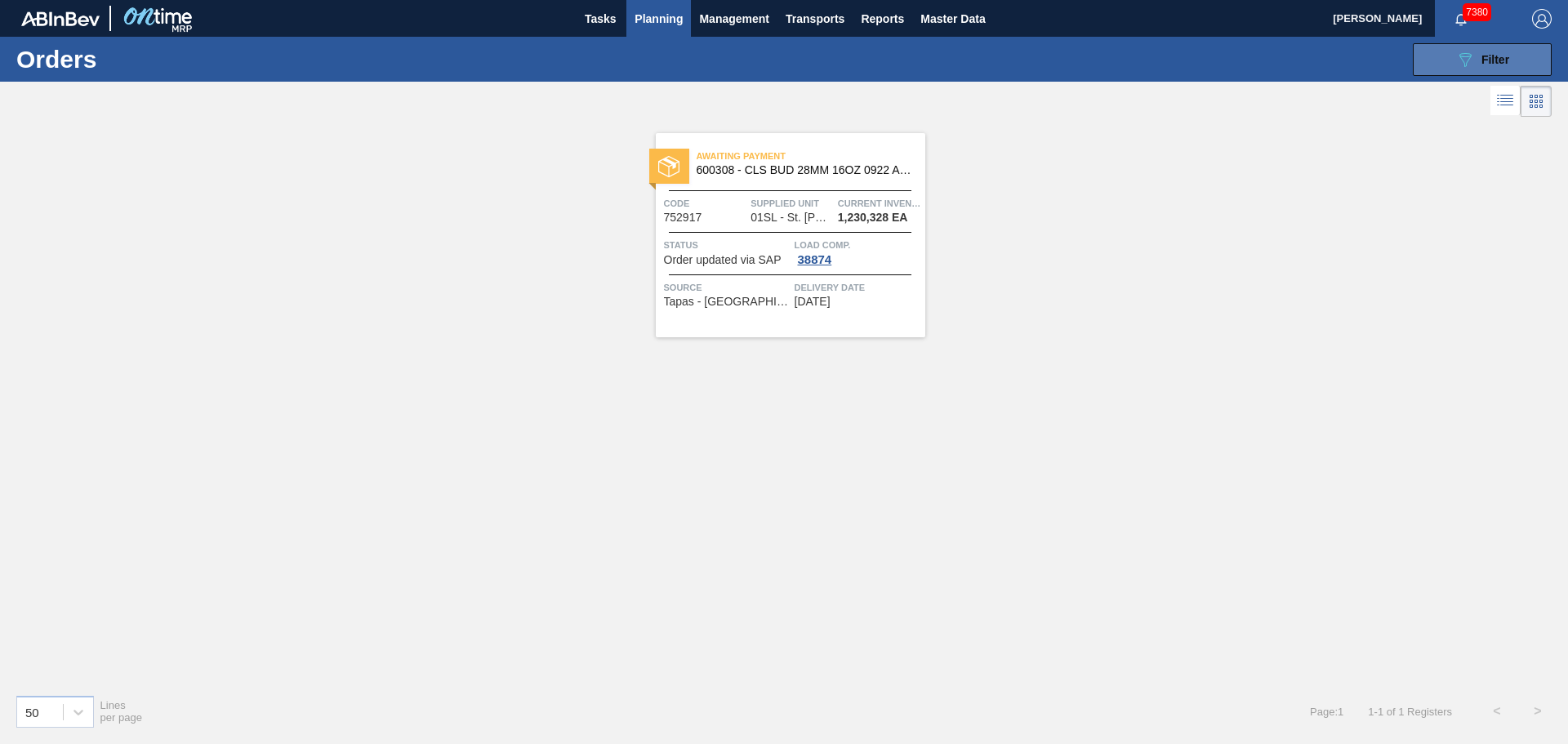
click at [1453, 60] on button "089F7B8B-B2A5-4AFE-B5C0-19BA573D28AC Filter" at bounding box center [1482, 59] width 139 height 32
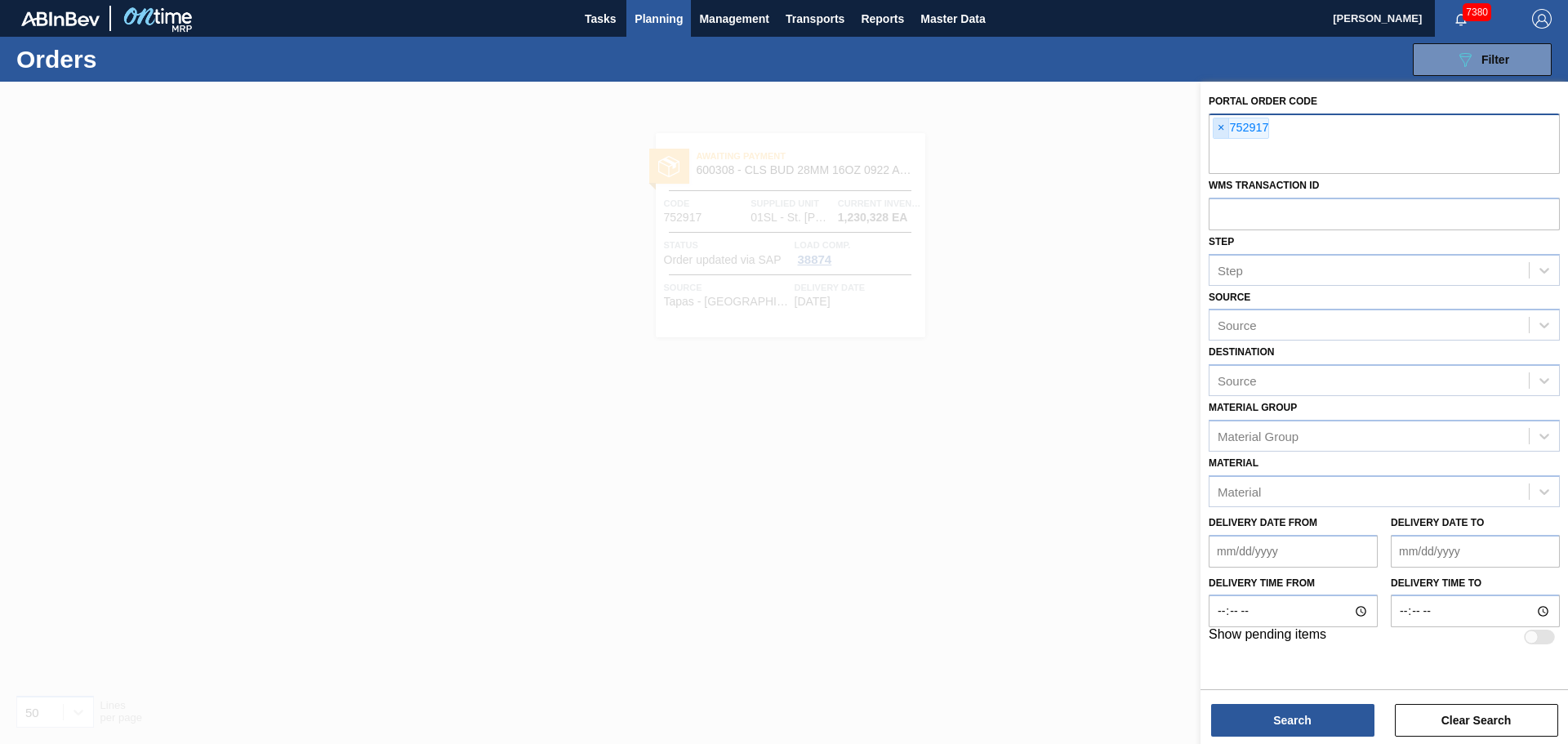
click at [1224, 131] on span "×" at bounding box center [1221, 127] width 16 height 19
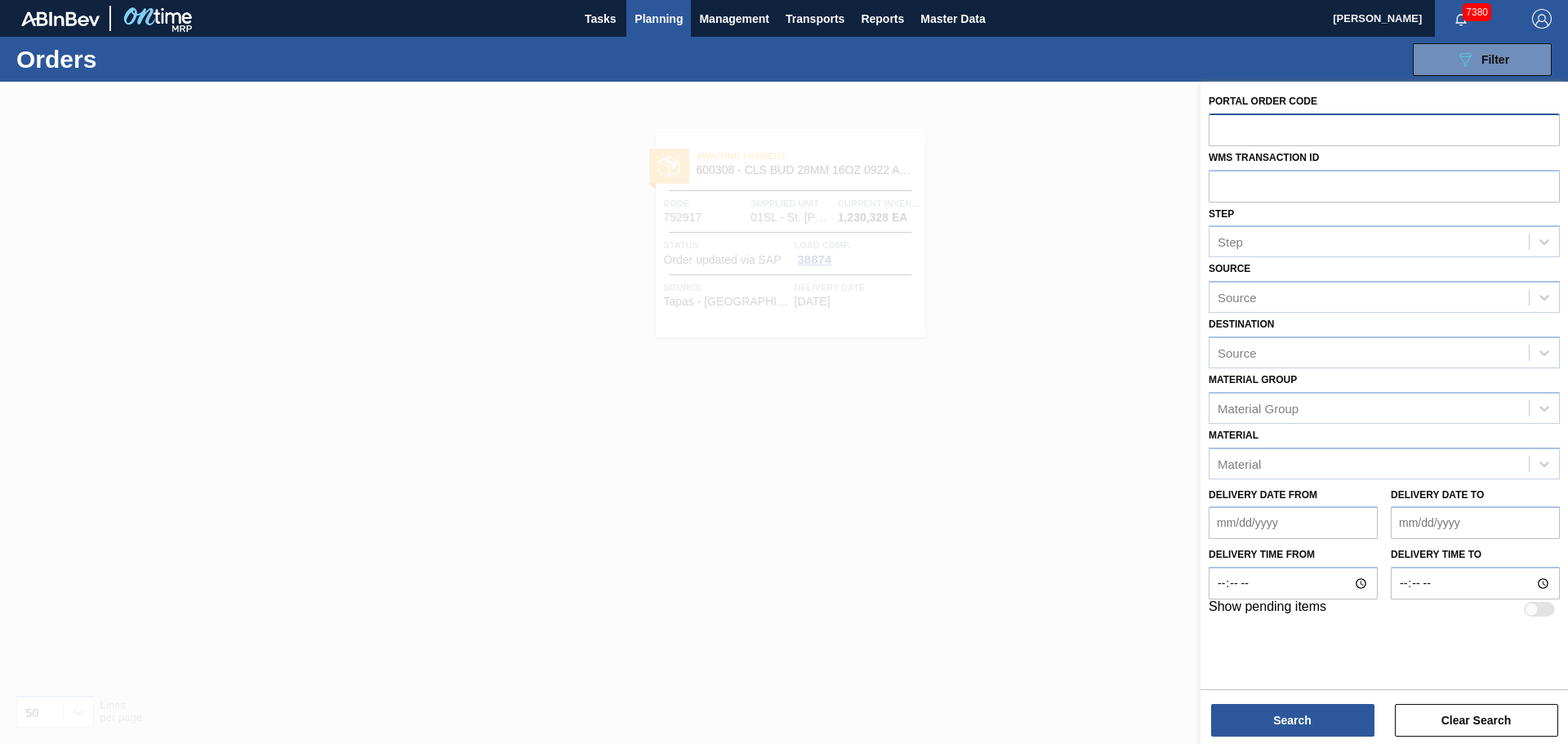
paste input "765625"
type input "765625"
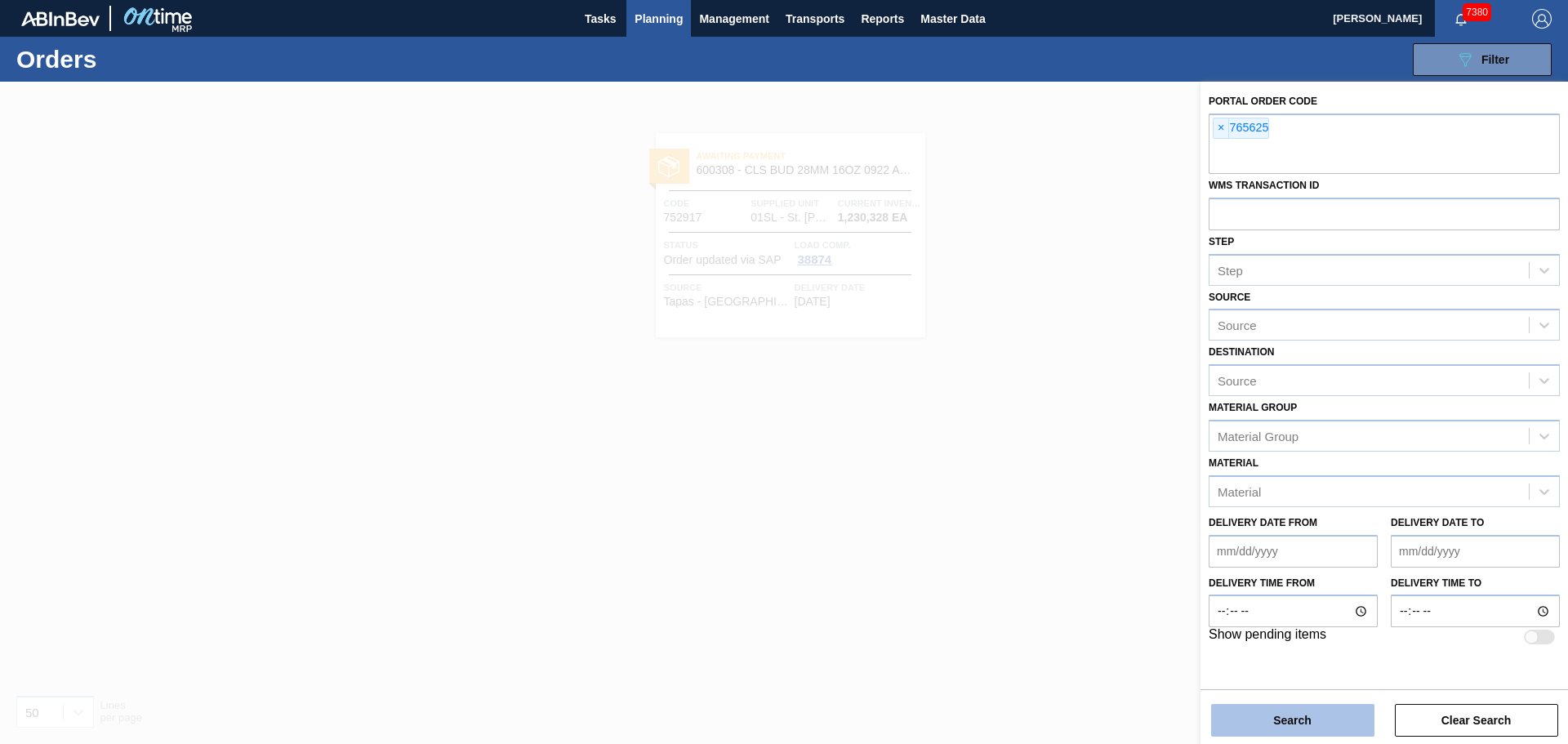
click at [1310, 711] on button "Search" at bounding box center [1293, 719] width 163 height 32
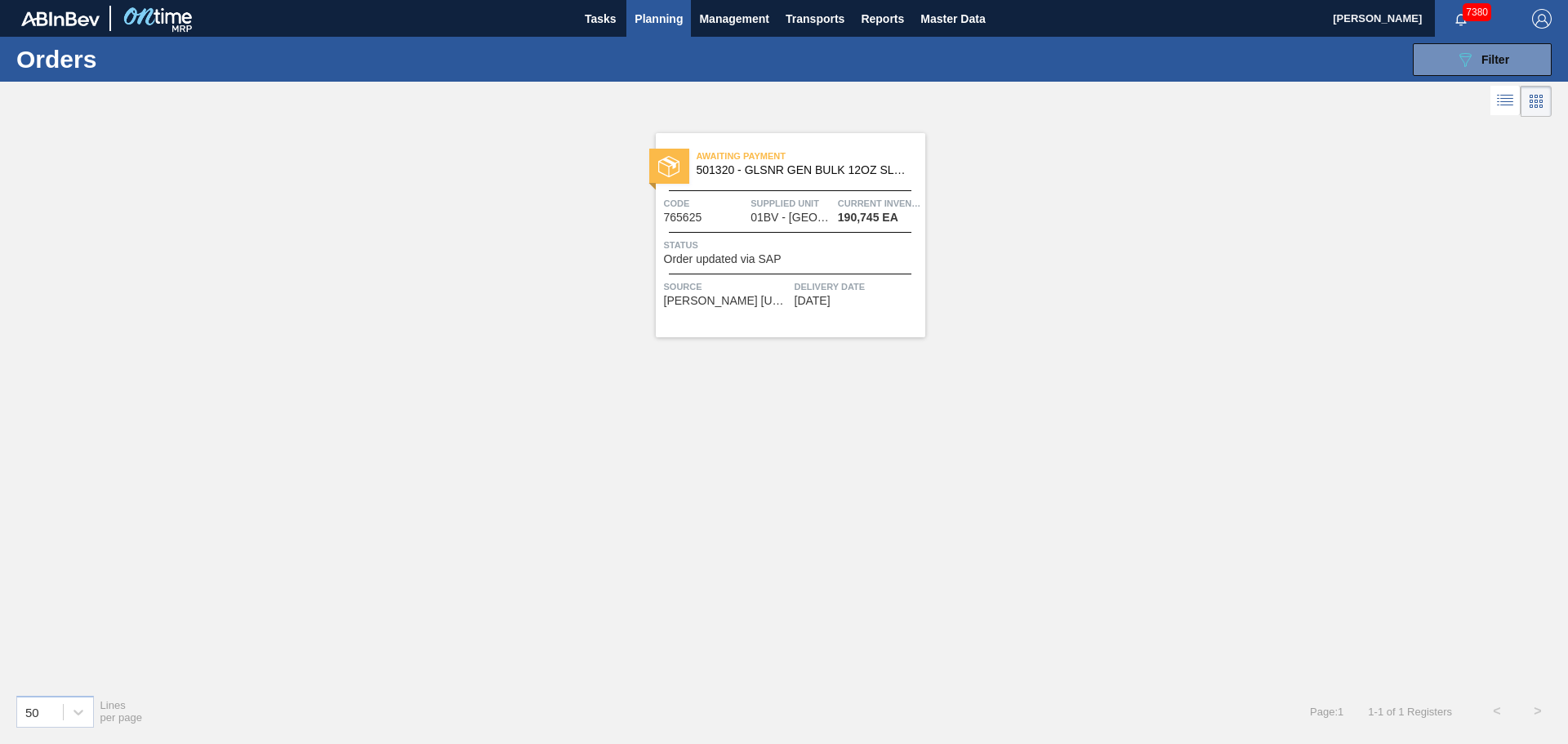
click at [754, 162] on span "Awaiting Payment" at bounding box center [812, 156] width 229 height 17
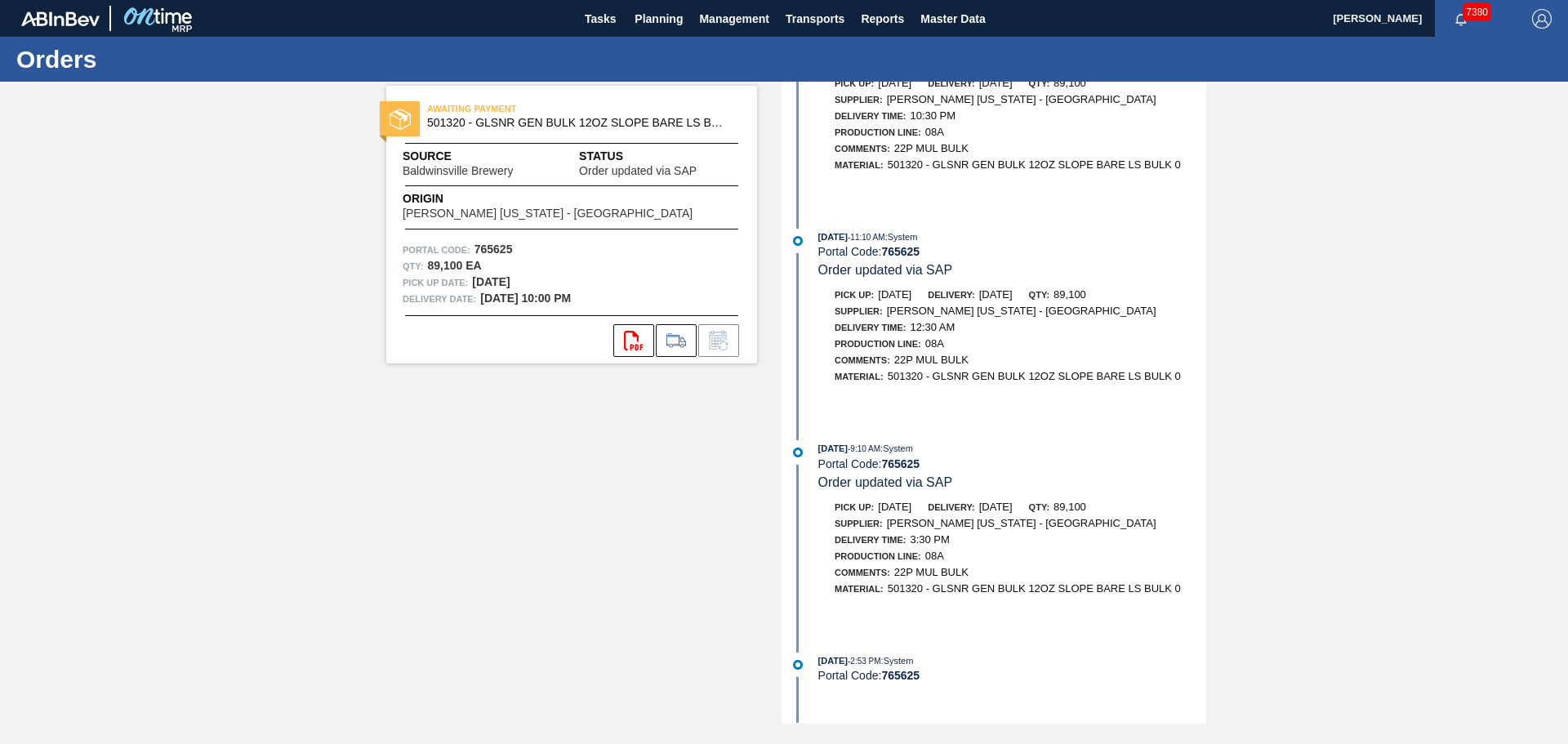
scroll to position [844, 0]
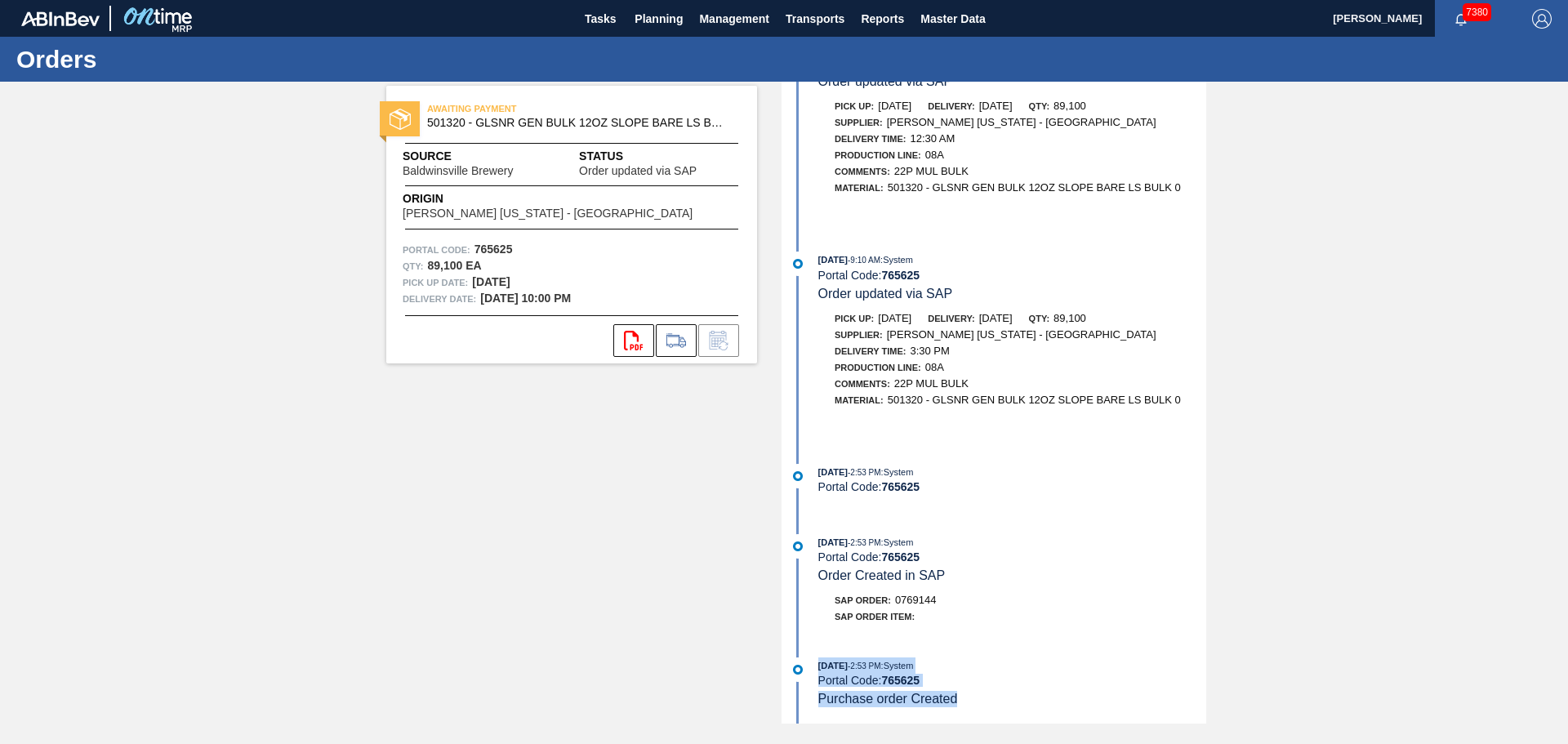
drag, startPoint x: 969, startPoint y: 701, endPoint x: 814, endPoint y: 661, distance: 160.1
click at [814, 661] on div "[DATE] 2:53 PM : System Portal Code: 765625 Purchase order Created" at bounding box center [996, 682] width 421 height 50
drag, startPoint x: 953, startPoint y: 581, endPoint x: 937, endPoint y: 662, distance: 82.6
click at [954, 581] on div "[DATE] 2:53 PM : System Portal Code: 765625 Order Created in SAP" at bounding box center [1012, 558] width 388 height 50
drag, startPoint x: 966, startPoint y: 697, endPoint x: 805, endPoint y: 667, distance: 163.8
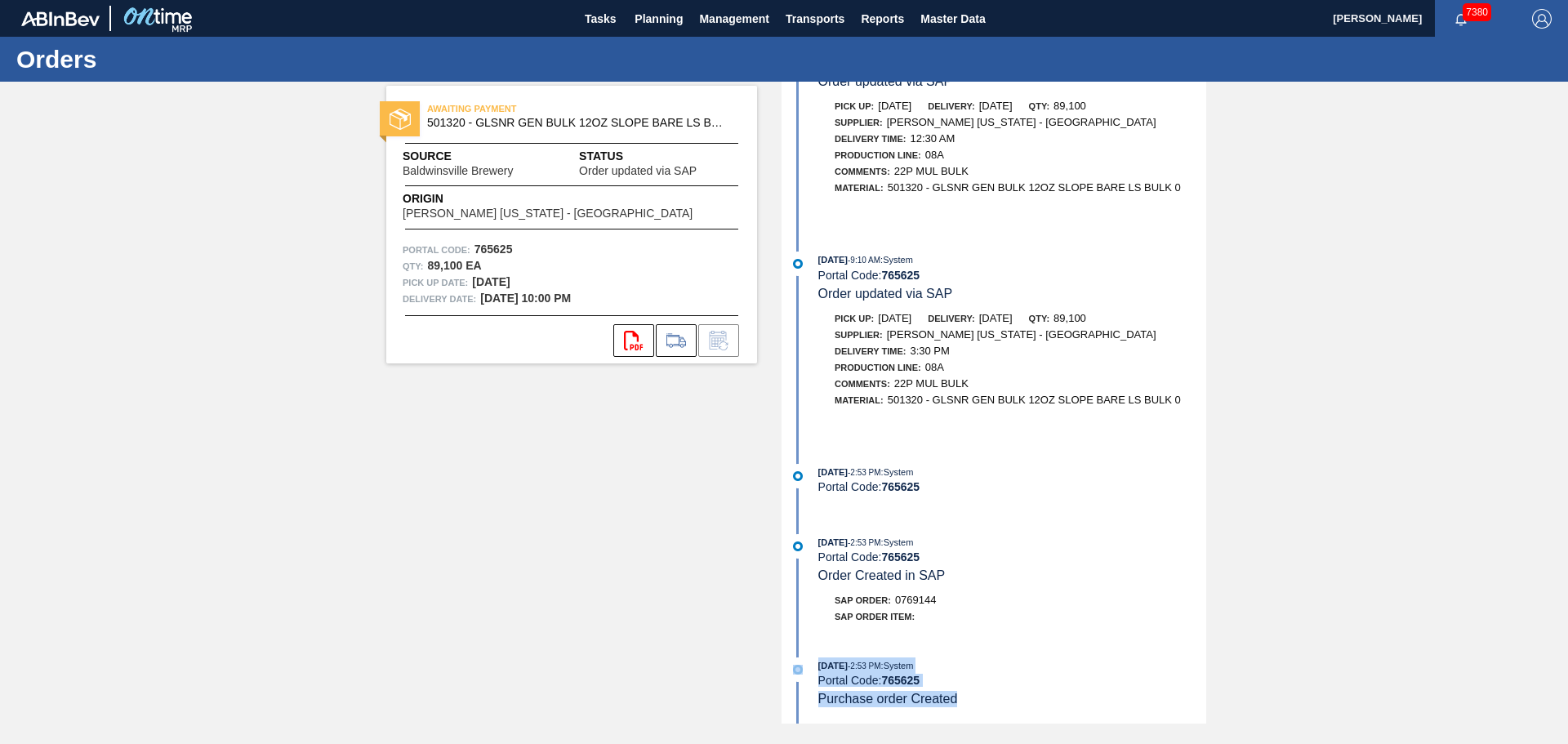
click at [805, 667] on div "[DATE] 2:53 PM : System Portal Code: 765625 Purchase order Created" at bounding box center [996, 682] width 421 height 50
click at [959, 704] on div "[DATE] 2:53 PM : System Portal Code: 765625 Purchase order Created" at bounding box center [1012, 682] width 388 height 50
click at [958, 702] on div "[DATE] 2:53 PM : System Portal Code: 765625 Purchase order Created" at bounding box center [1012, 682] width 388 height 50
click at [951, 702] on span "Purchase order Created" at bounding box center [887, 698] width 139 height 14
click at [674, 18] on span "Planning" at bounding box center [658, 18] width 48 height 19
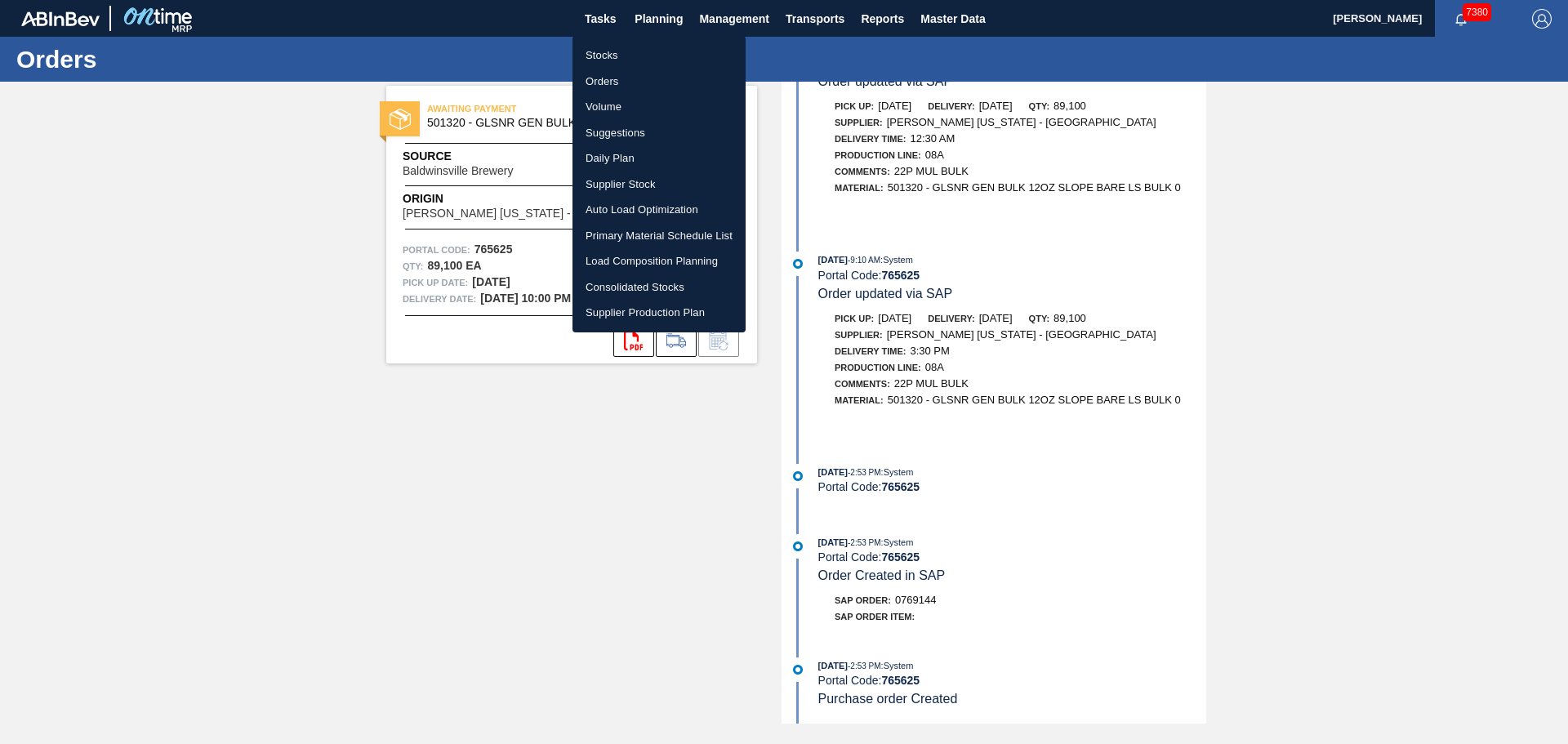
click at [590, 80] on li "Orders" at bounding box center [659, 81] width 174 height 26
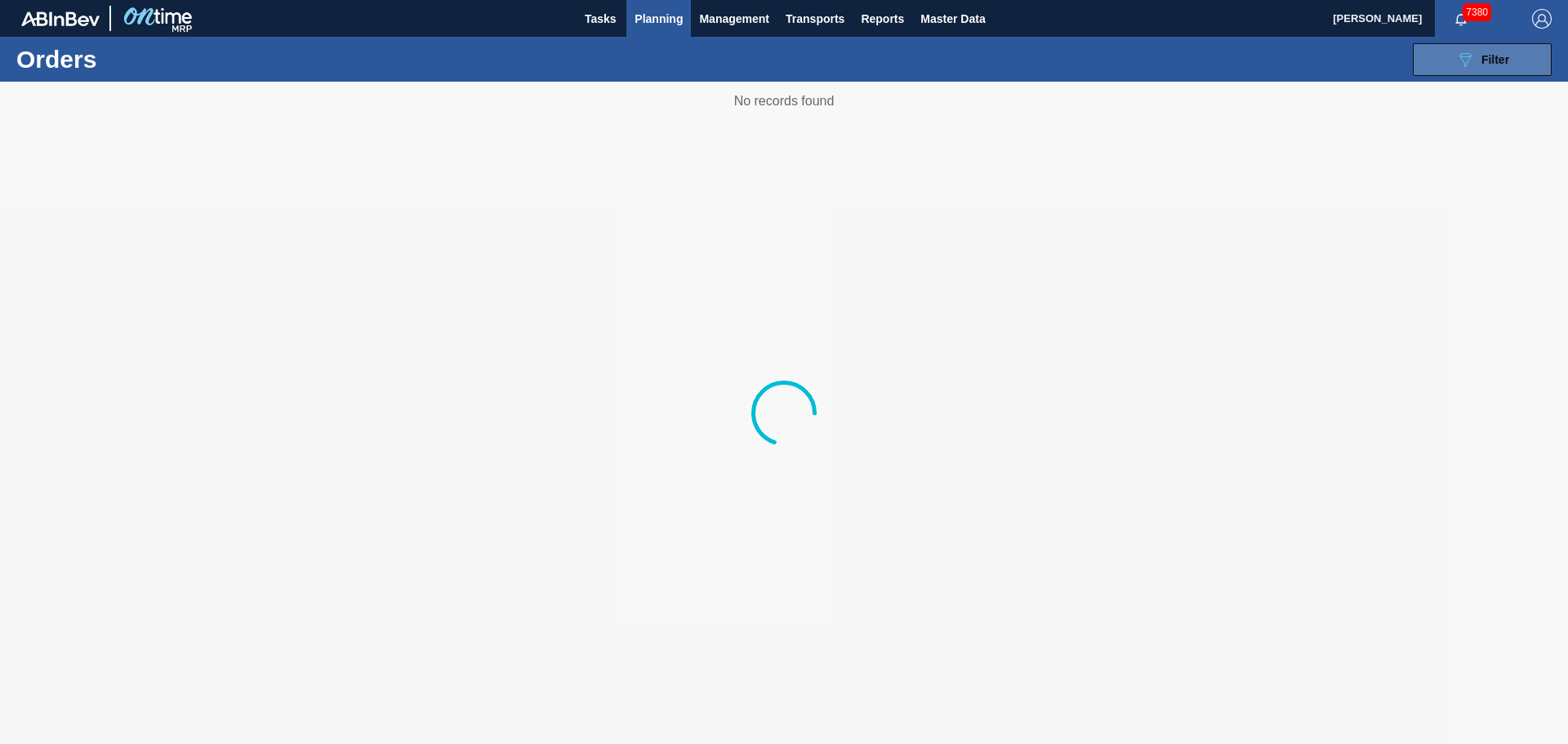
click at [1475, 57] on div "089F7B8B-B2A5-4AFE-B5C0-19BA573D28AC Filter" at bounding box center [1482, 59] width 54 height 19
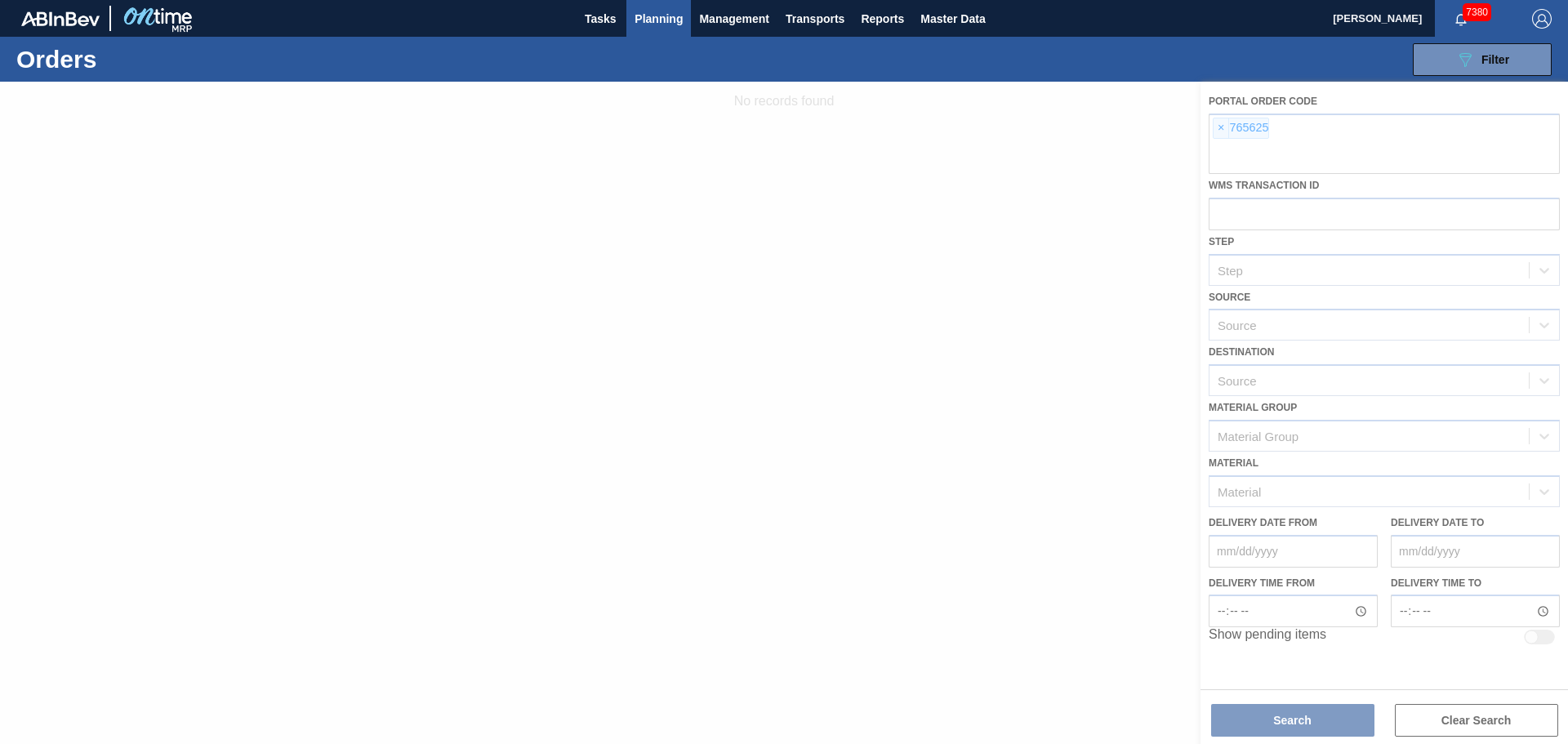
click at [1227, 130] on div at bounding box center [784, 412] width 1568 height 662
click at [1221, 127] on div at bounding box center [784, 412] width 1568 height 662
click at [1221, 128] on div at bounding box center [784, 412] width 1568 height 662
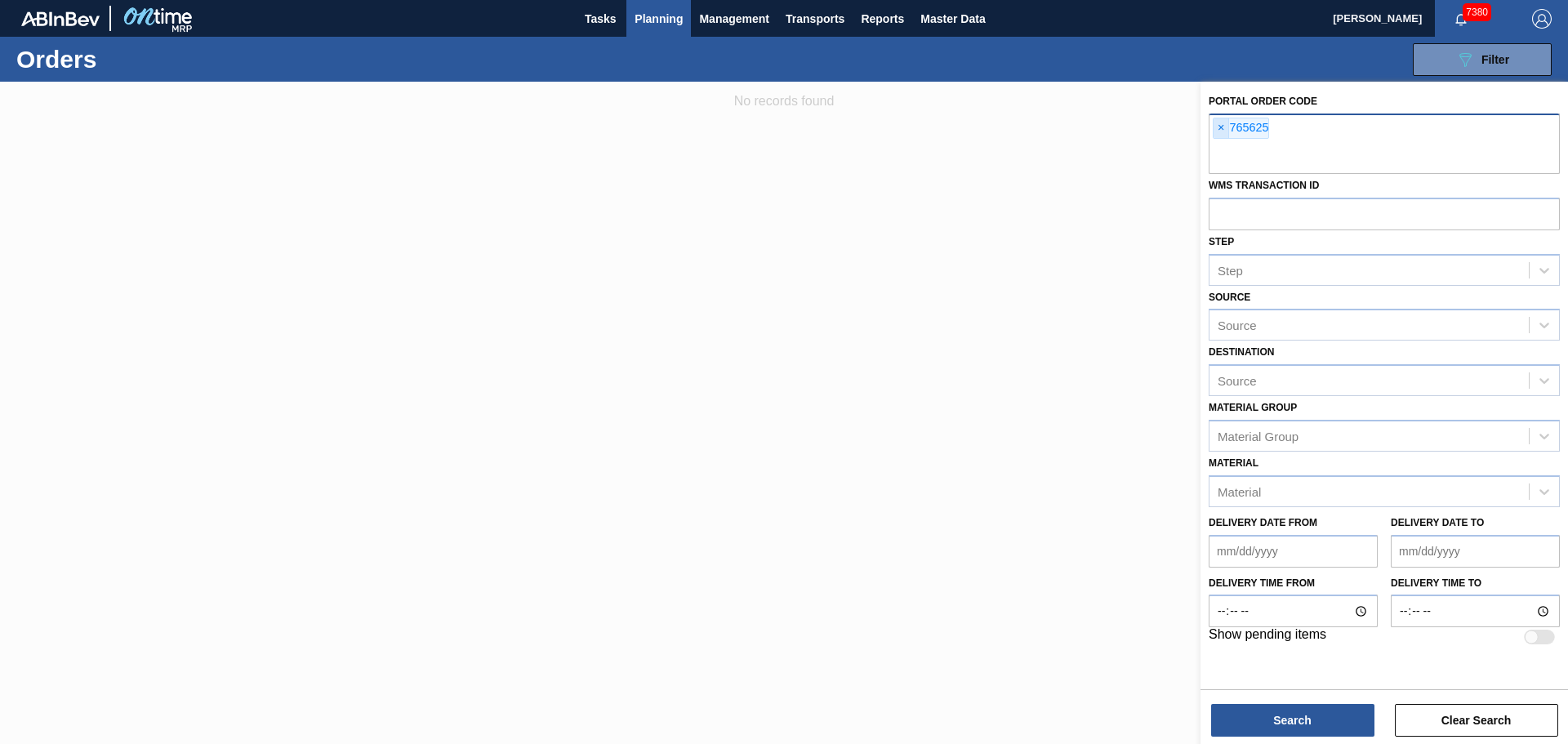
click at [1219, 133] on span "×" at bounding box center [1221, 127] width 16 height 19
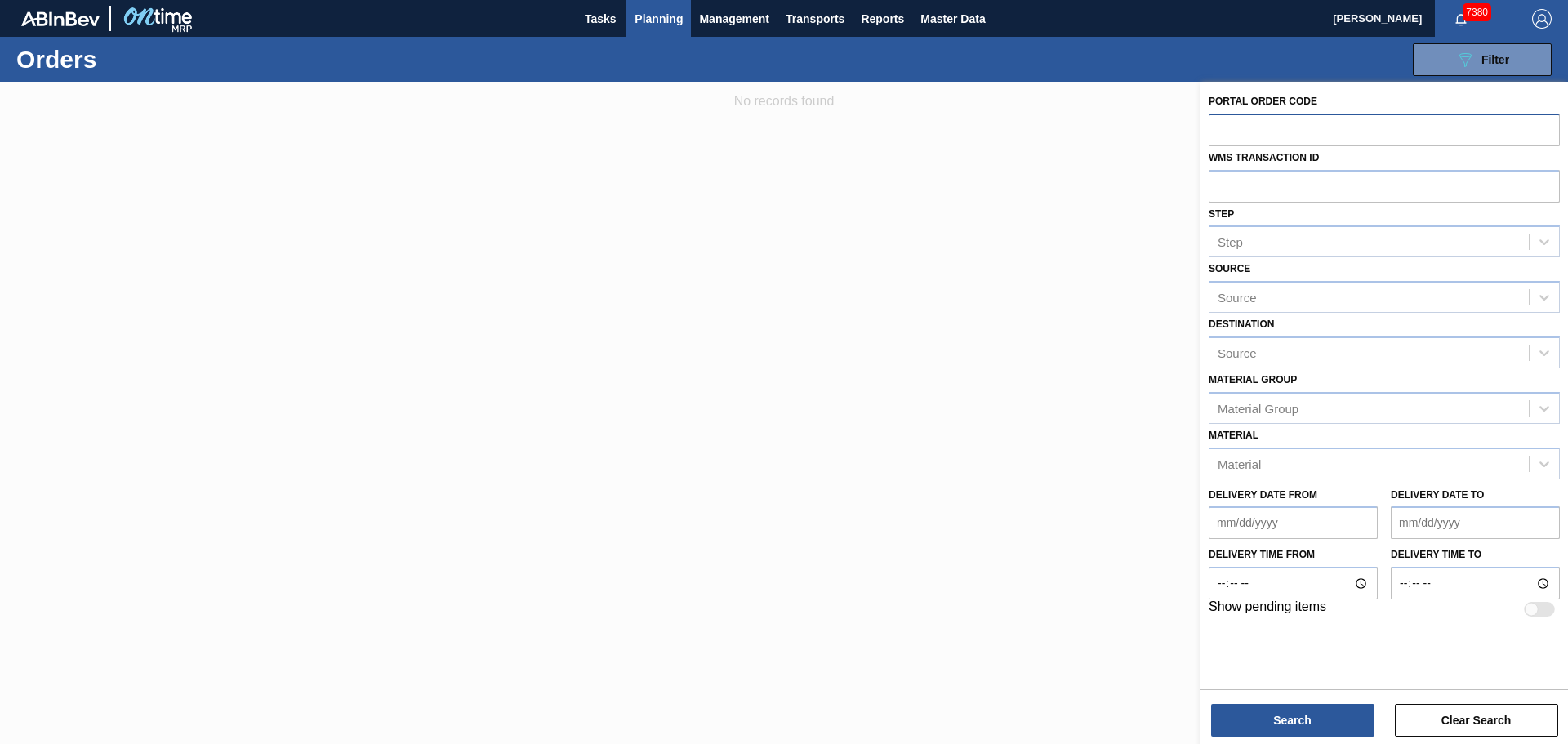
paste input "767681"
type input "767681"
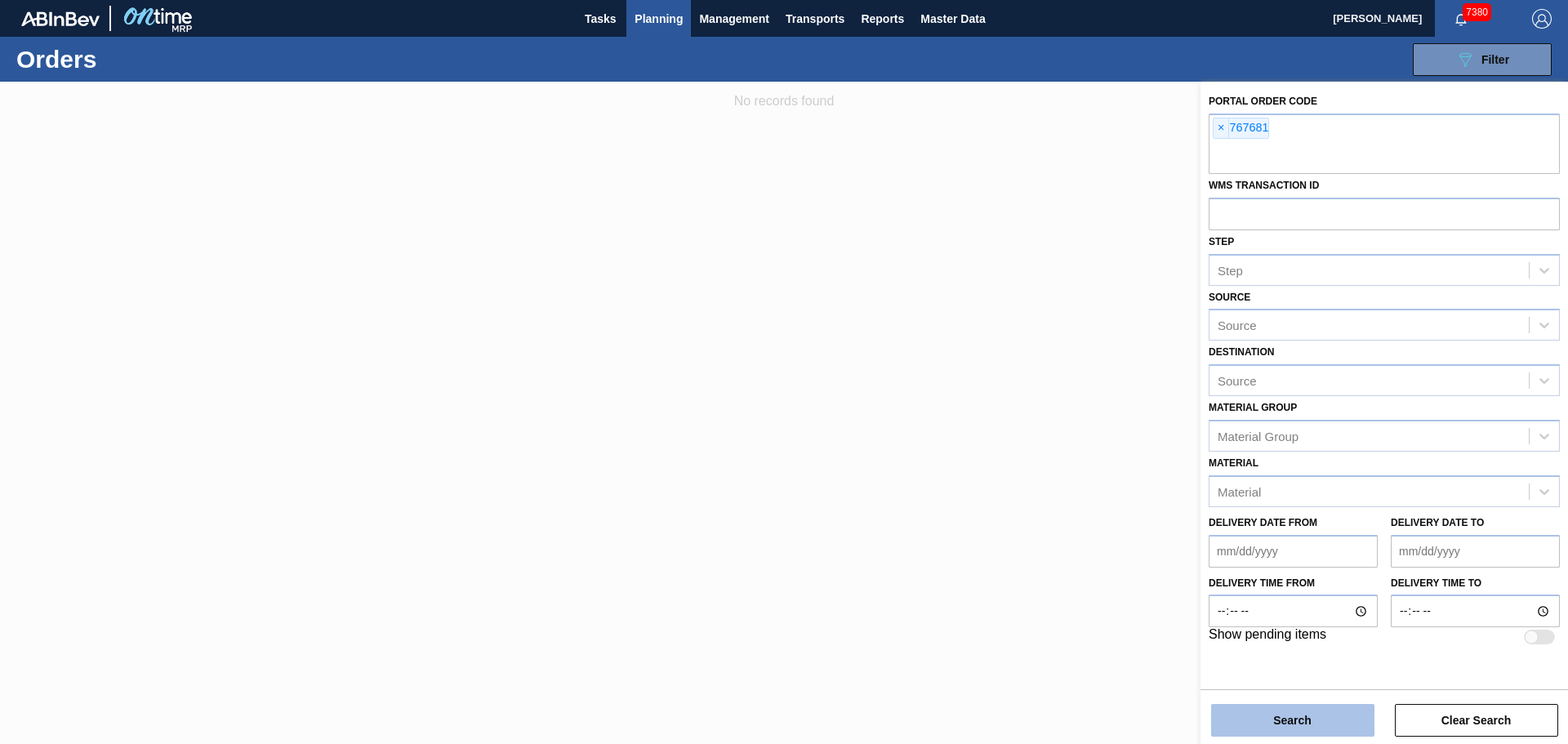
click at [1280, 715] on button "Search" at bounding box center [1293, 719] width 163 height 32
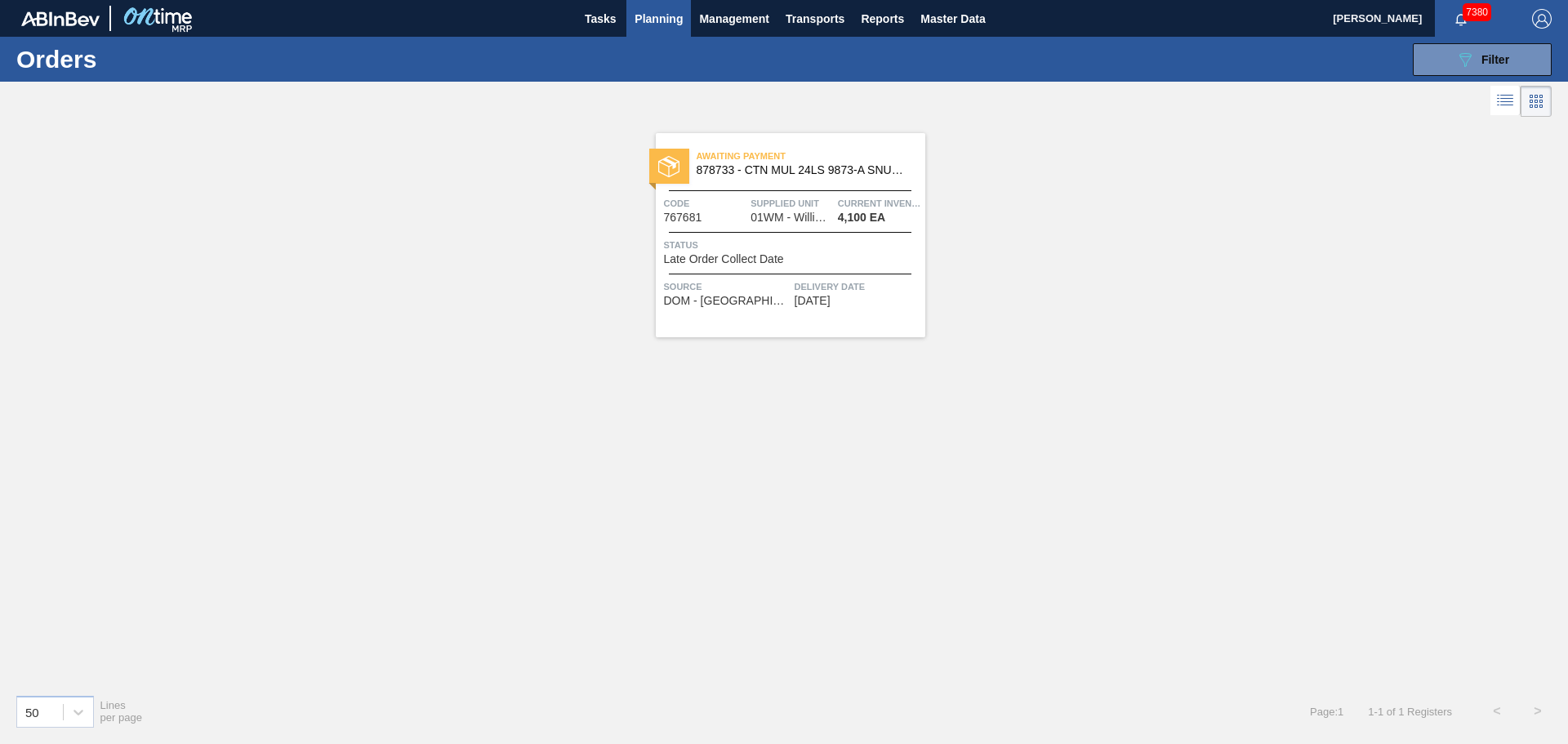
click at [720, 162] on span "Awaiting Payment" at bounding box center [812, 156] width 229 height 17
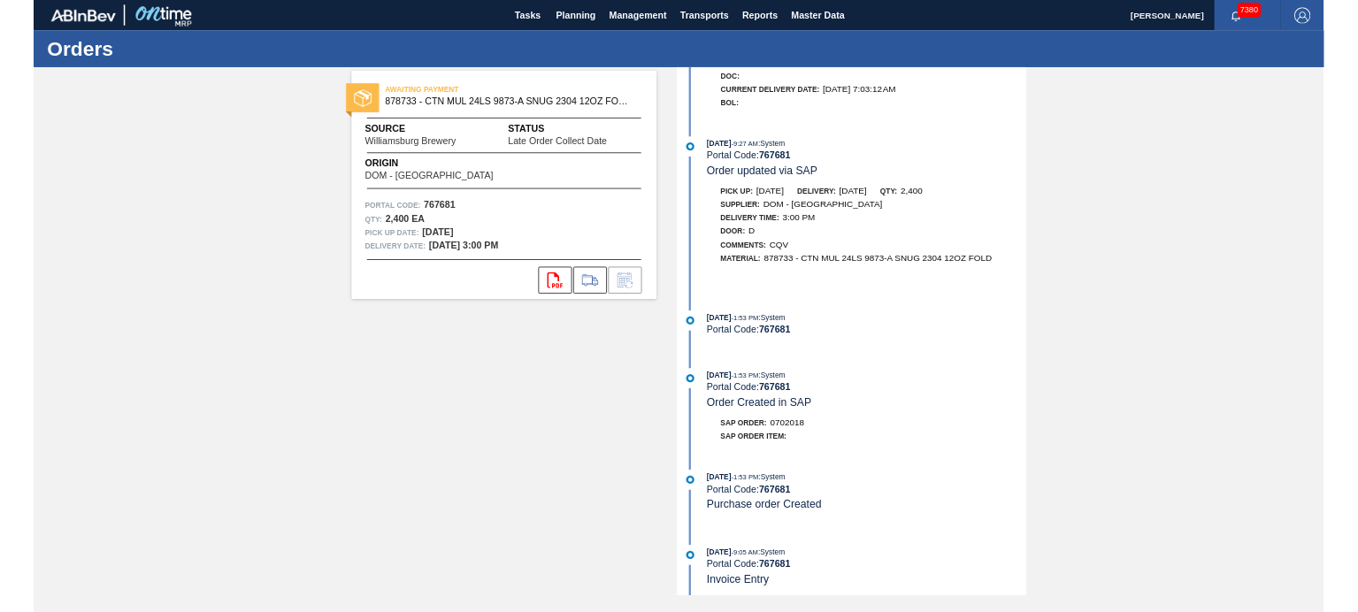
scroll to position [369, 0]
